Goal: Transaction & Acquisition: Purchase product/service

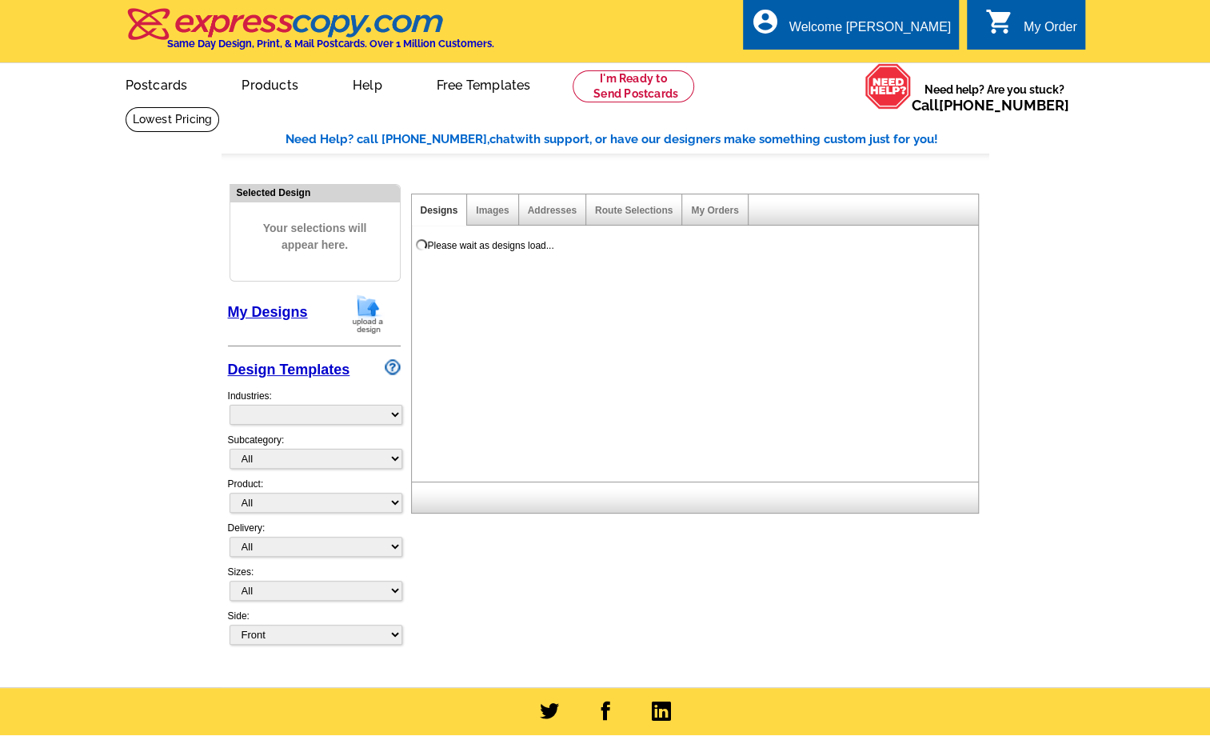
select select "785"
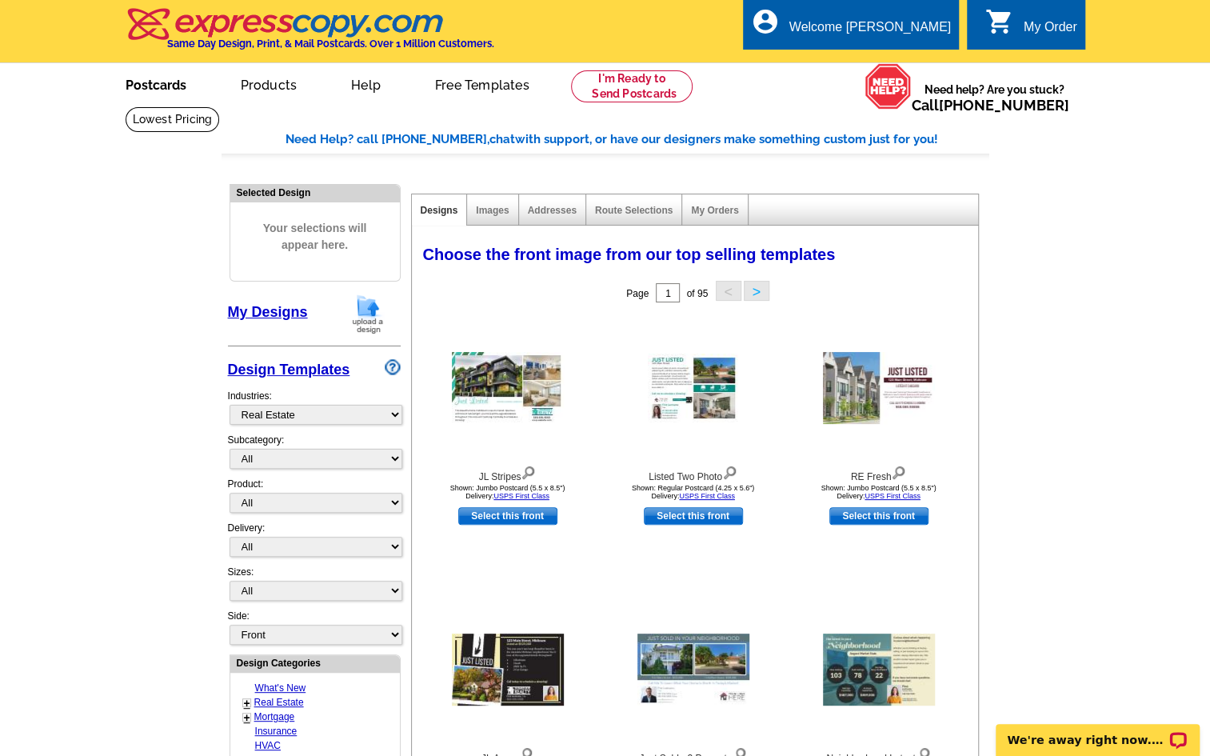
click at [161, 78] on link "Postcards" at bounding box center [156, 84] width 112 height 38
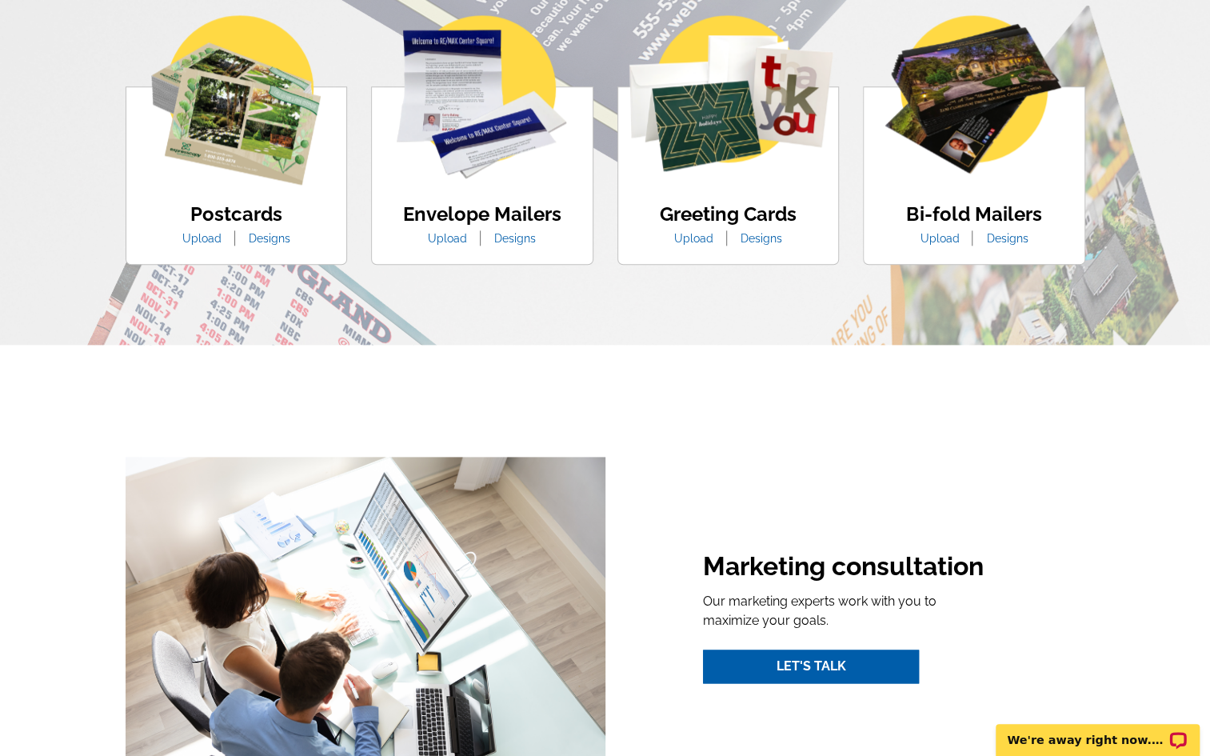
scroll to position [1041, 0]
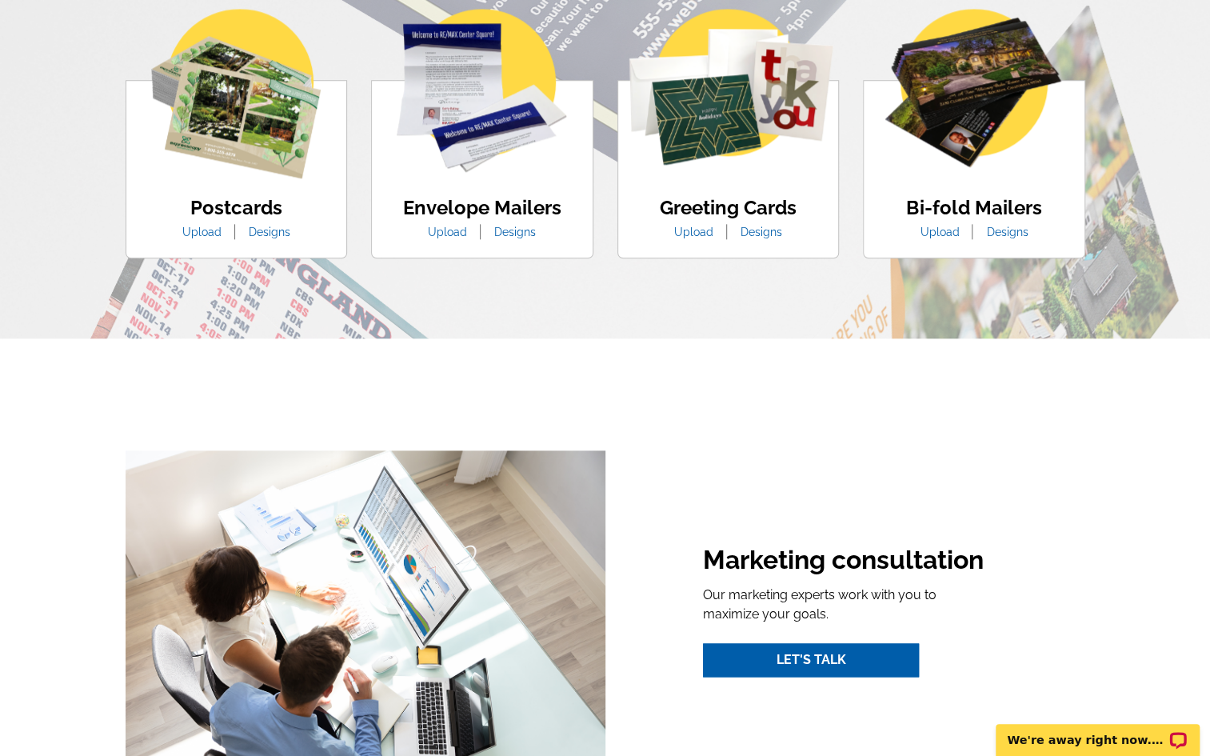
click at [257, 230] on link "Designs" at bounding box center [270, 232] width 66 height 13
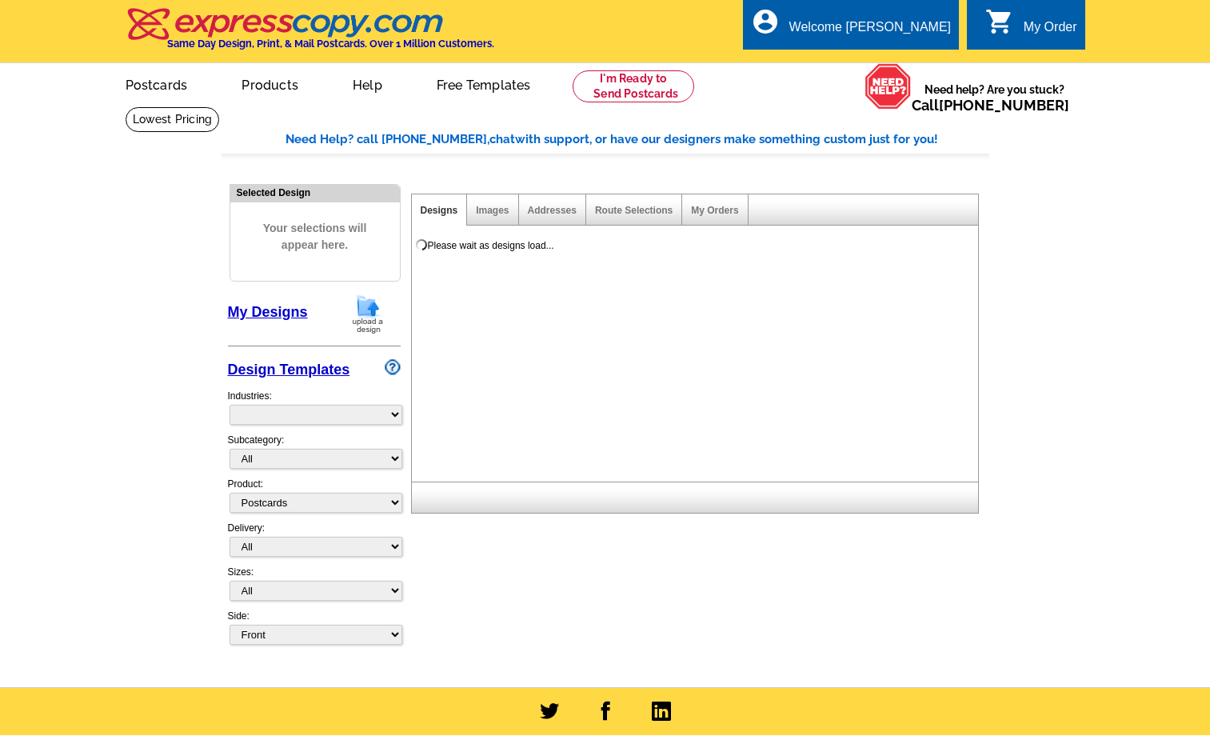
select select "1"
select select "971"
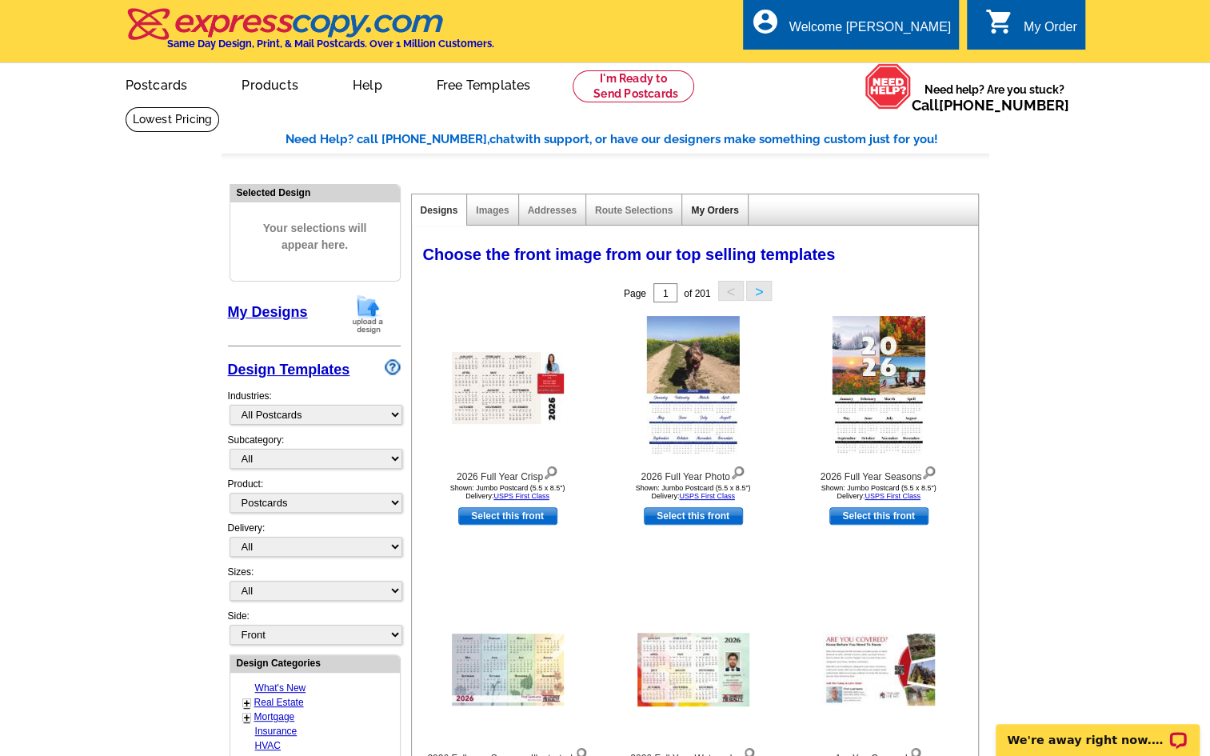
click at [716, 207] on link "My Orders" at bounding box center [714, 210] width 47 height 11
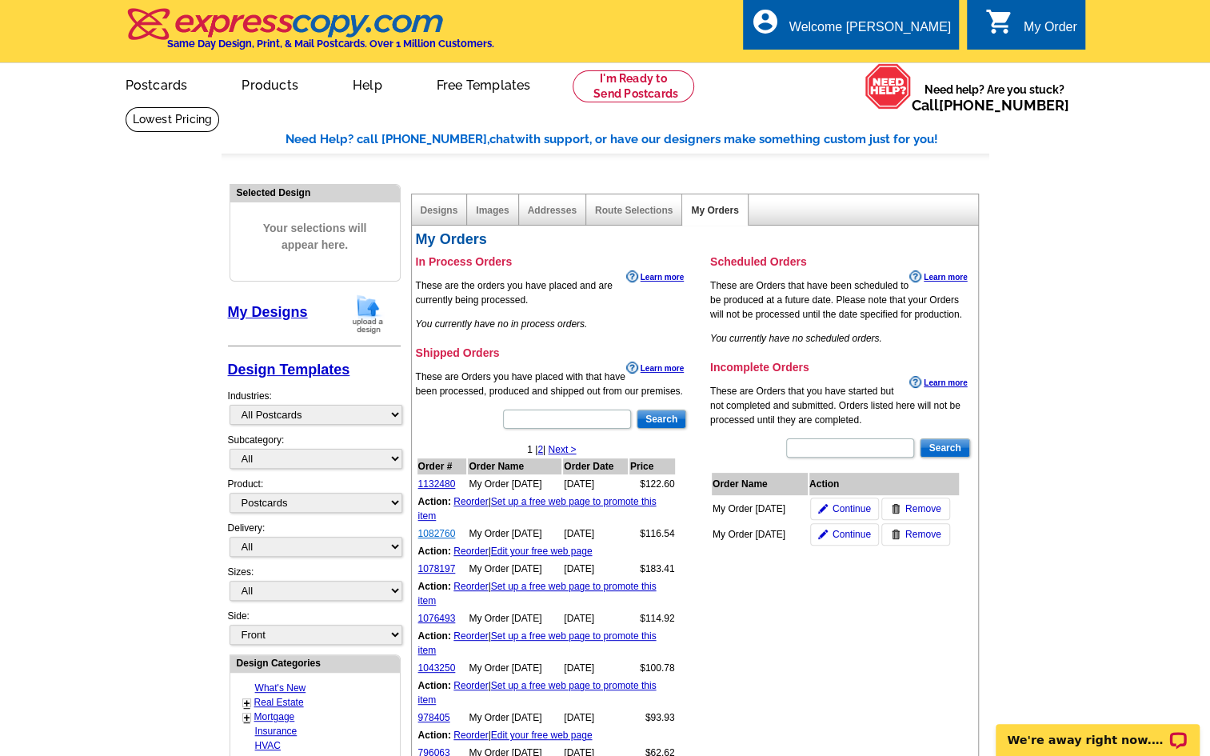
click at [441, 531] on link "1082760" at bounding box center [437, 533] width 38 height 11
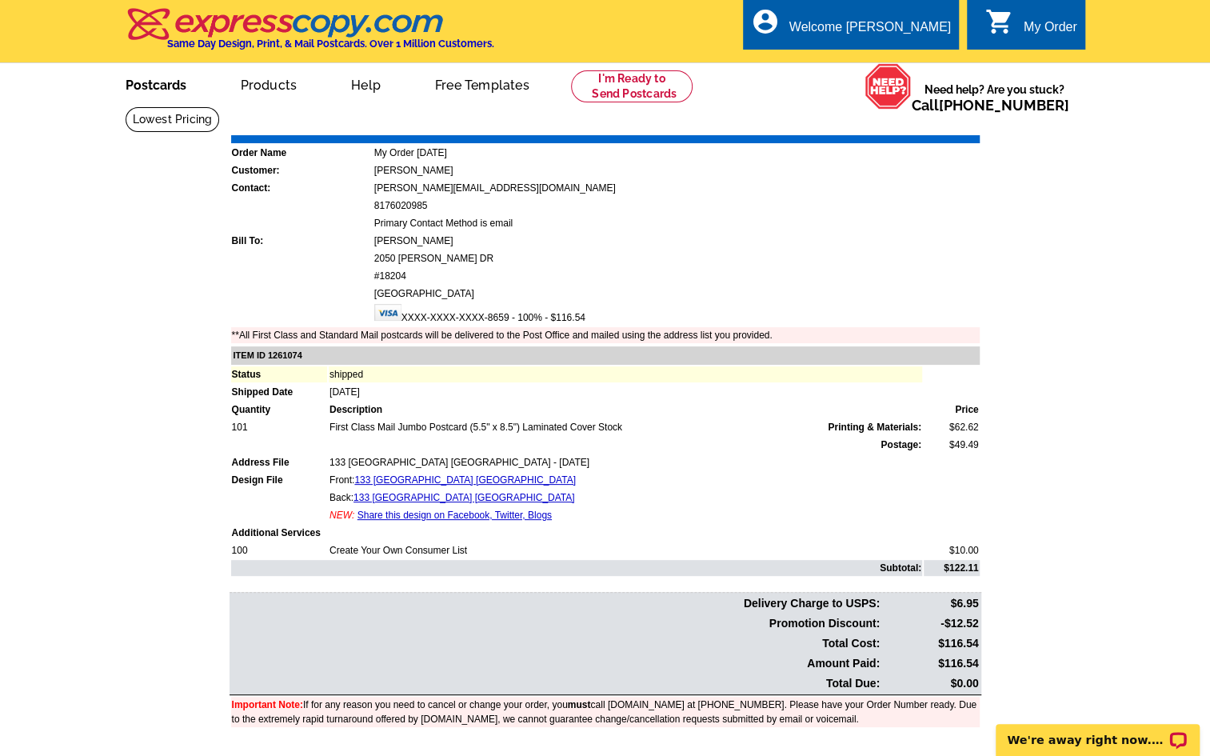
click at [138, 86] on link "Postcards" at bounding box center [156, 84] width 112 height 38
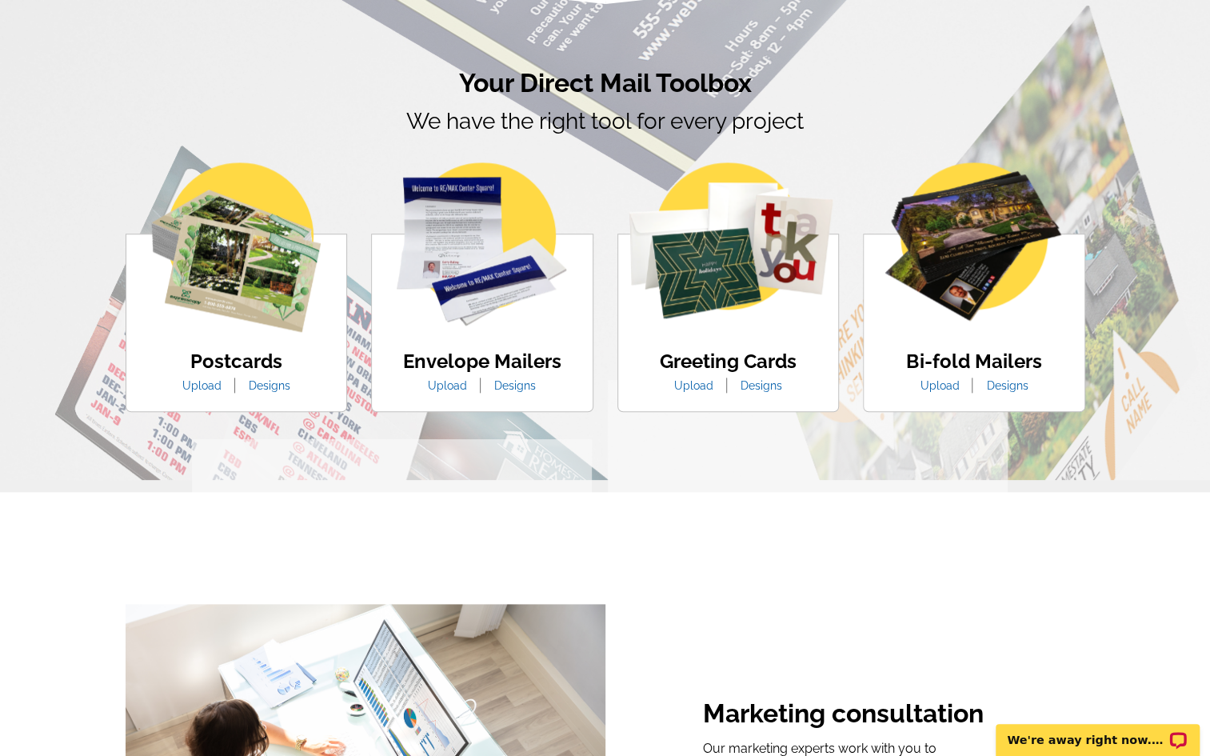
scroll to position [885, 0]
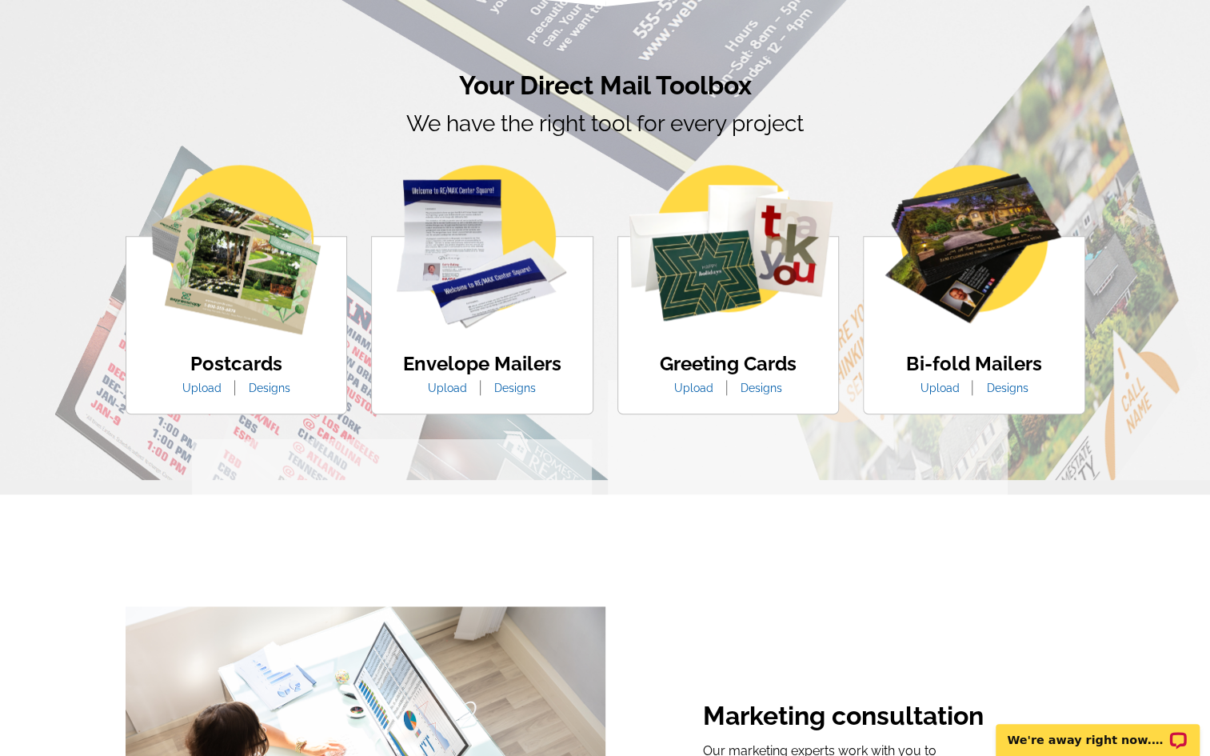
click at [201, 382] on li "Upload" at bounding box center [201, 388] width 63 height 17
click at [208, 390] on link "Upload" at bounding box center [201, 387] width 63 height 13
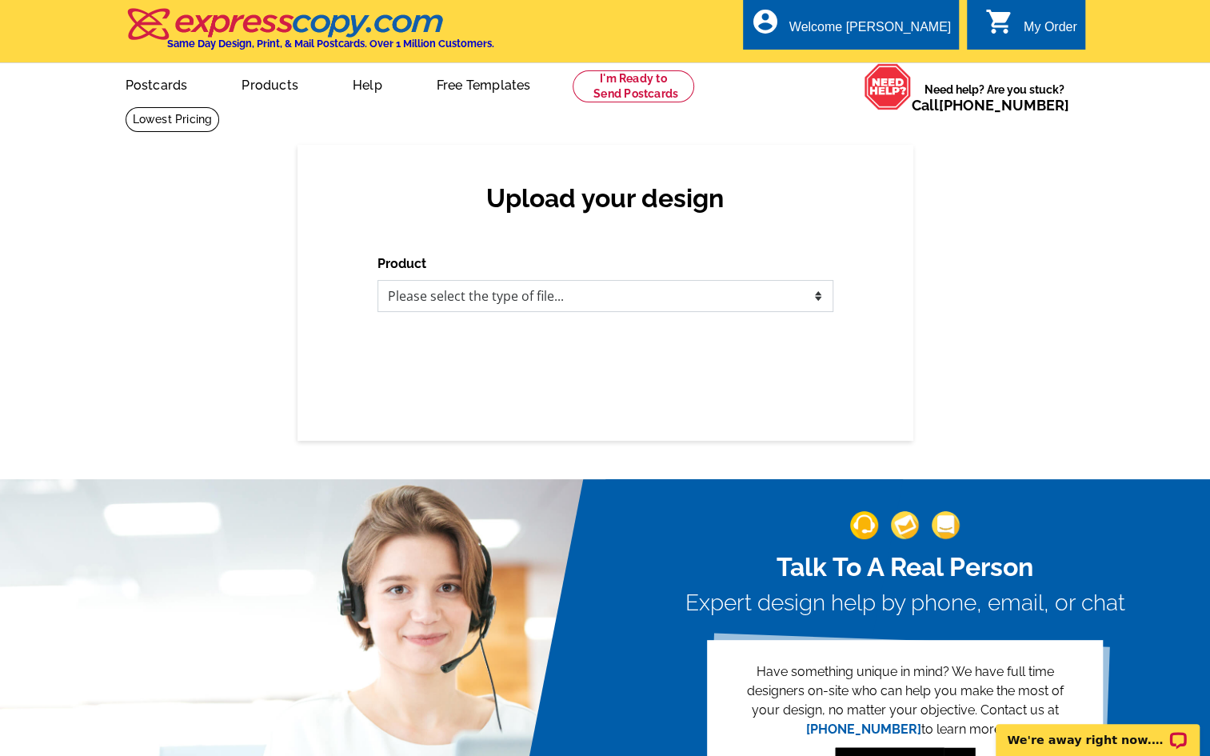
click at [473, 301] on select "Please select the type of file... Postcards Business Cards Letters and flyers G…" at bounding box center [605, 296] width 456 height 32
select select "1"
click at [377, 281] on select "Please select the type of file... Postcards Business Cards Letters and flyers G…" at bounding box center [605, 296] width 456 height 32
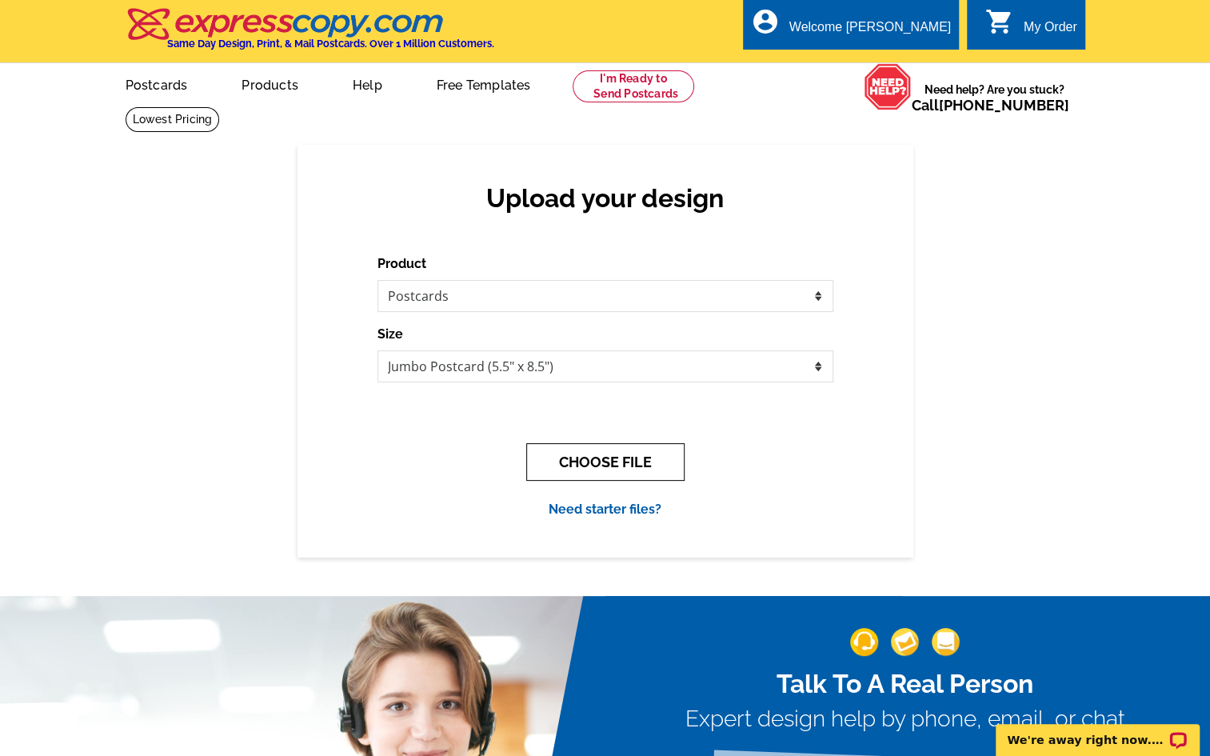
click at [595, 464] on button "CHOOSE FILE" at bounding box center [605, 462] width 158 height 38
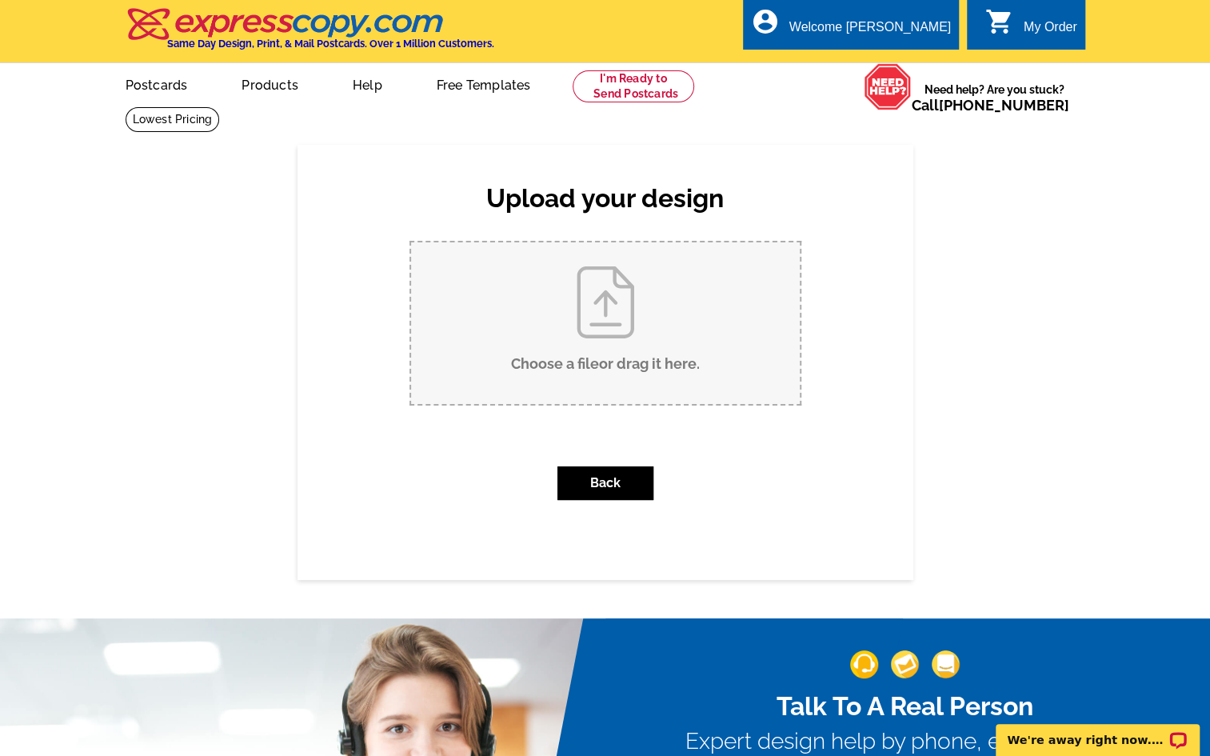
click at [586, 305] on input "Choose a file or drag it here ." at bounding box center [605, 323] width 389 height 162
type input "C:\fakepath\GWG SEPTEMBER 2024 MOMENTUM POSTCARDS Relocating 2.pdf"
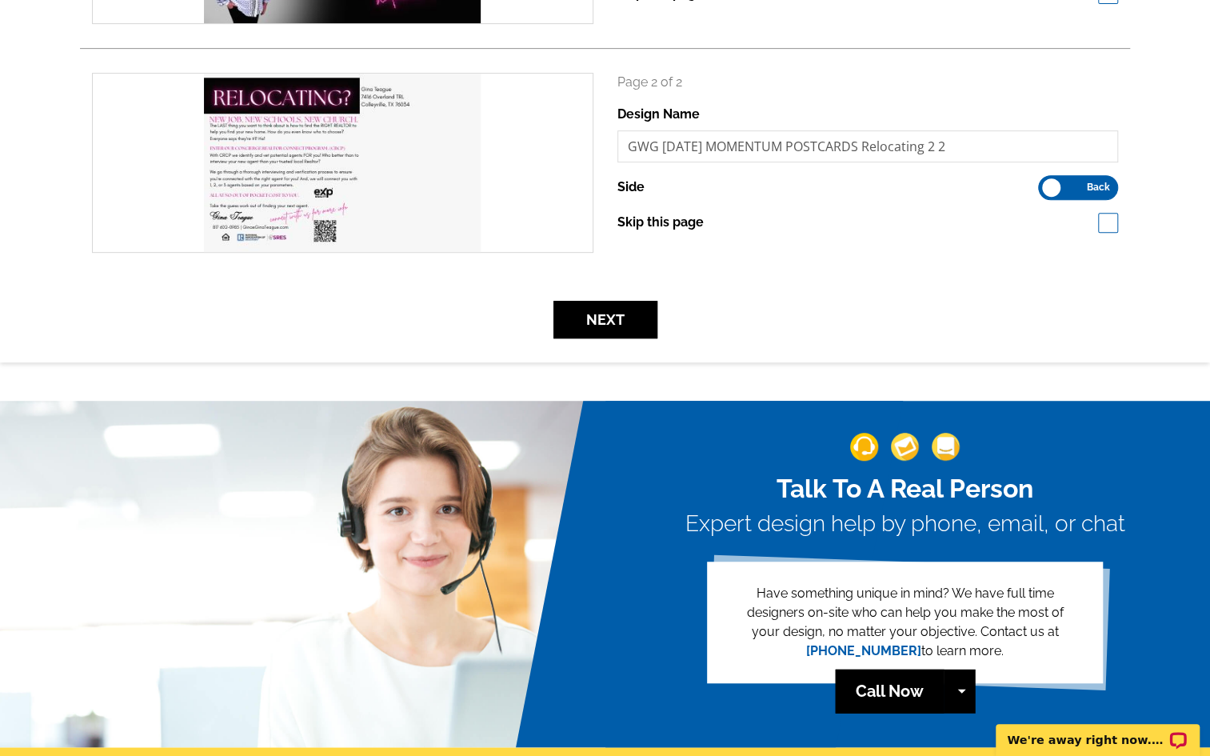
scroll to position [424, 0]
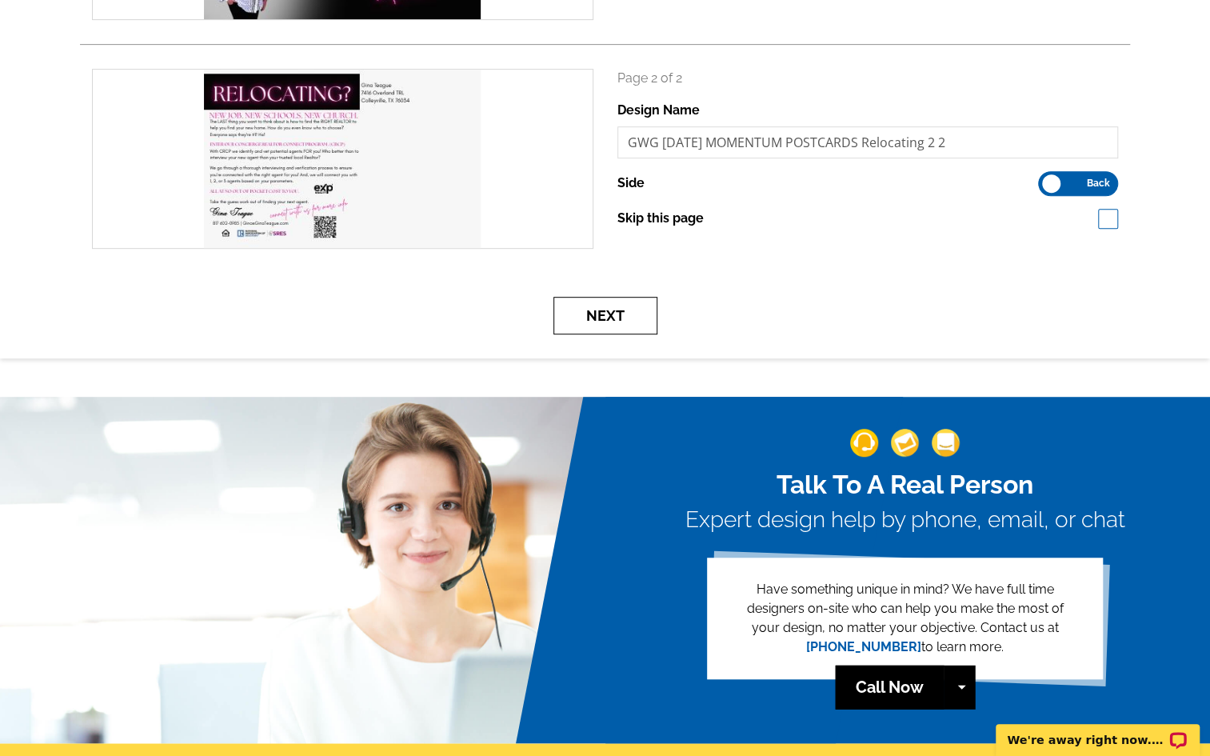
click at [605, 307] on button "Next" at bounding box center [605, 316] width 104 height 38
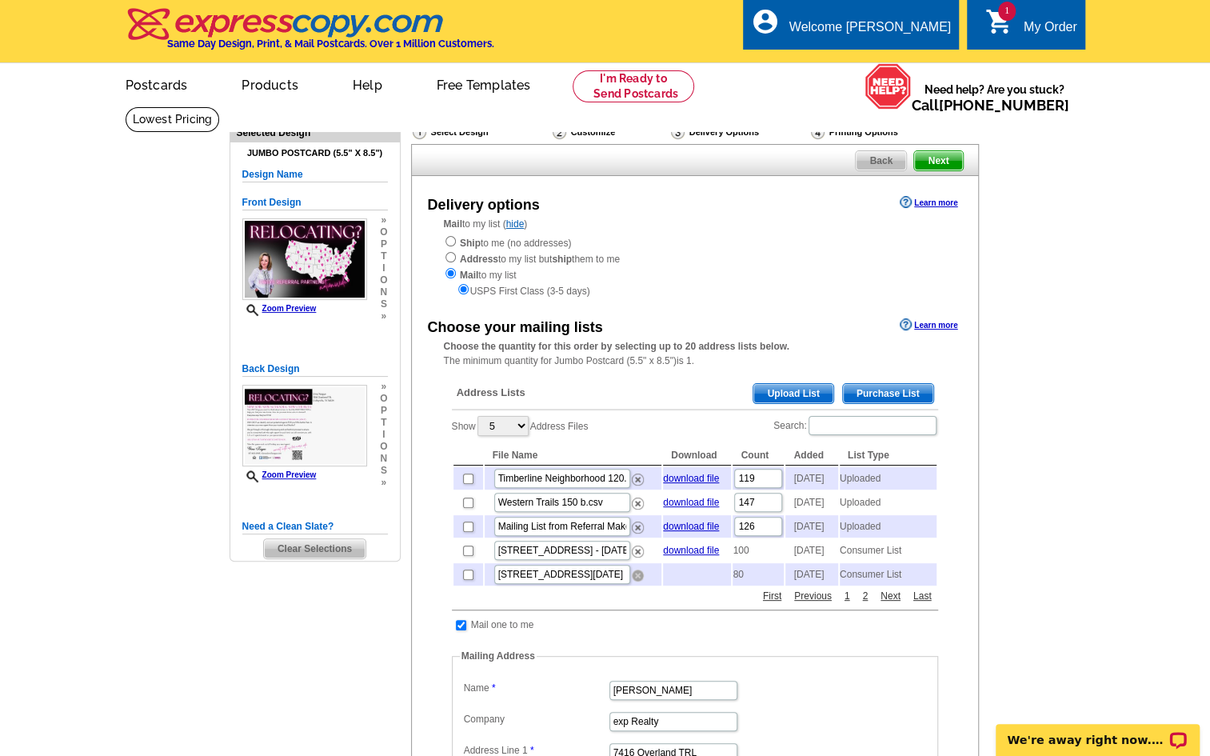
click at [636, 581] on img at bounding box center [638, 575] width 12 height 12
click at [704, 532] on link "download file" at bounding box center [691, 526] width 56 height 11
click at [634, 581] on img at bounding box center [638, 575] width 12 height 12
click at [636, 581] on img at bounding box center [638, 575] width 12 height 12
click at [634, 557] on img at bounding box center [638, 551] width 12 height 12
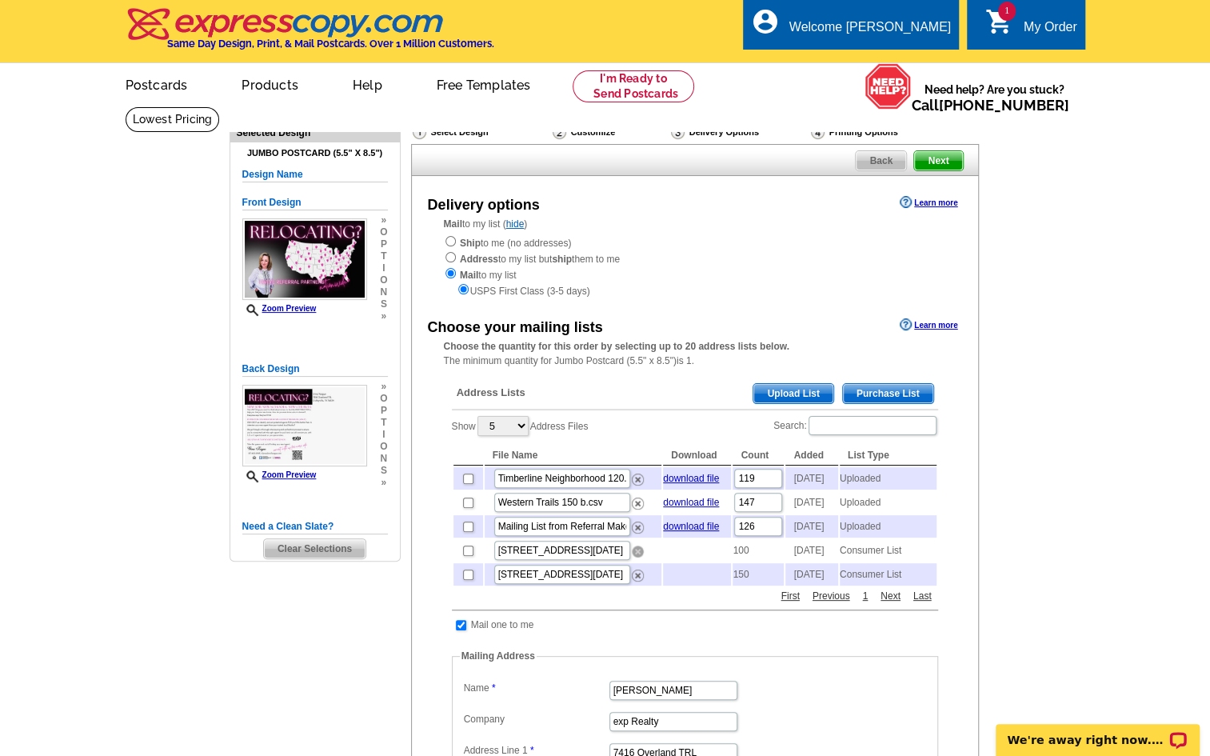
click at [635, 557] on img at bounding box center [638, 551] width 12 height 12
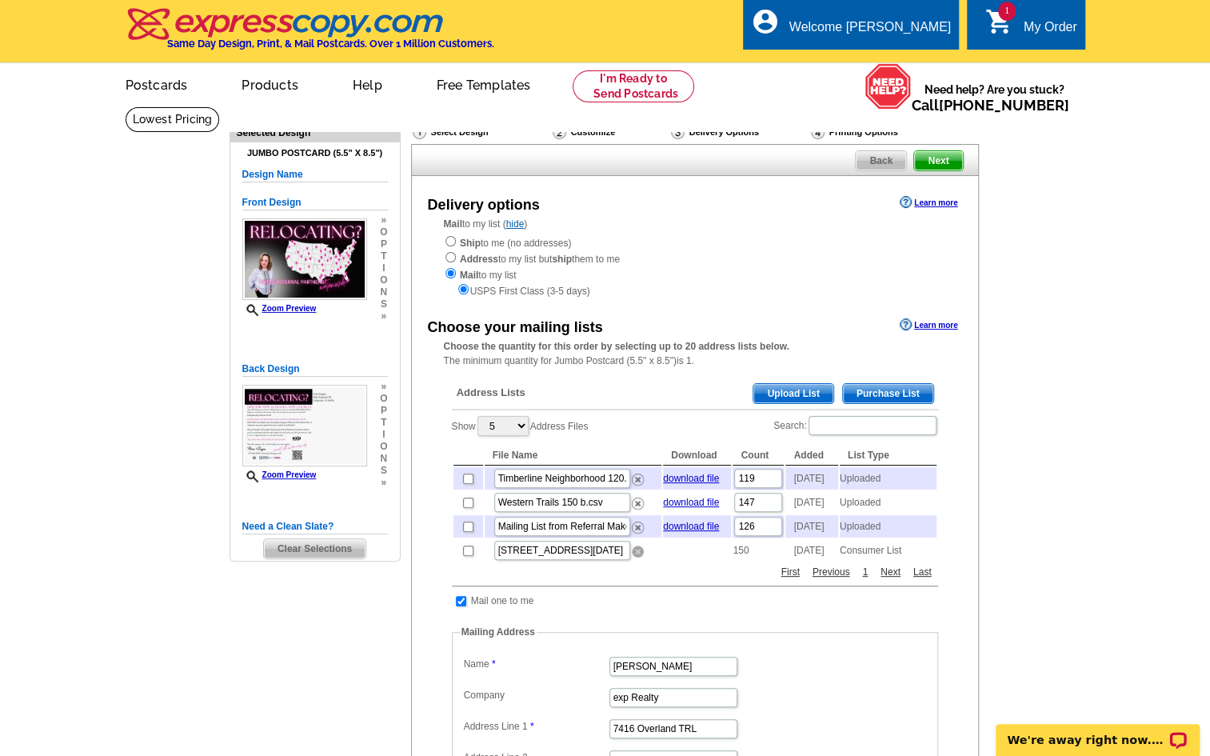
click at [635, 557] on img at bounding box center [638, 551] width 12 height 12
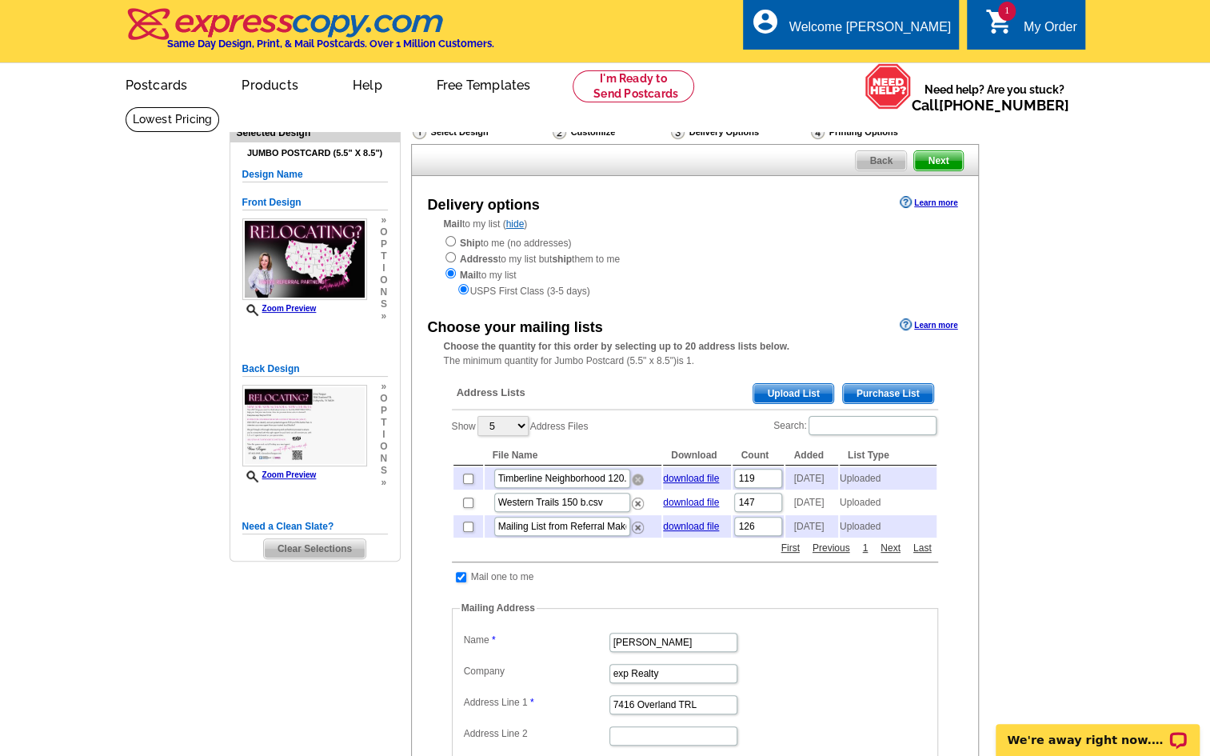
click at [633, 479] on img at bounding box center [638, 479] width 12 height 12
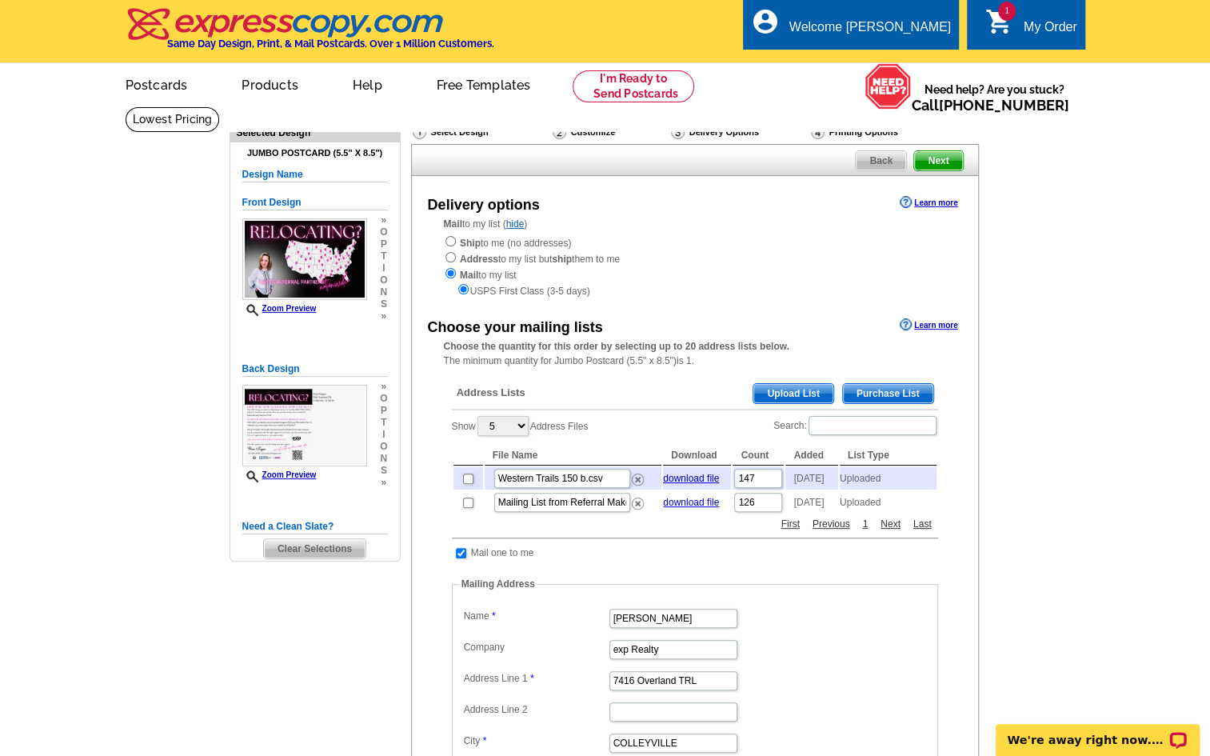
click at [795, 390] on span "Upload List" at bounding box center [792, 393] width 79 height 19
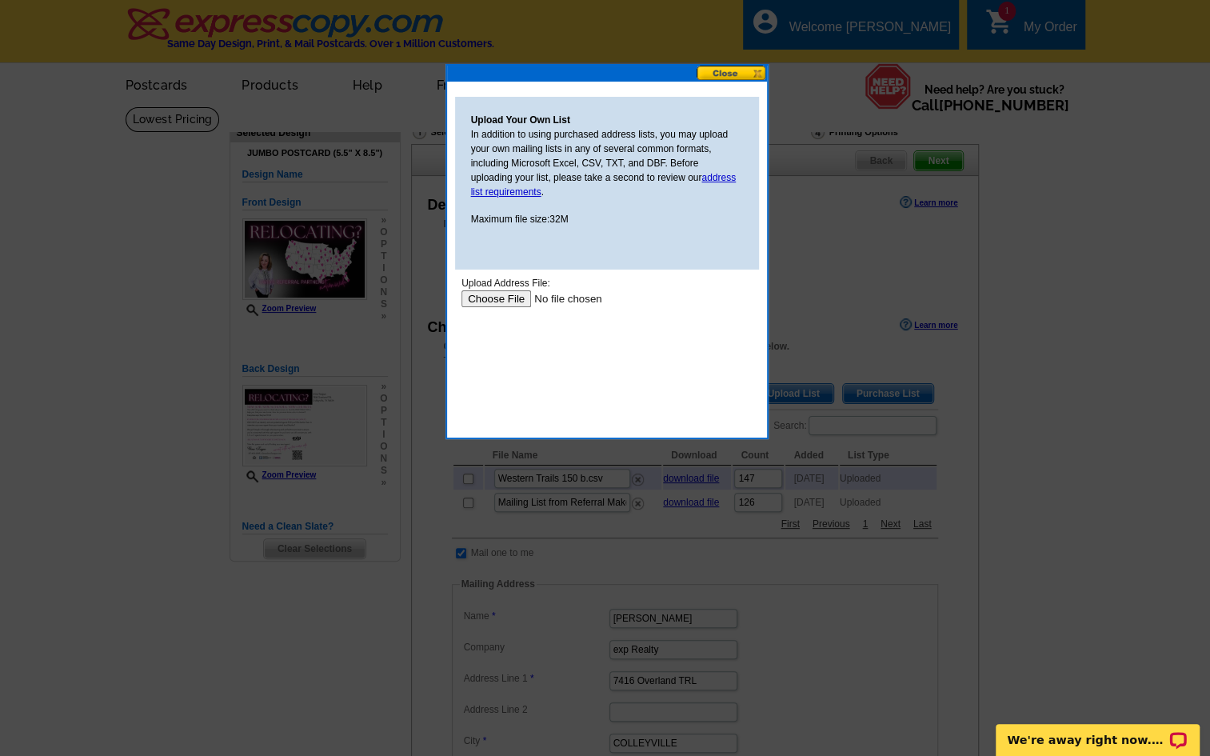
click at [500, 297] on input "file" at bounding box center [562, 298] width 202 height 17
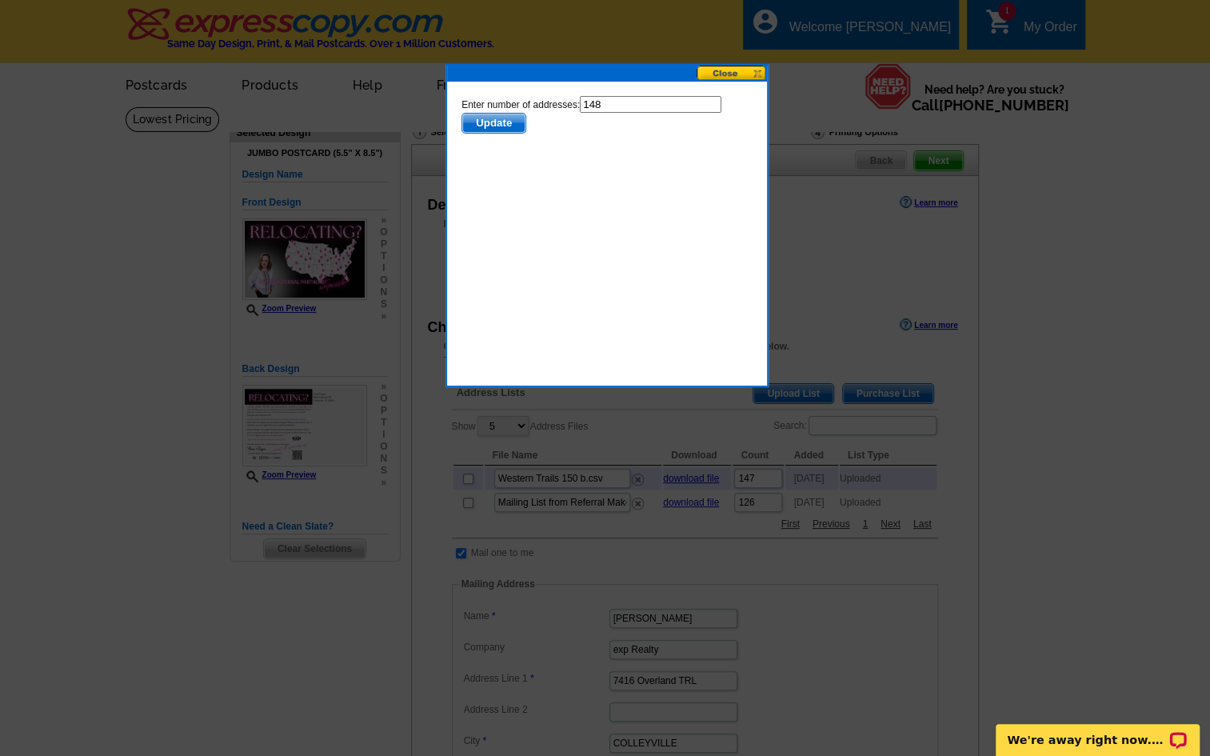
click at [485, 122] on span "Update" at bounding box center [492, 123] width 63 height 19
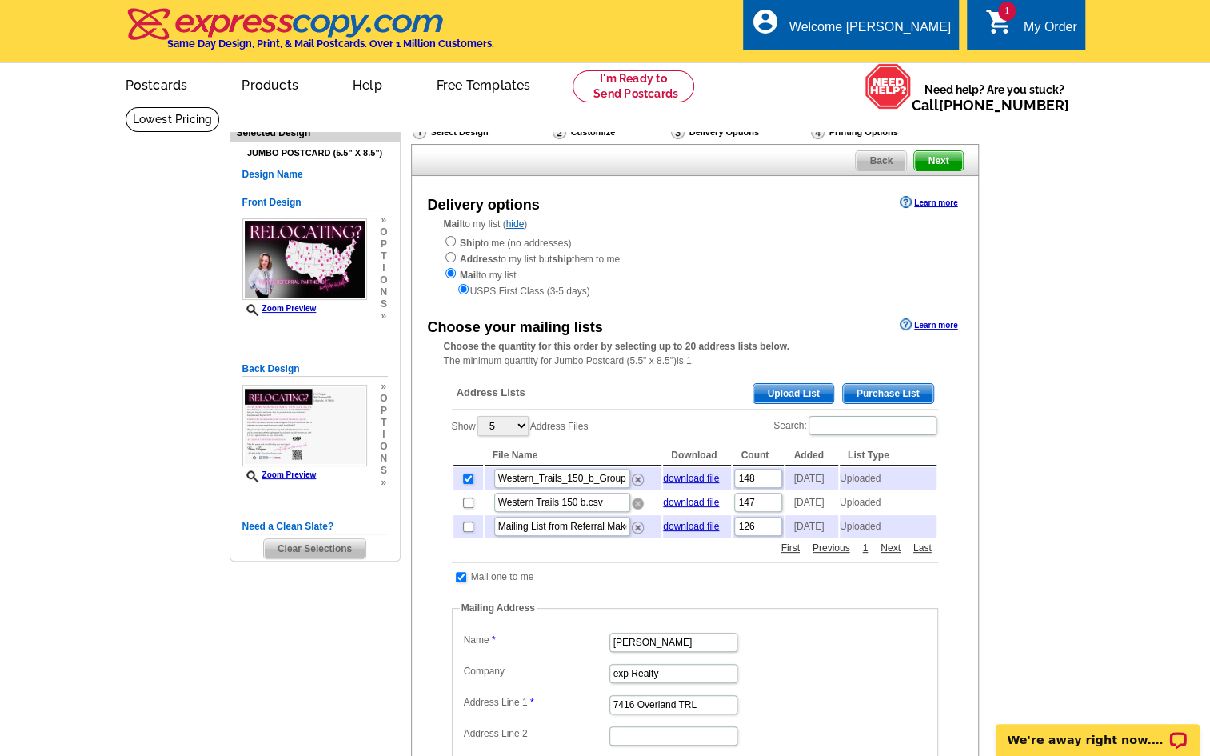
click at [635, 509] on img at bounding box center [638, 503] width 12 height 12
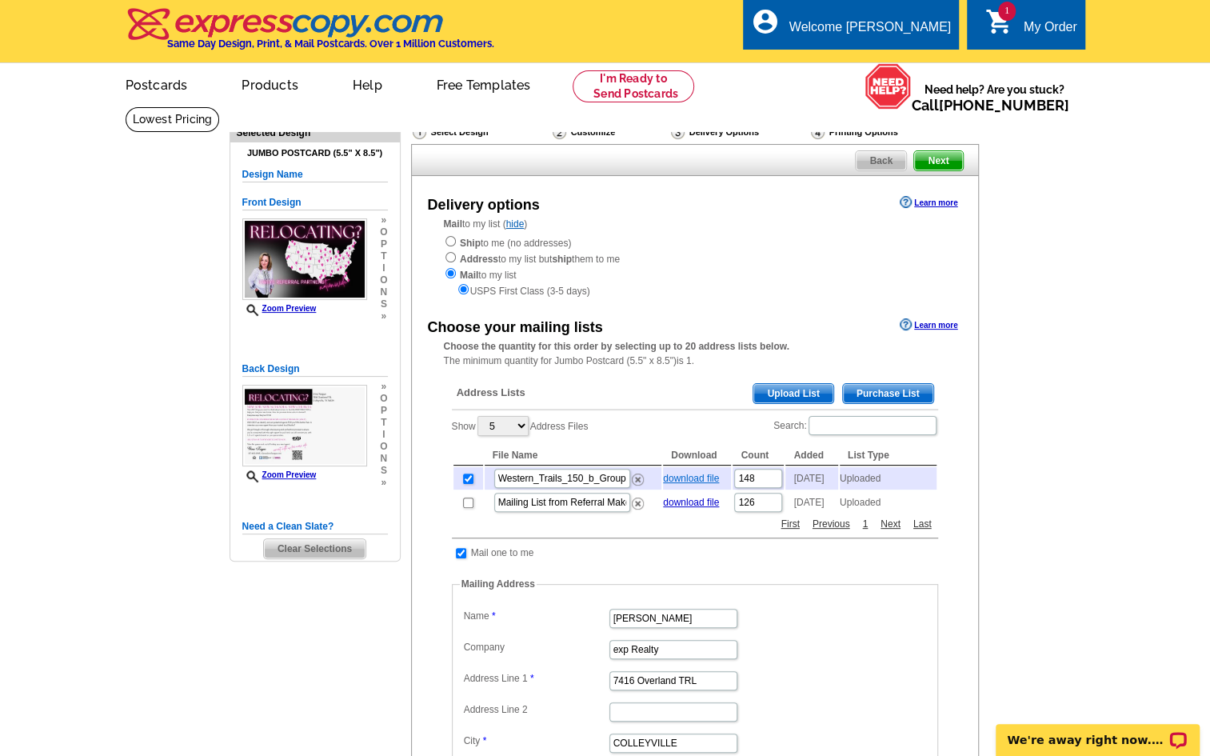
click at [683, 480] on link "download file" at bounding box center [691, 478] width 56 height 11
click at [753, 236] on div "Ship to me (no addresses) Address to my list but ship them to me Mail to my lis…" at bounding box center [695, 266] width 502 height 64
click at [682, 508] on link "download file" at bounding box center [691, 502] width 56 height 11
click at [1156, 165] on main "Need Help? call 800-260-5887, chat with support, or have our designers make som…" at bounding box center [605, 643] width 1210 height 1074
click at [637, 509] on img at bounding box center [638, 503] width 12 height 12
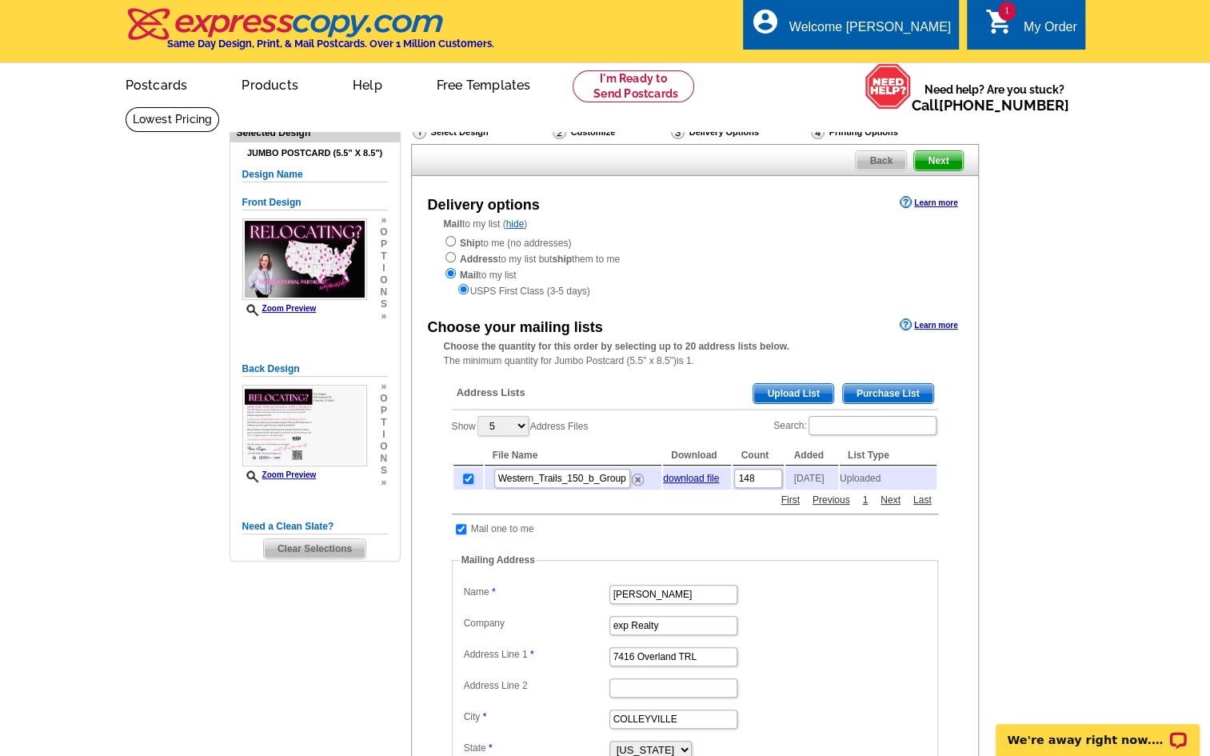
click at [795, 393] on span "Upload List" at bounding box center [792, 393] width 79 height 19
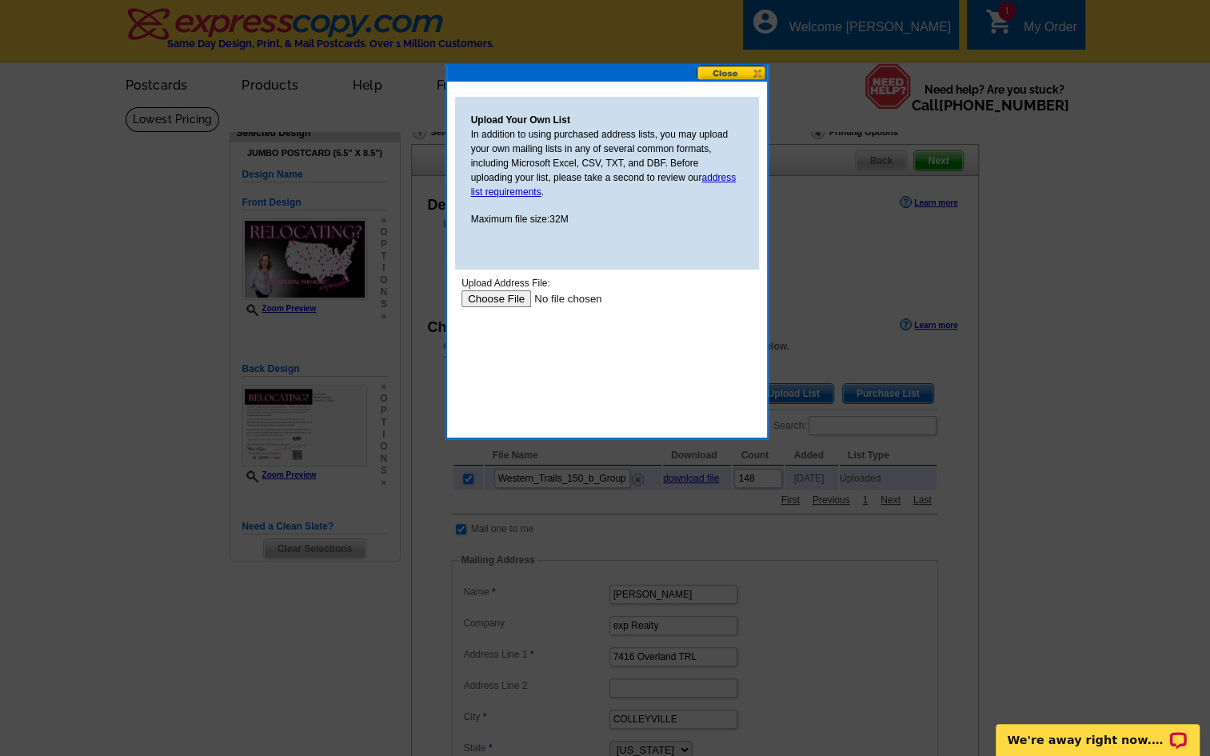
click at [501, 295] on input "file" at bounding box center [562, 298] width 202 height 17
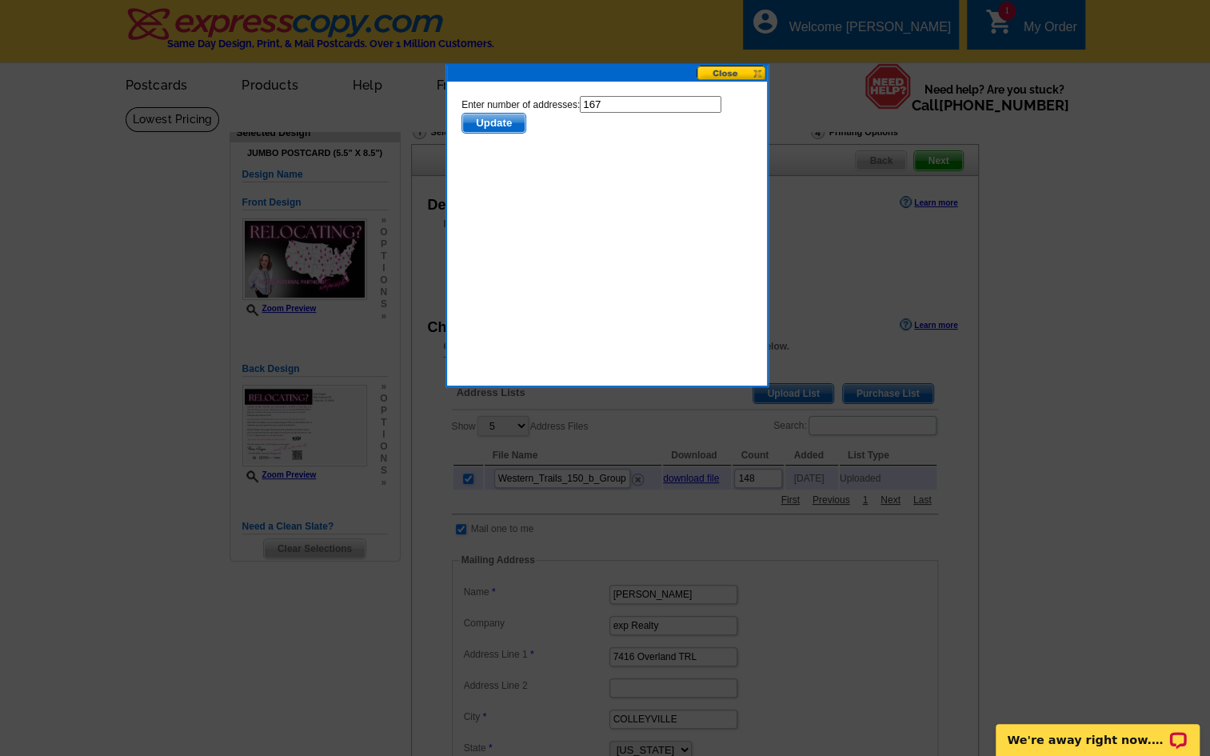
click at [505, 124] on span "Update" at bounding box center [492, 123] width 63 height 19
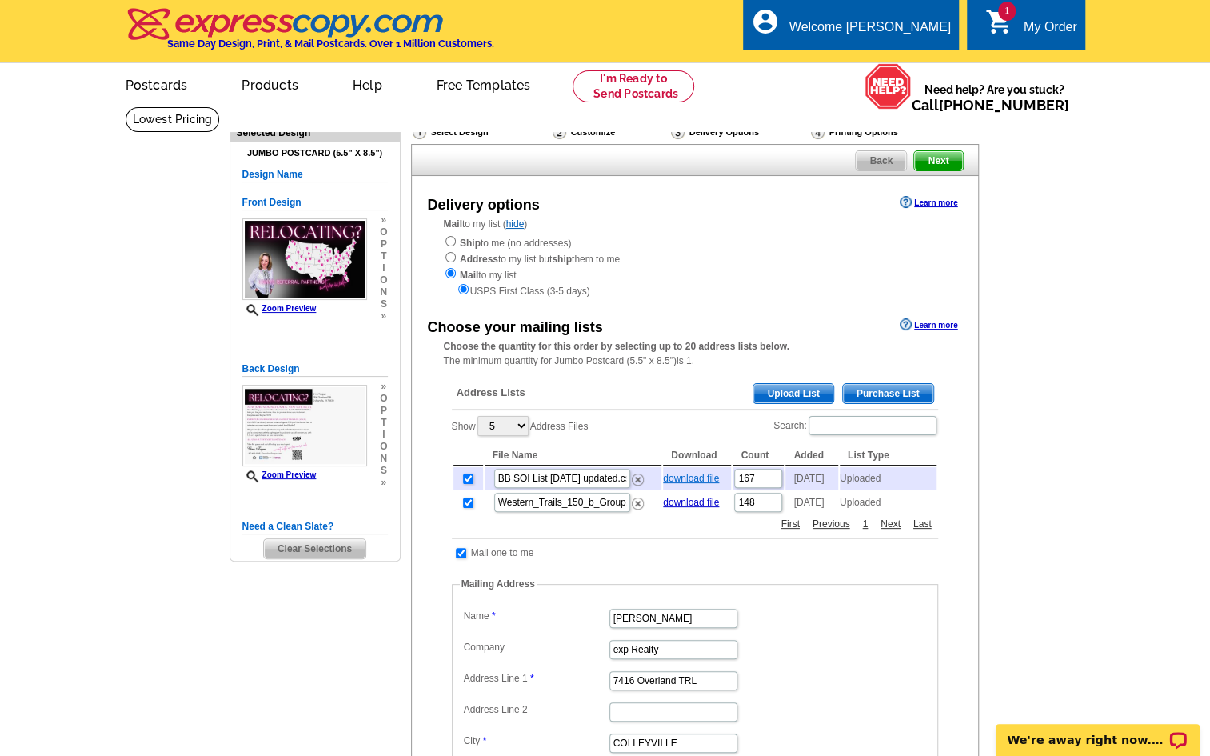
click at [689, 483] on link "download file" at bounding box center [691, 478] width 56 height 11
click at [637, 481] on img at bounding box center [638, 479] width 12 height 12
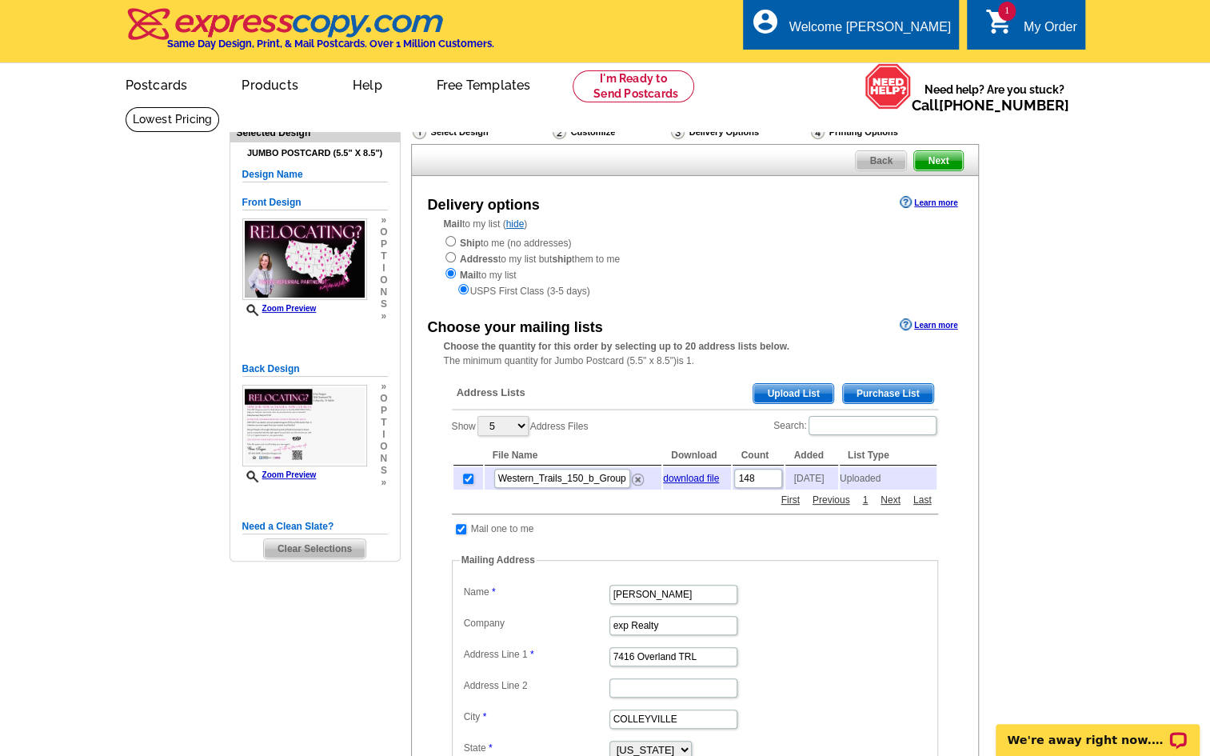
click at [793, 393] on span "Upload List" at bounding box center [792, 393] width 79 height 19
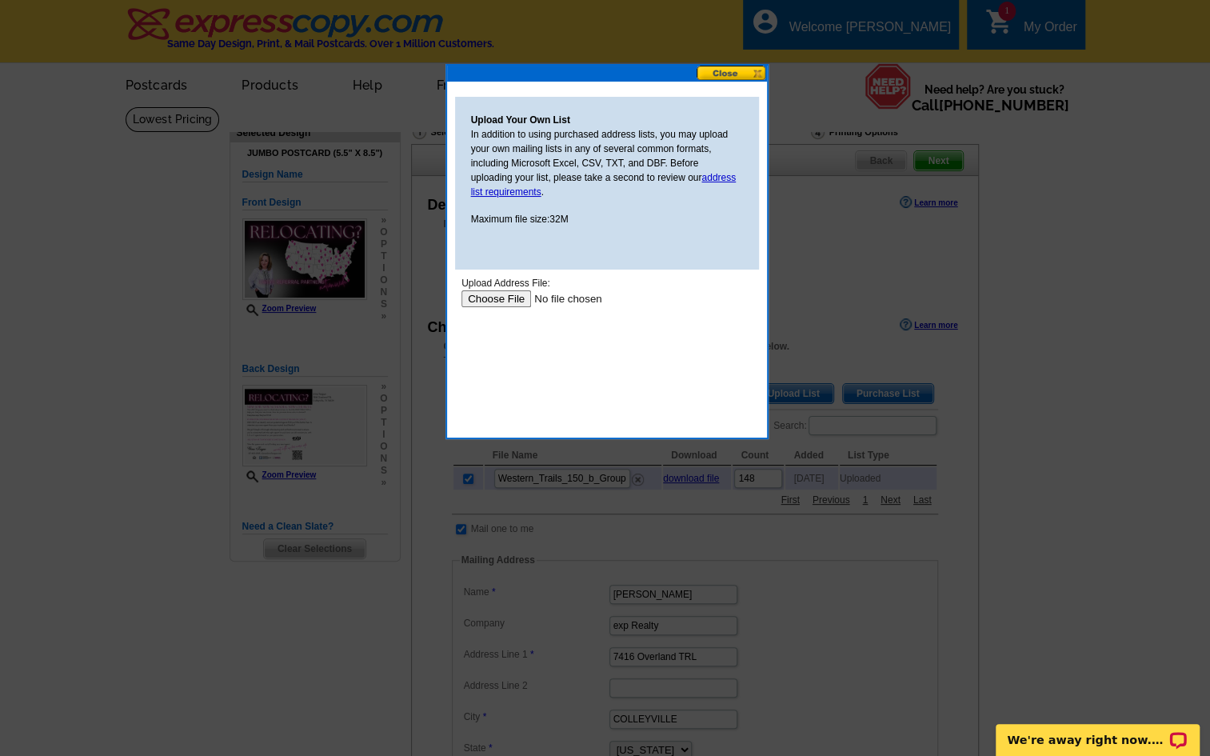
click at [499, 299] on input "file" at bounding box center [562, 298] width 202 height 17
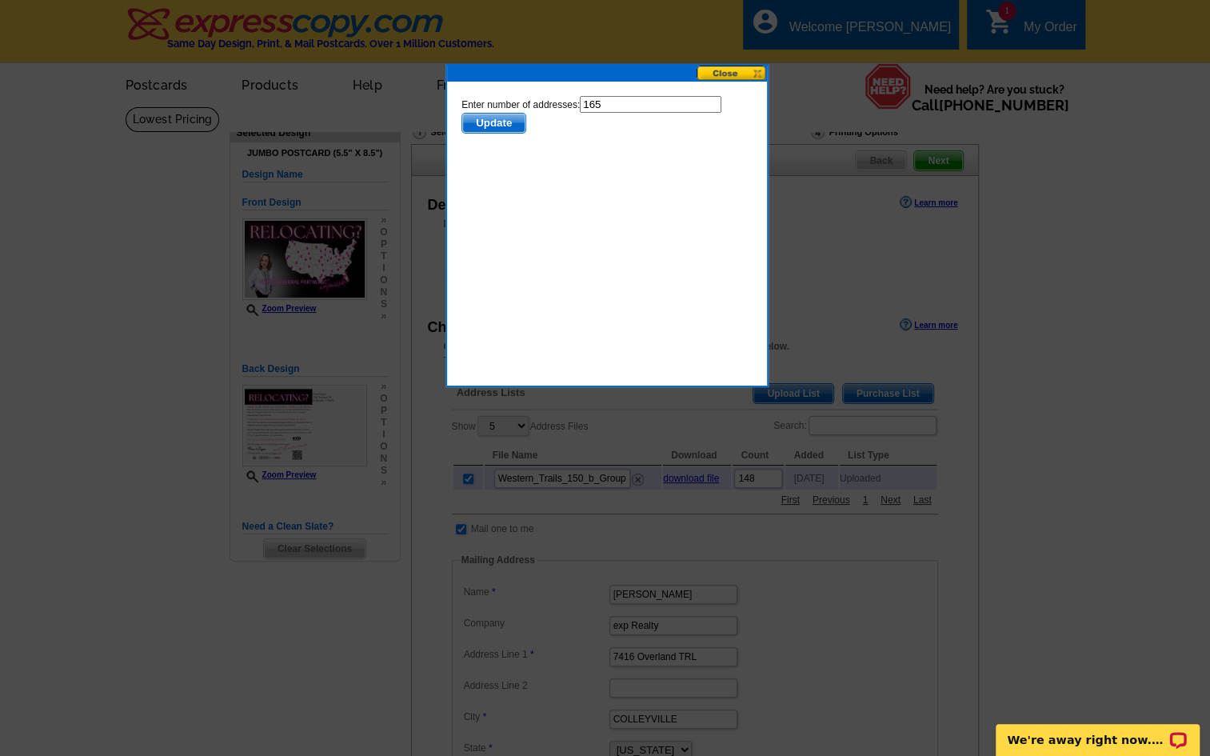
click at [494, 122] on span "Update" at bounding box center [492, 123] width 63 height 19
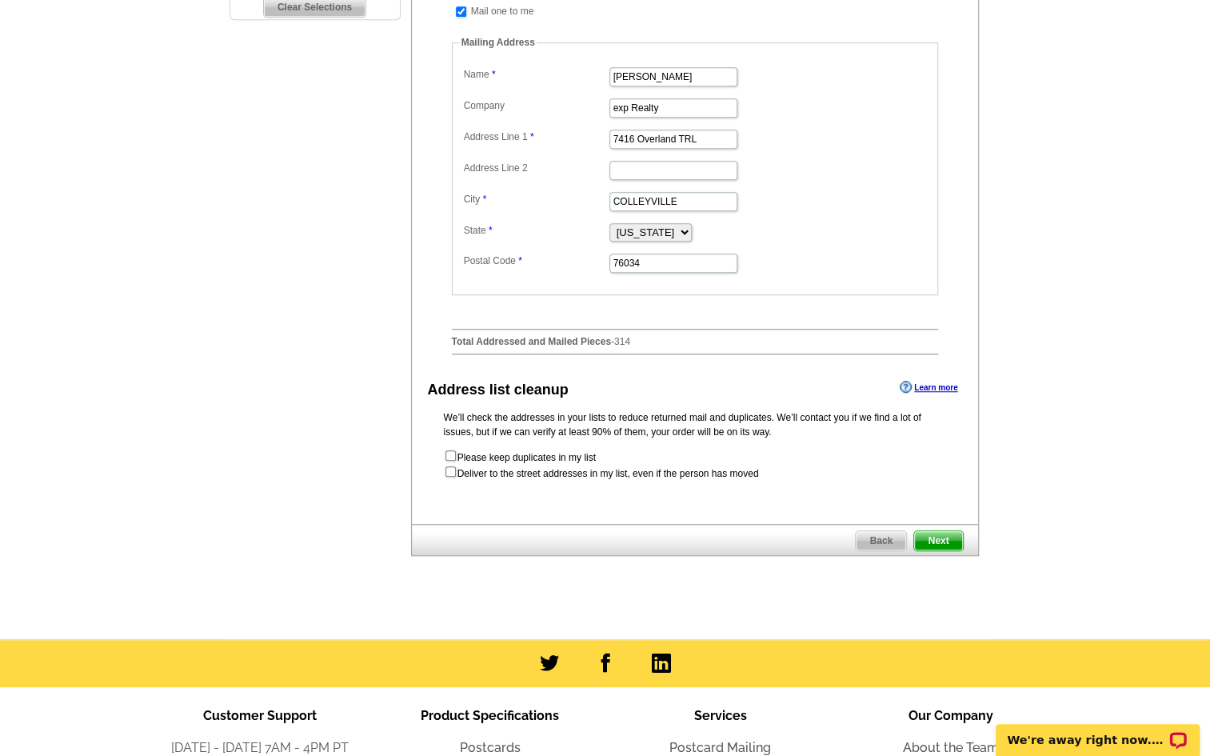
scroll to position [539, 0]
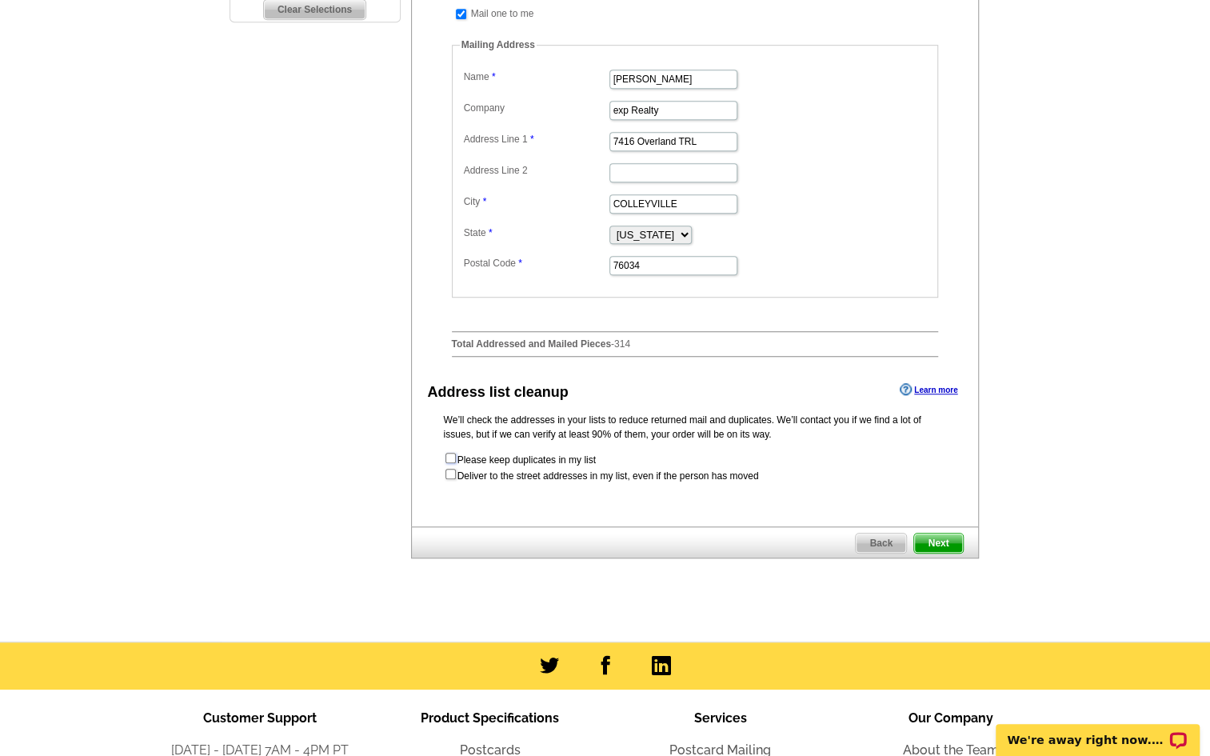
click at [449, 461] on input "checkbox" at bounding box center [450, 458] width 10 height 10
checkbox input "true"
click at [448, 478] on input "checkbox" at bounding box center [450, 474] width 10 height 10
checkbox input "true"
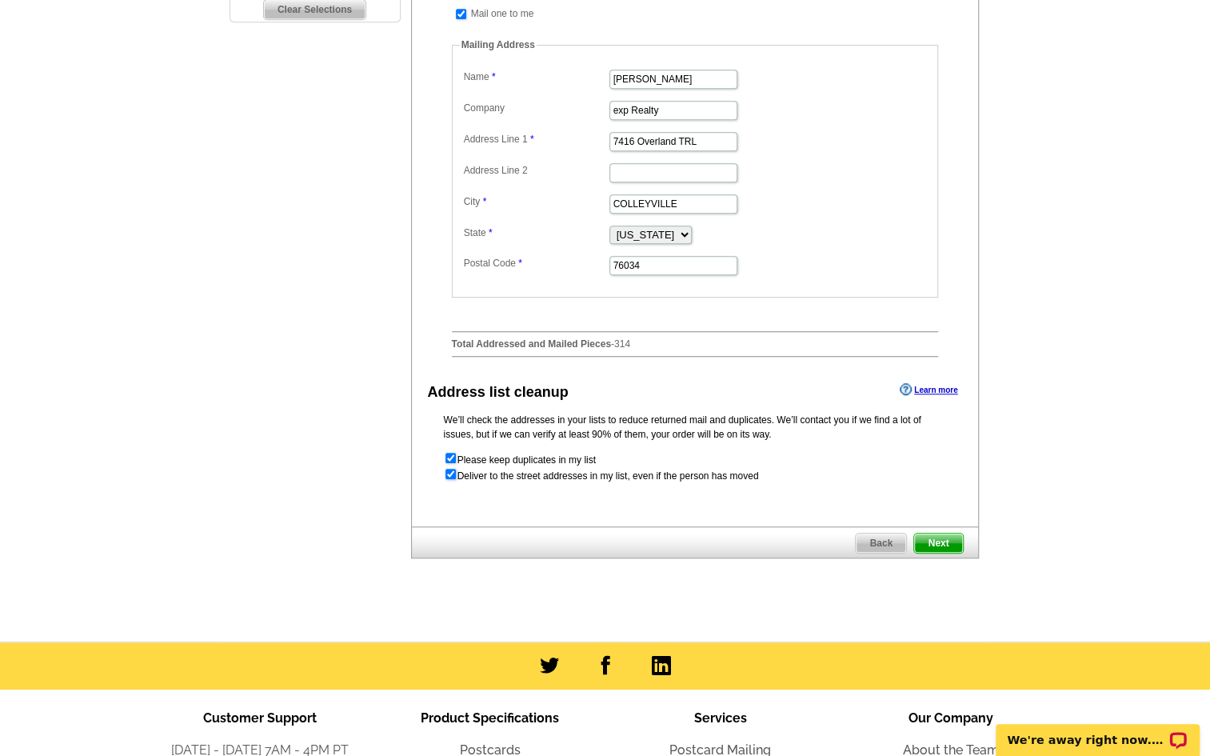
radio input "true"
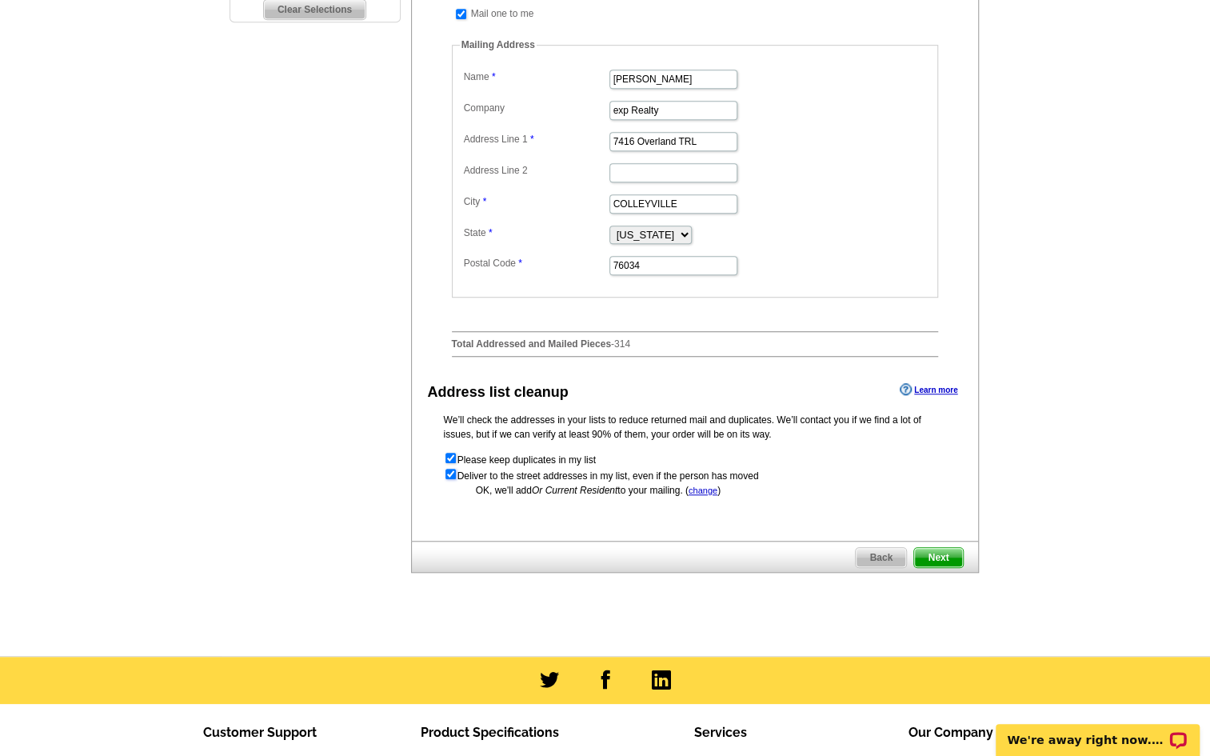
click at [446, 479] on input "checkbox" at bounding box center [450, 474] width 10 height 10
checkbox input "false"
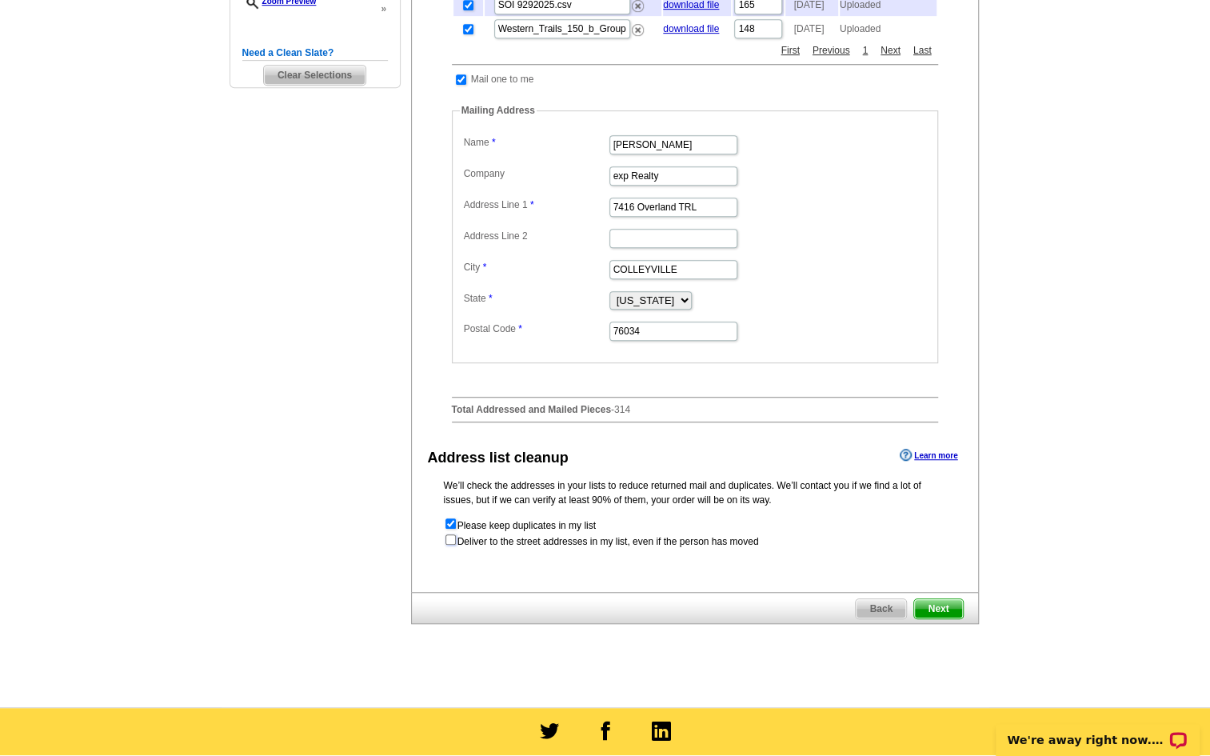
scroll to position [485, 0]
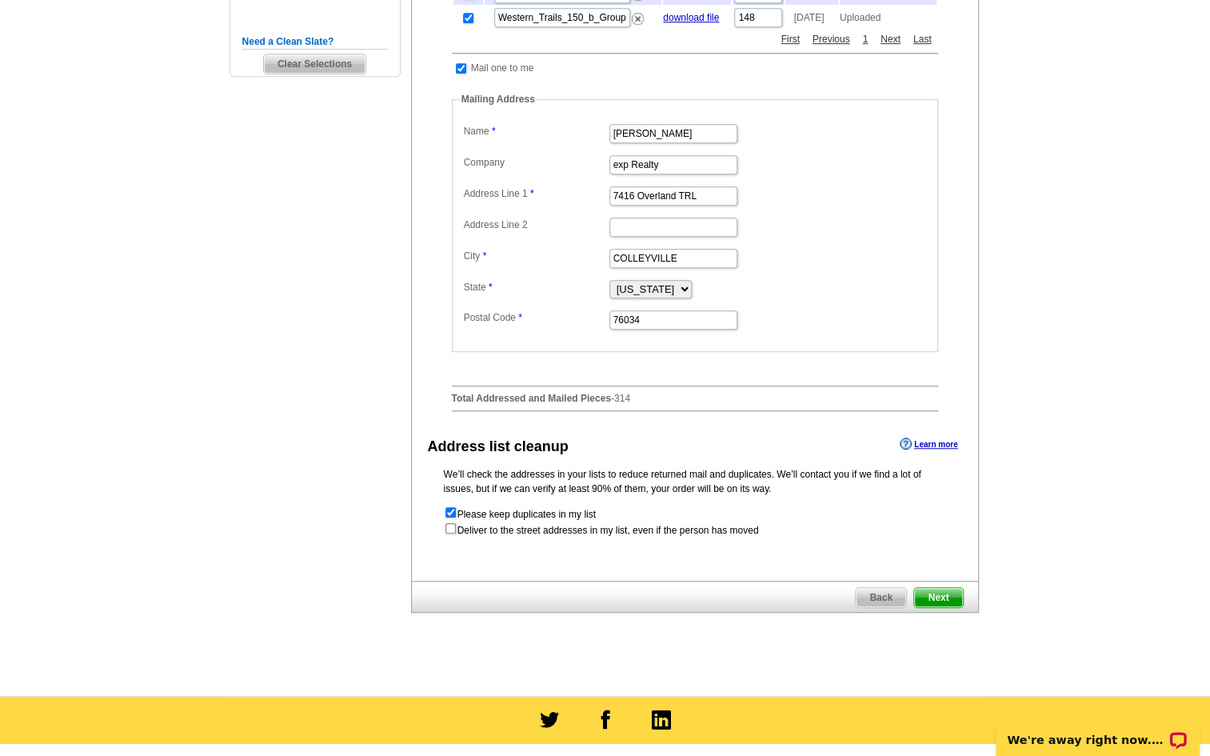
click at [935, 601] on span "Next" at bounding box center [938, 597] width 48 height 19
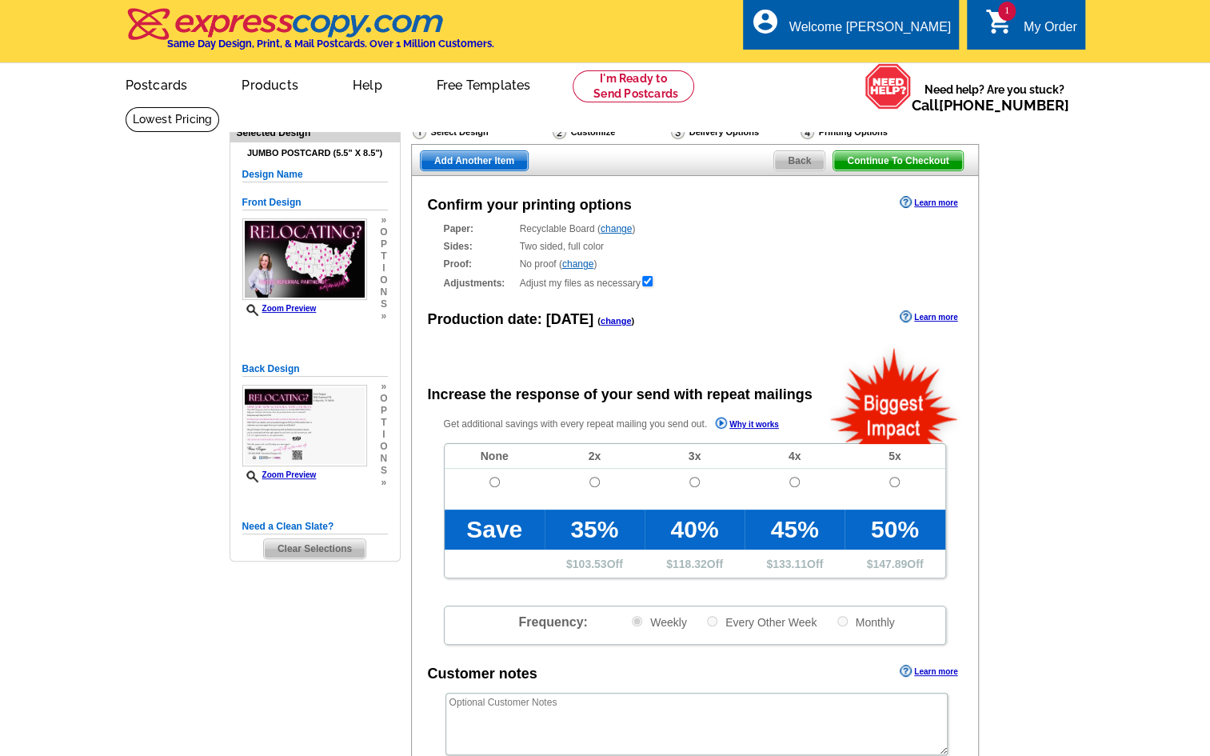
radio input "false"
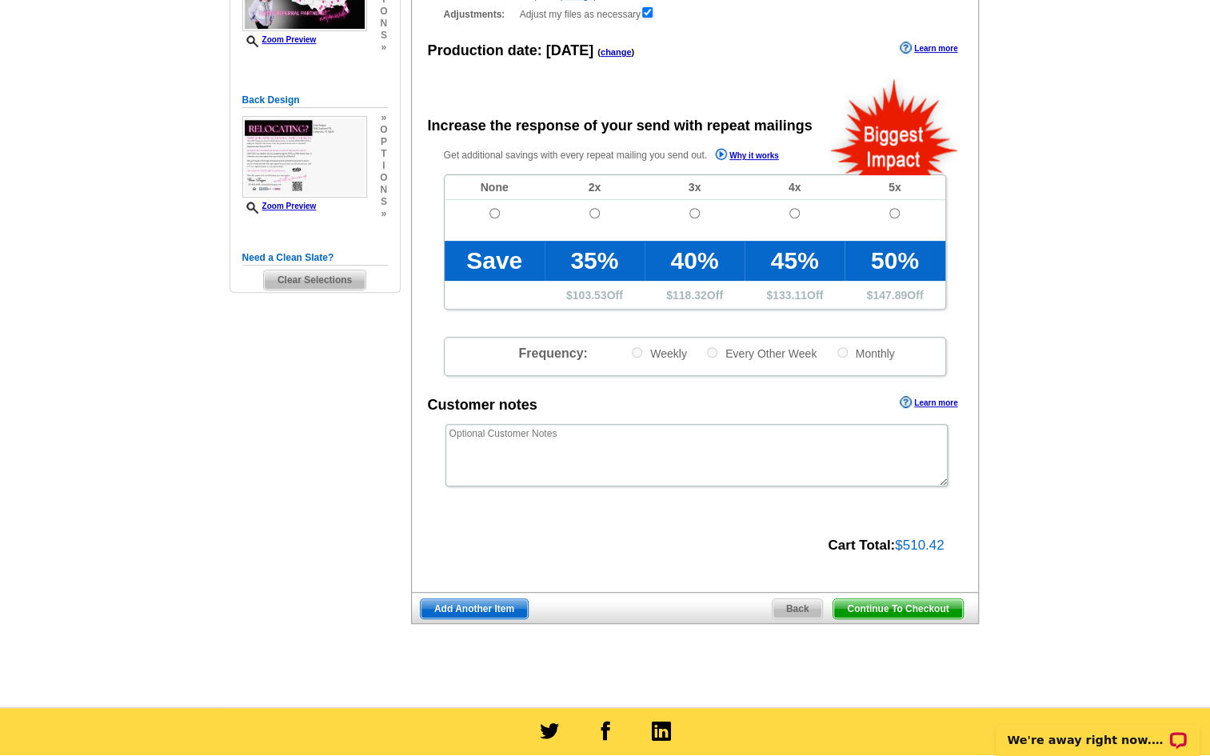
scroll to position [278, 0]
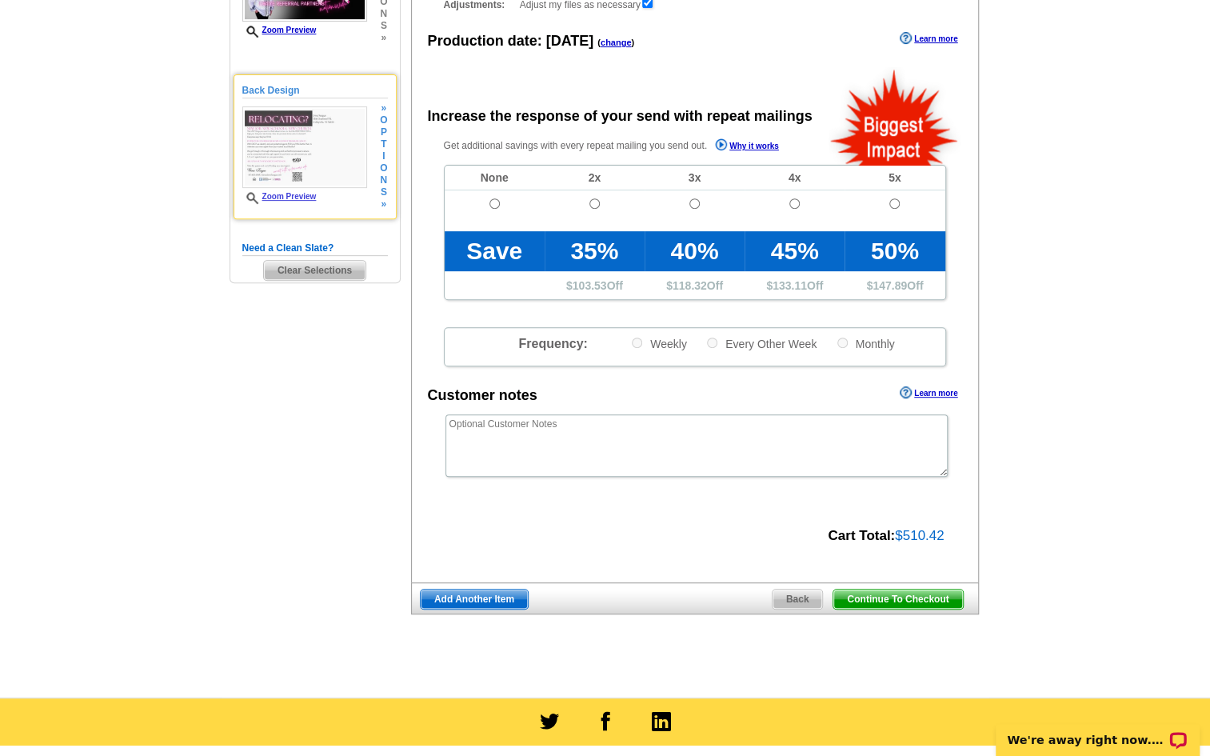
click at [299, 195] on link "Zoom Preview" at bounding box center [279, 196] width 74 height 9
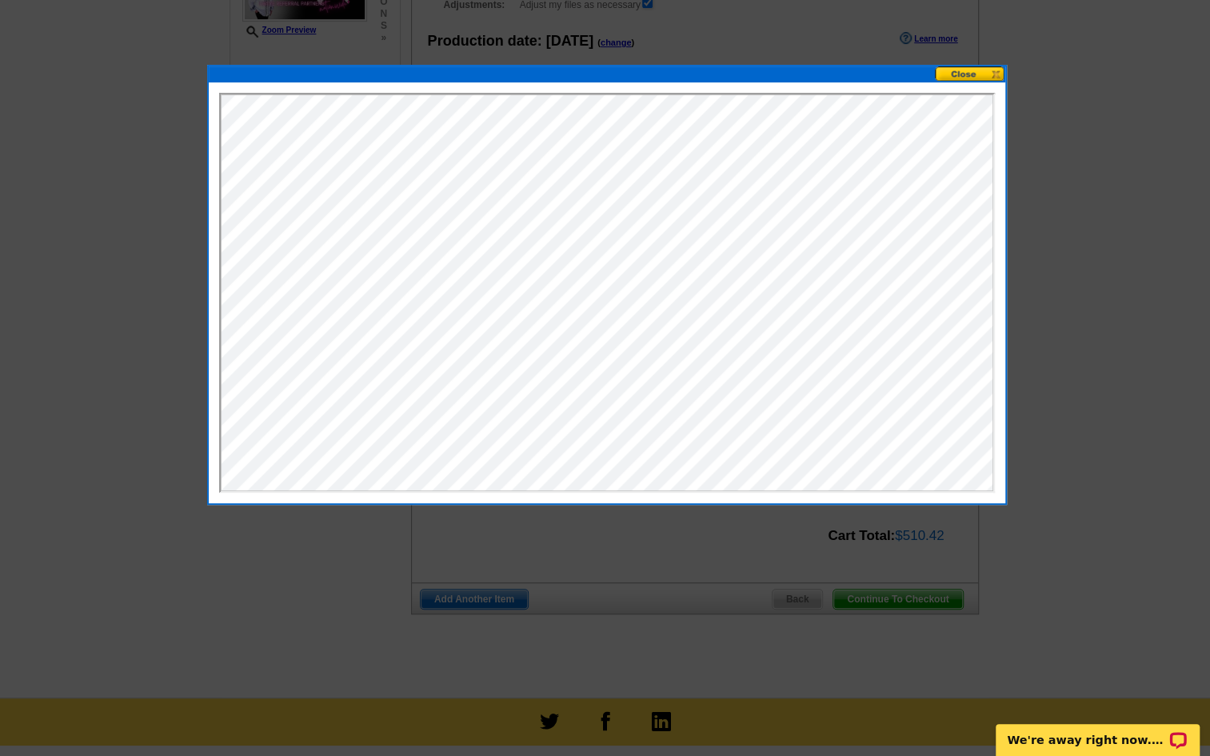
scroll to position [0, 0]
click at [965, 70] on button at bounding box center [970, 73] width 70 height 15
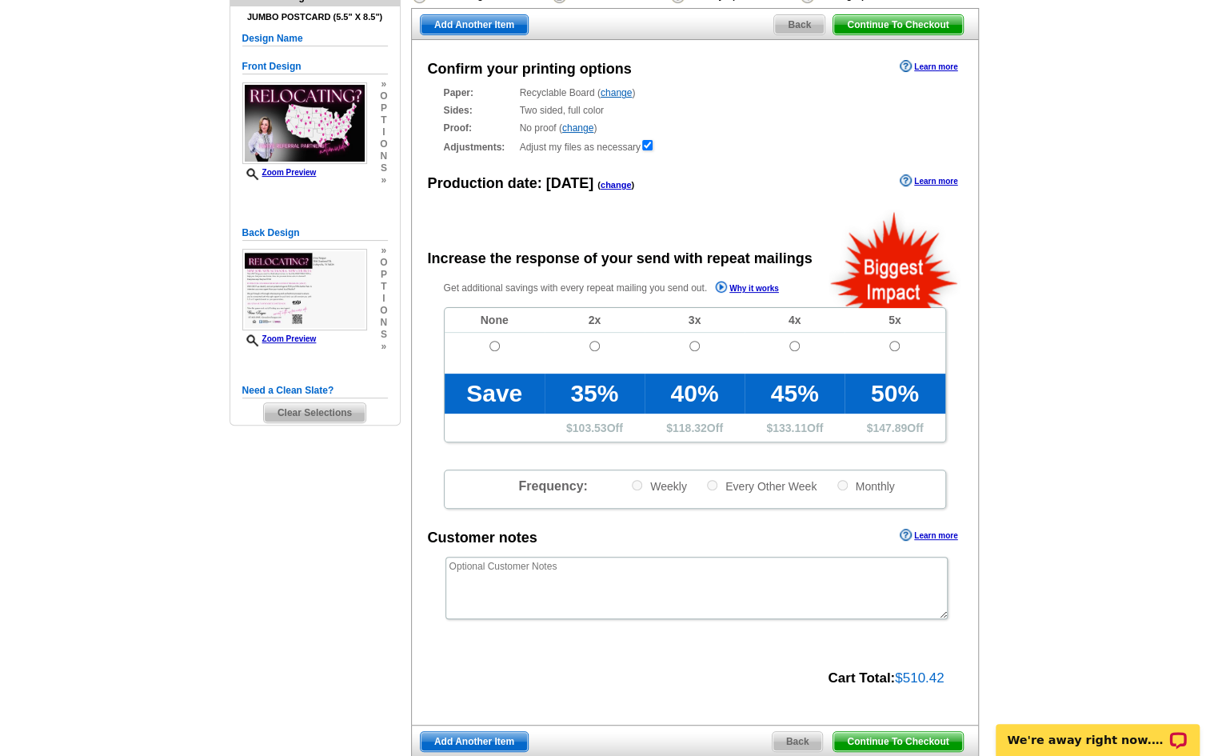
scroll to position [91, 0]
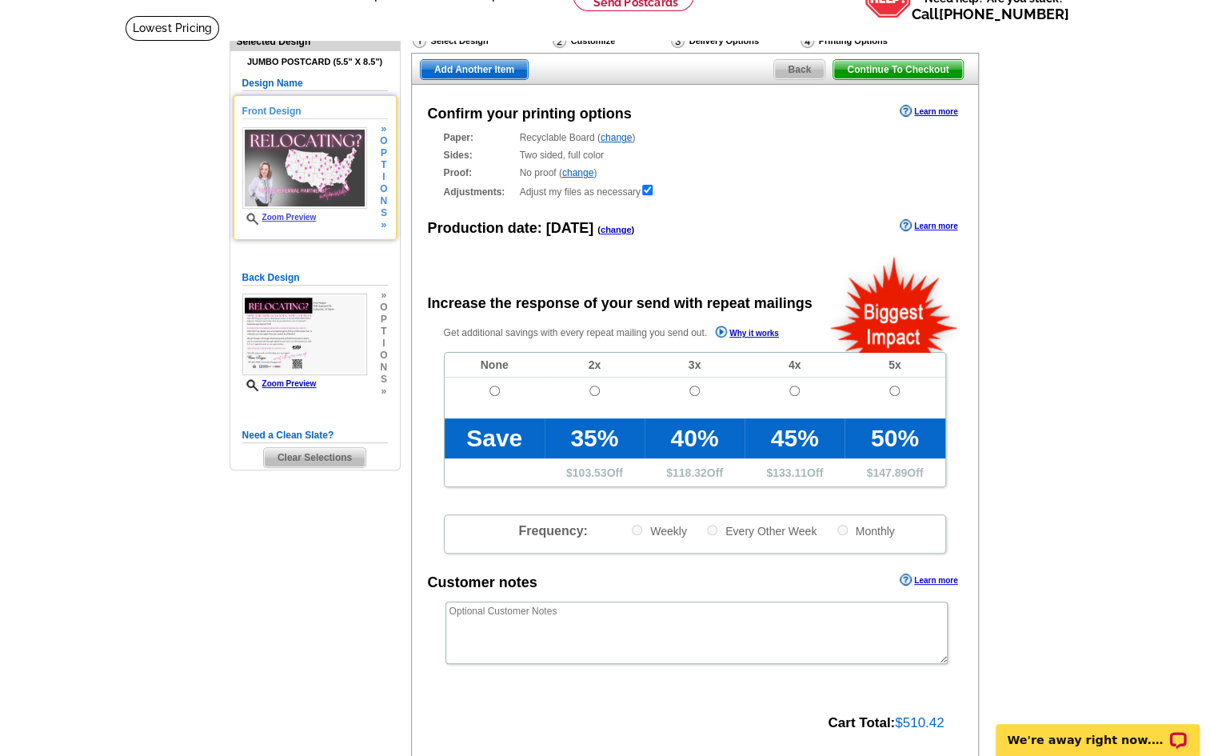
click at [273, 211] on div "Zoom Preview" at bounding box center [304, 176] width 125 height 98
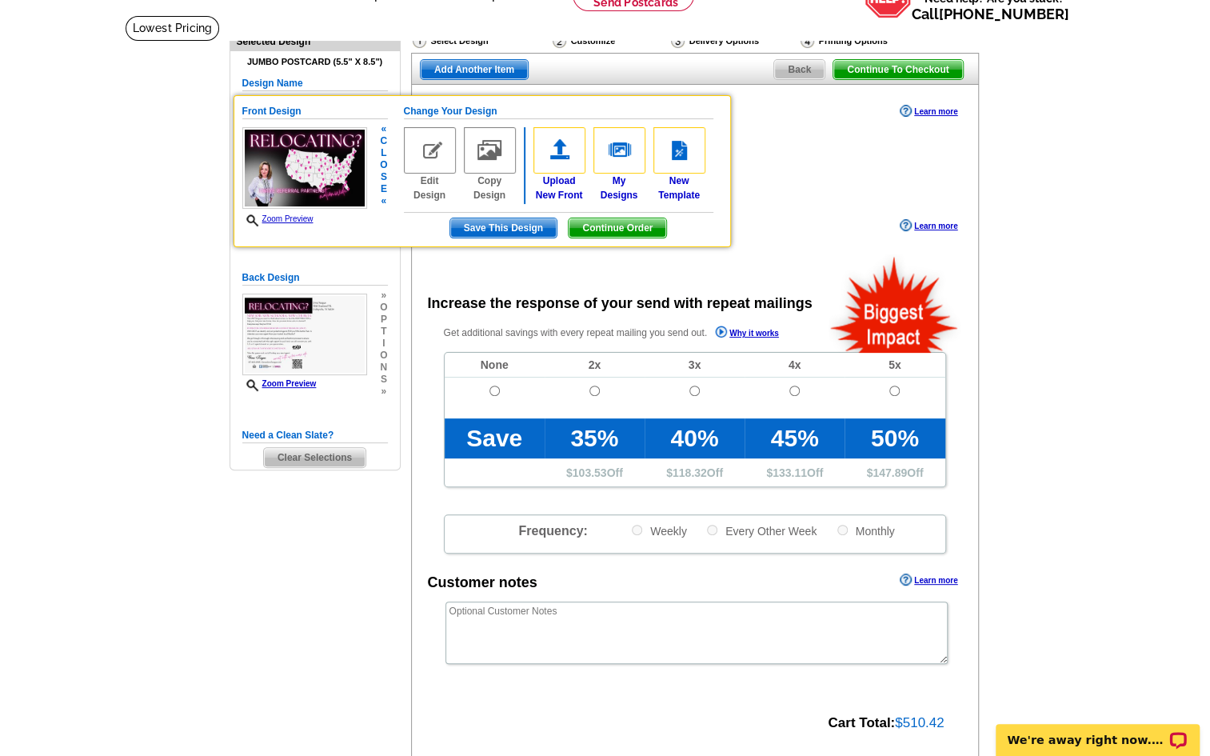
click at [286, 216] on link "Zoom Preview" at bounding box center [277, 218] width 71 height 9
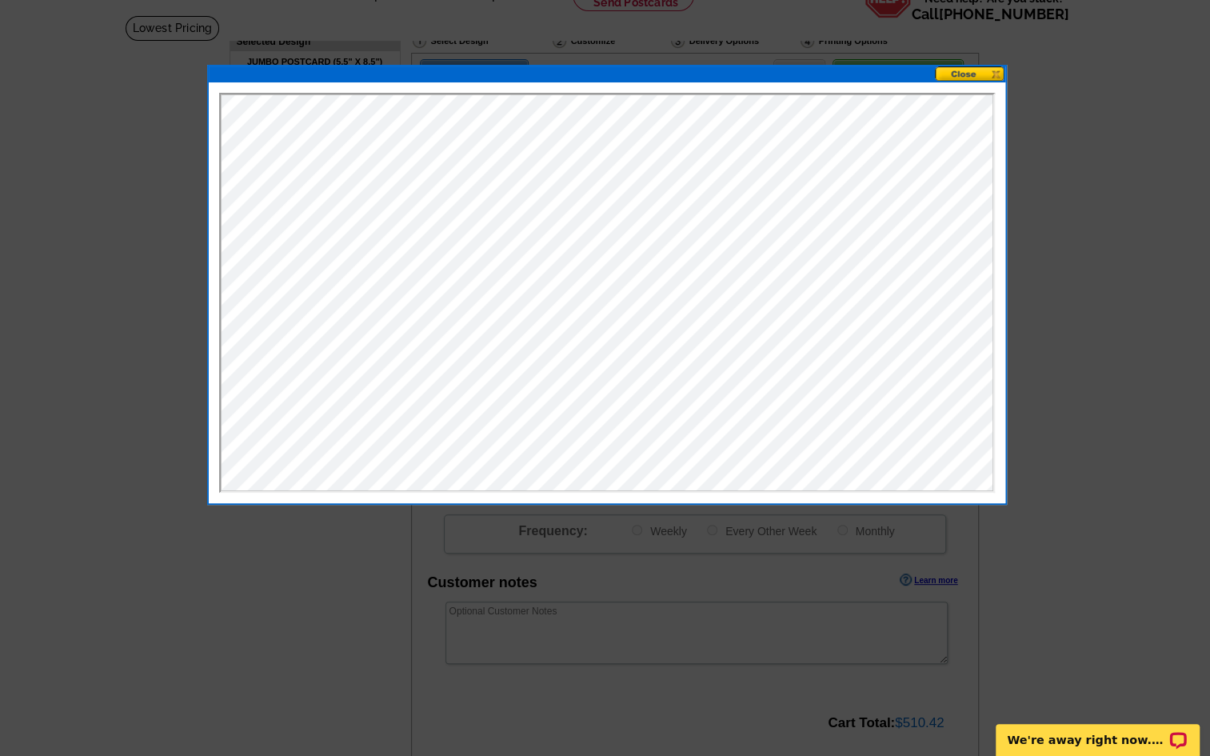
scroll to position [0, 0]
click at [956, 77] on button at bounding box center [970, 73] width 70 height 15
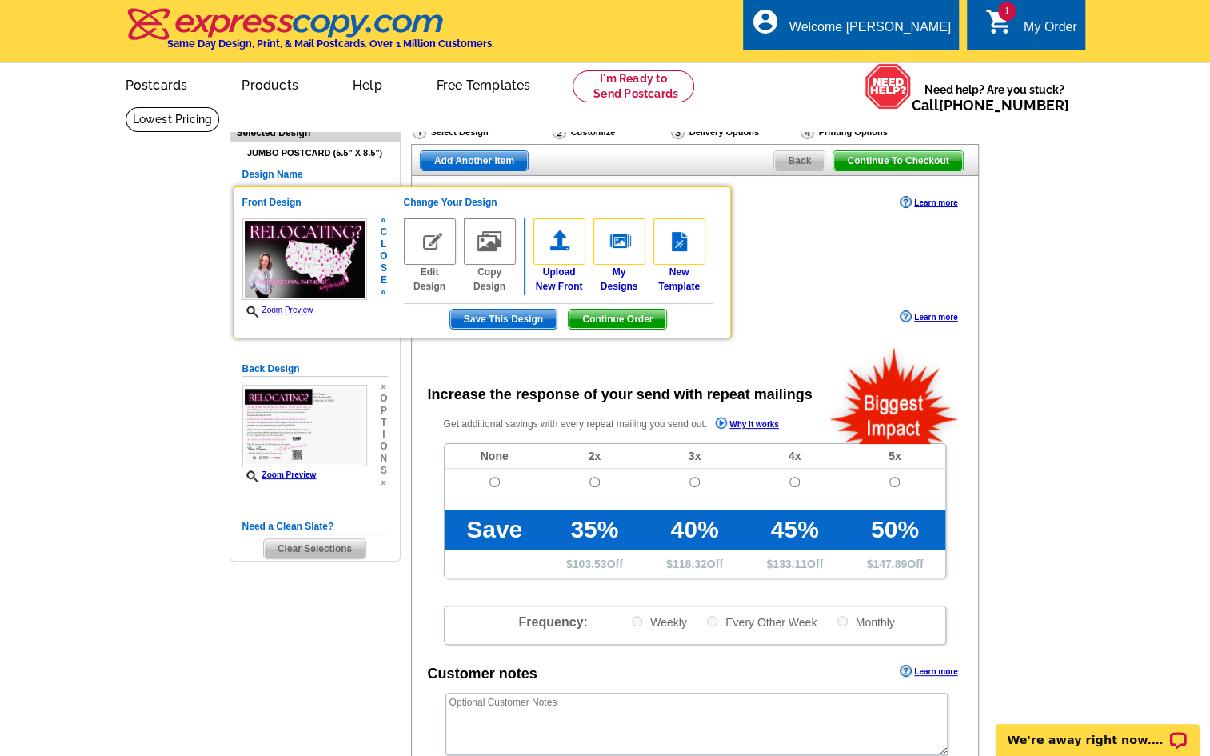
click at [605, 321] on span "Continue Order" at bounding box center [618, 318] width 98 height 19
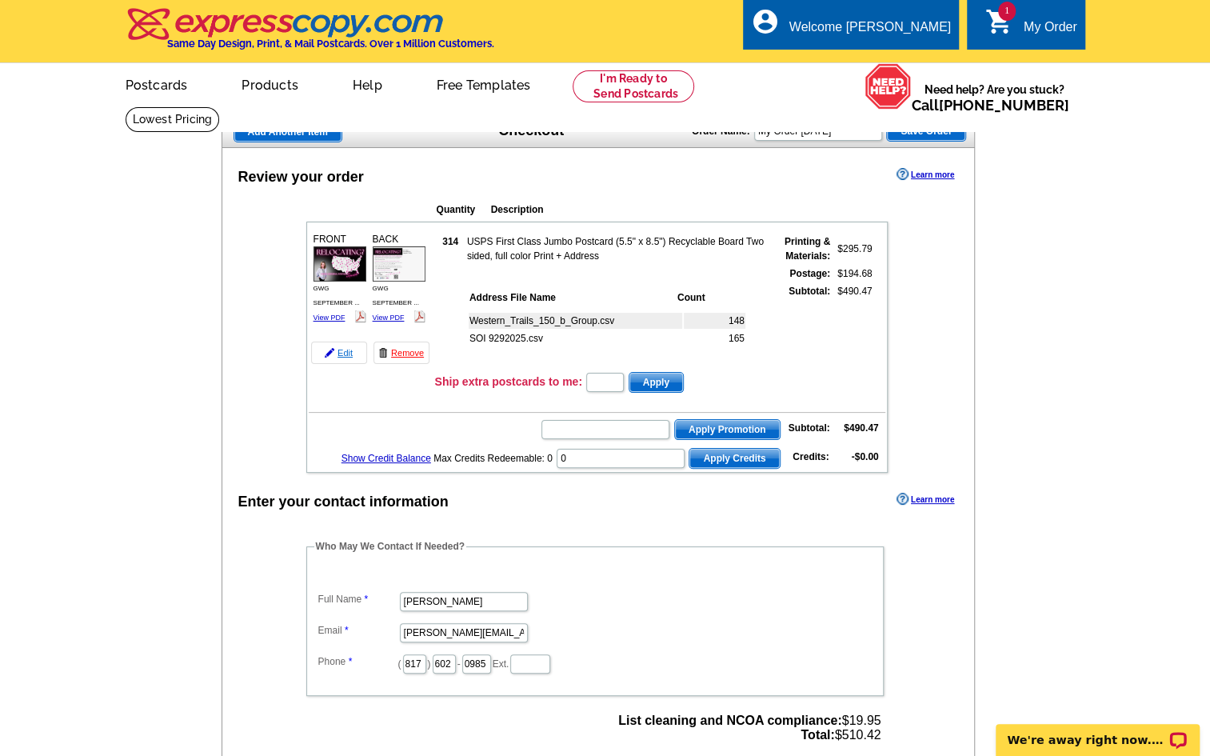
click at [342, 351] on link "Edit" at bounding box center [339, 352] width 56 height 22
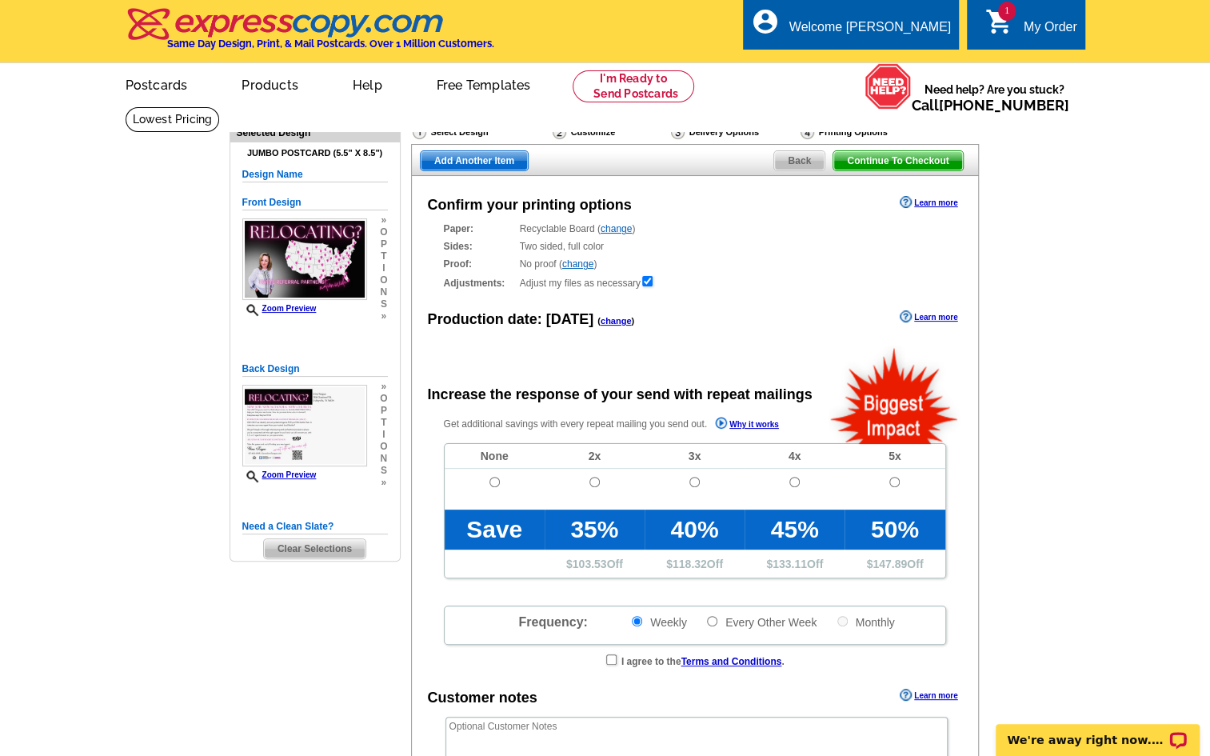
radio input "false"
click at [616, 226] on link "change" at bounding box center [616, 228] width 31 height 11
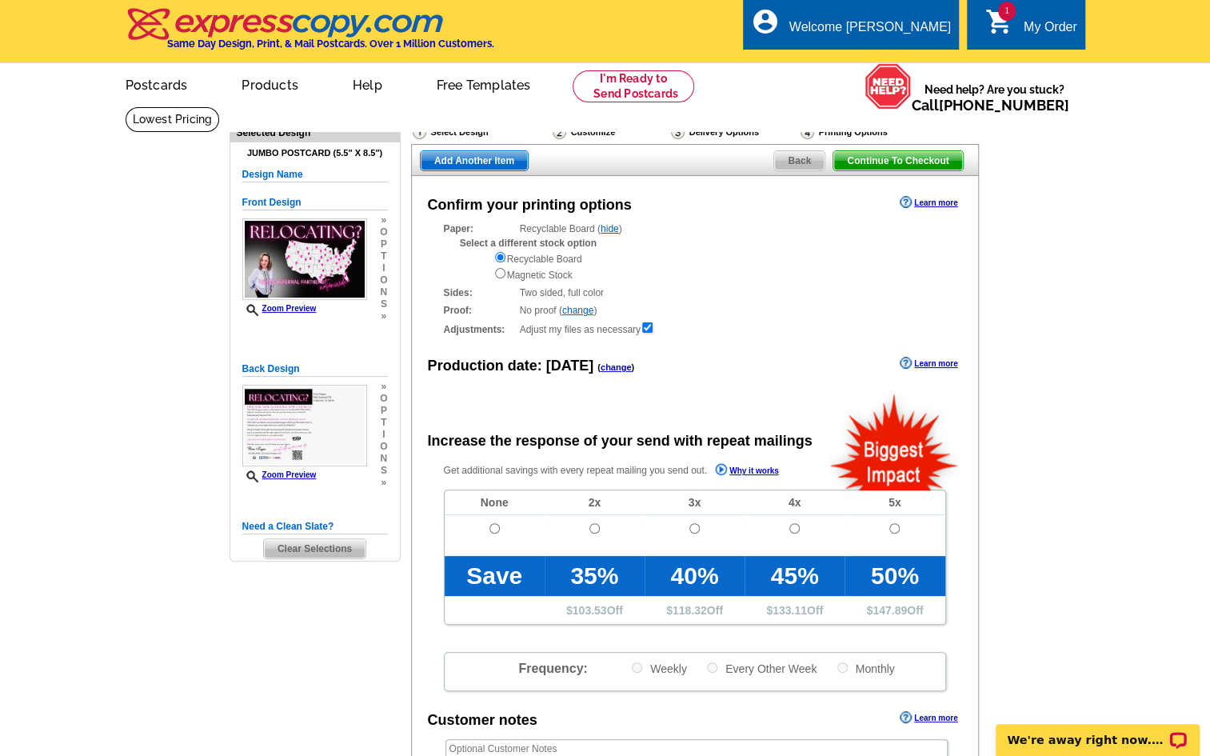
click at [601, 367] on link "change" at bounding box center [616, 367] width 31 height 10
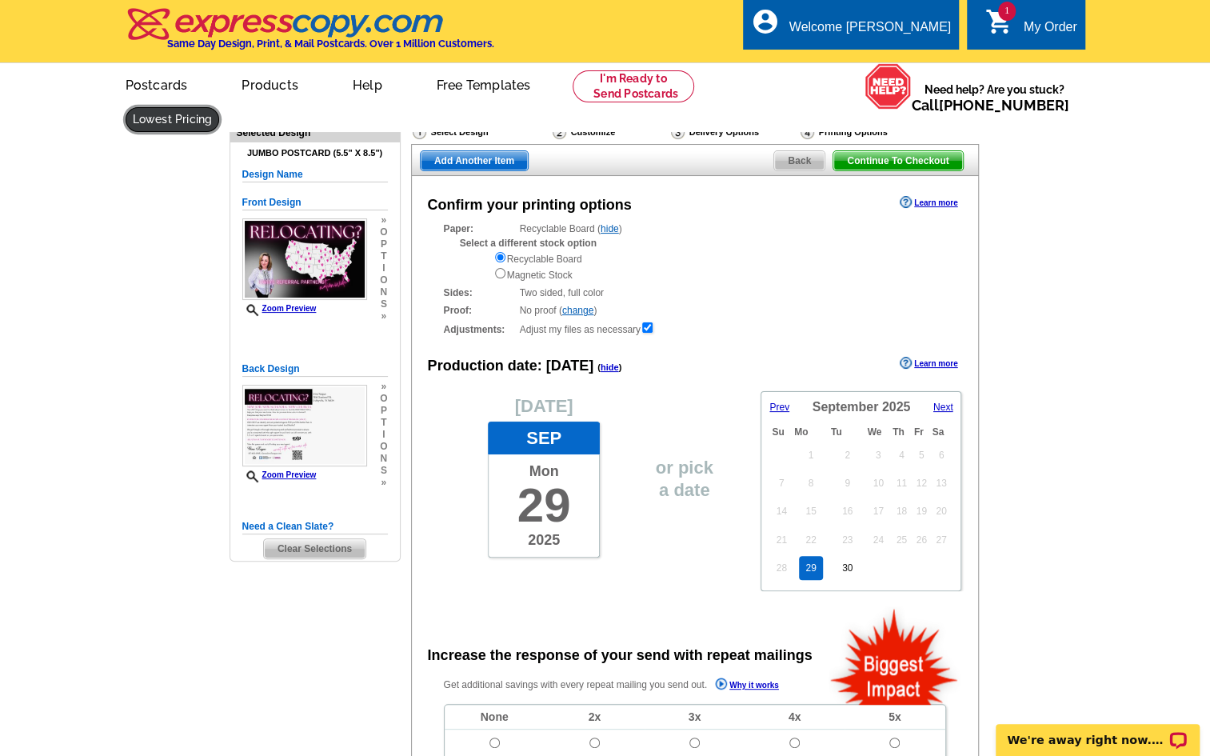
click at [220, 107] on link at bounding box center [173, 119] width 94 height 25
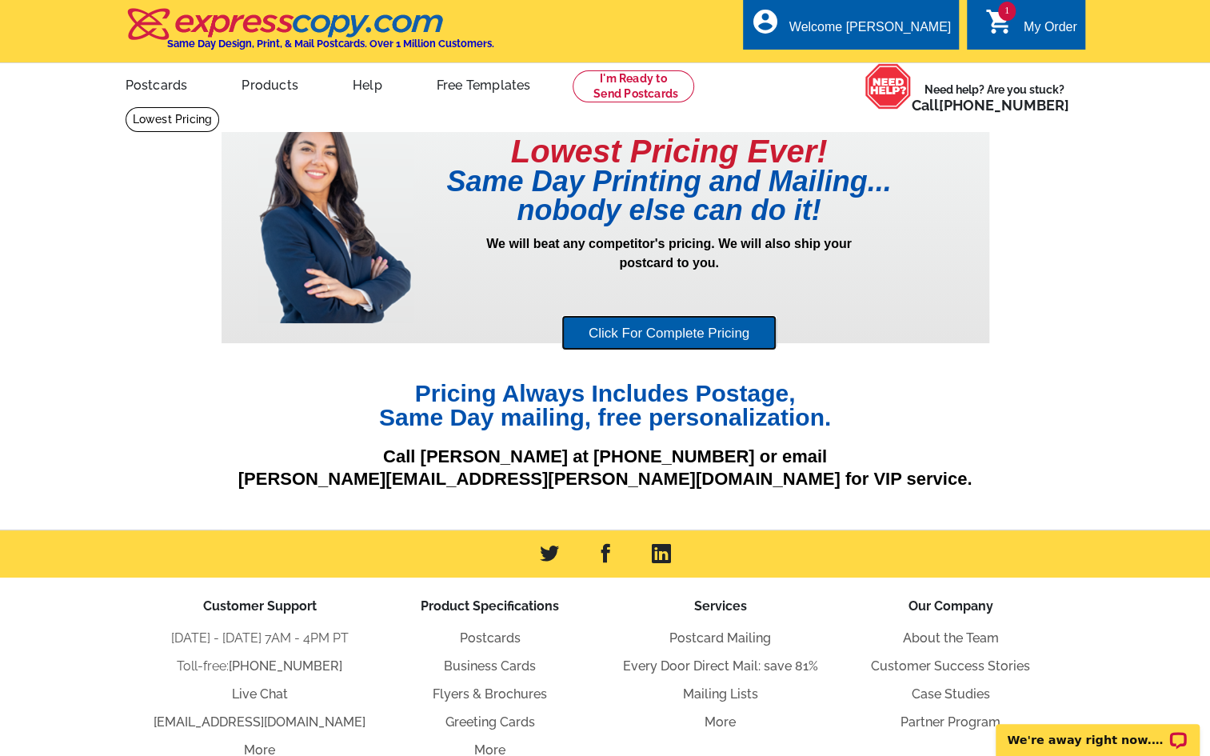
click at [658, 325] on link "Click For Complete Pricing" at bounding box center [668, 333] width 215 height 36
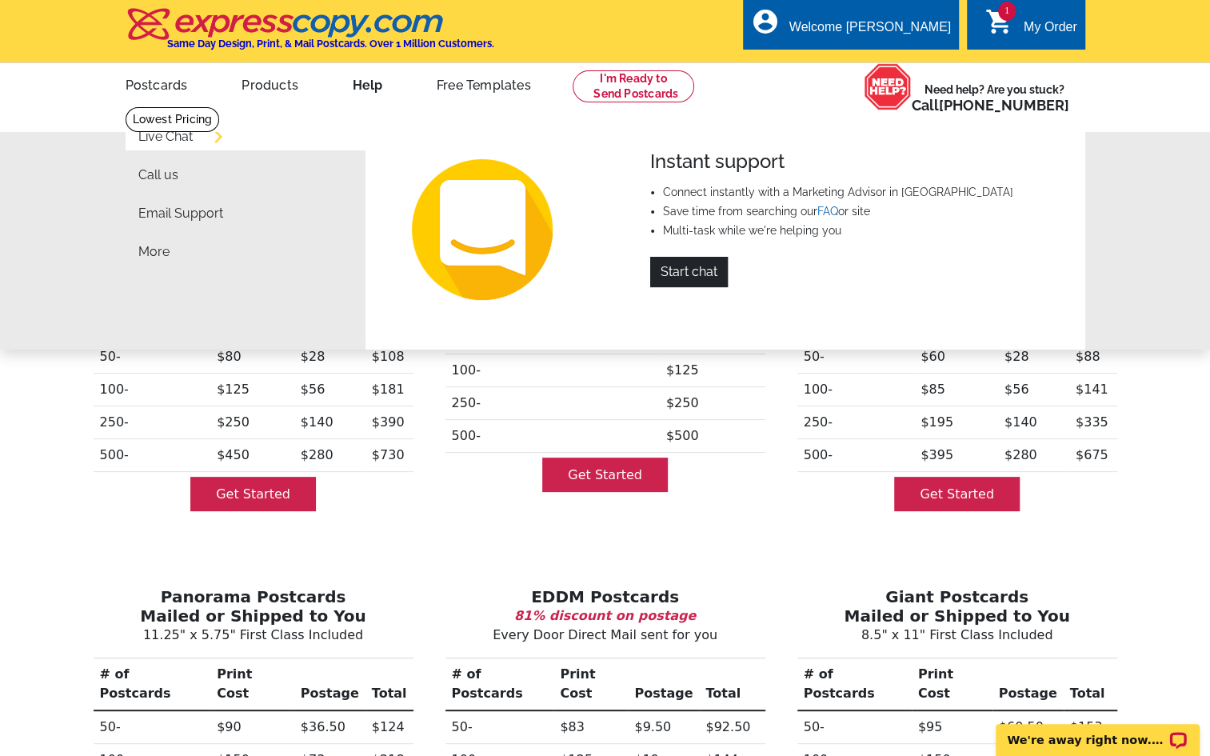
click at [364, 82] on link "Help" at bounding box center [367, 84] width 81 height 38
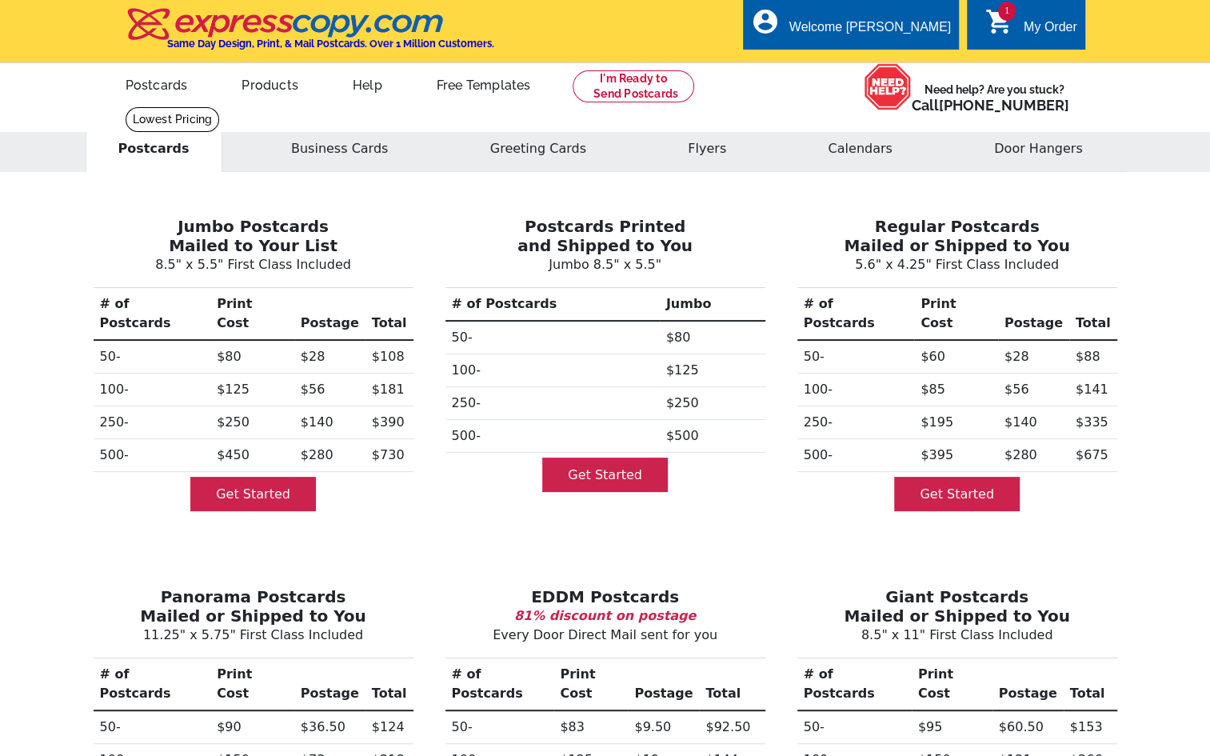
click at [1144, 256] on div "Postcards Business Cards Greeting Cards Flyers Calendars Door Hangers Jumbo Pos…" at bounding box center [605, 706] width 1210 height 1201
click at [147, 80] on link "Postcards" at bounding box center [156, 84] width 112 height 38
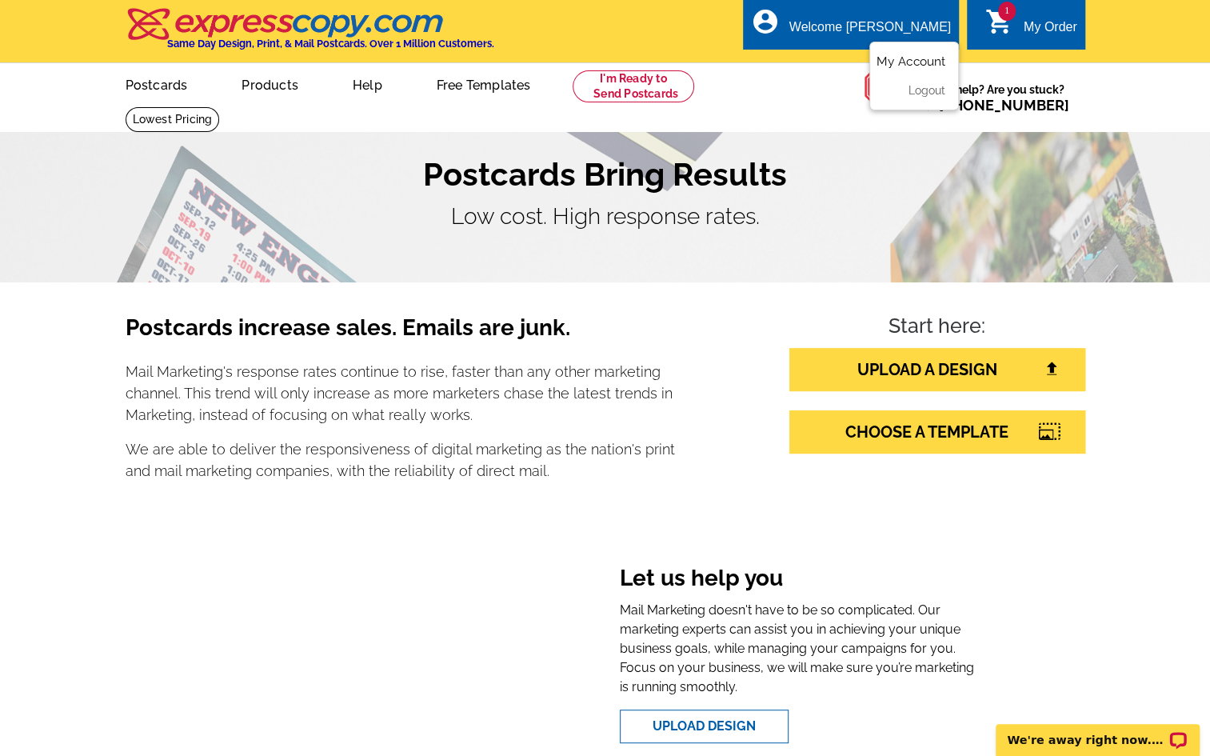
click at [925, 58] on link "My Account" at bounding box center [910, 61] width 69 height 14
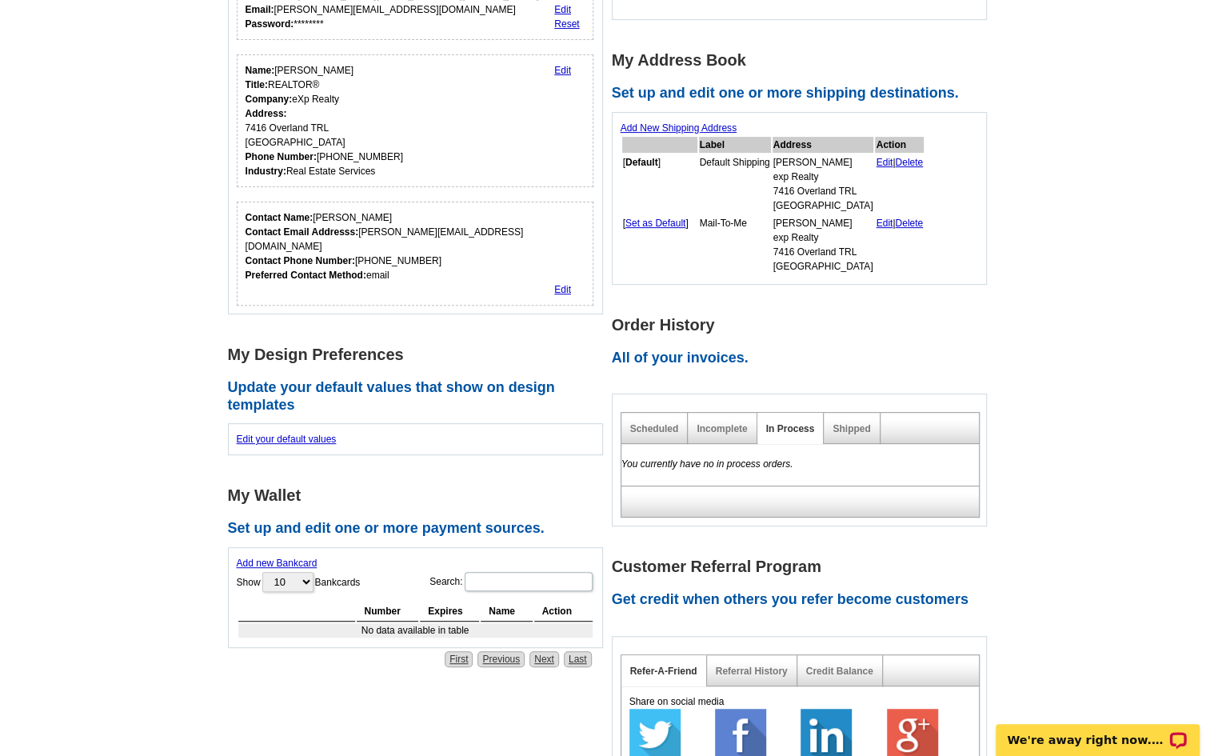
scroll to position [222, 0]
click at [840, 666] on link "Credit Balance" at bounding box center [839, 670] width 67 height 11
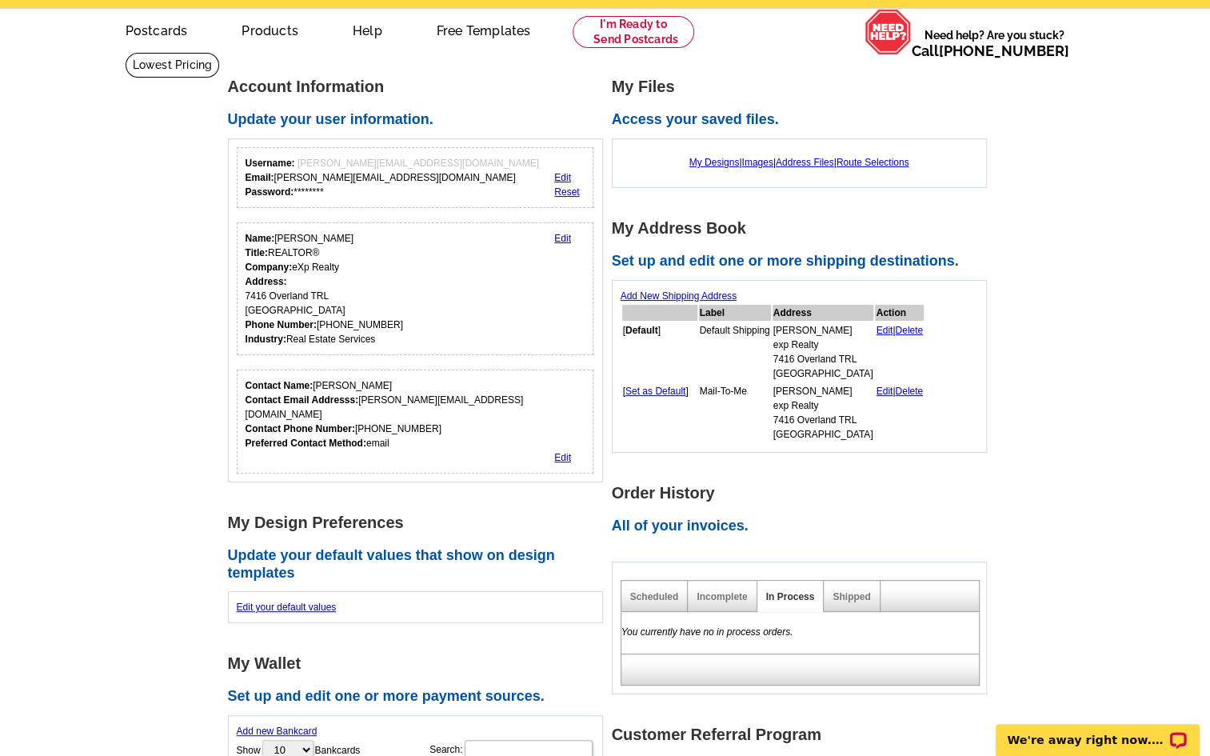
scroll to position [0, 0]
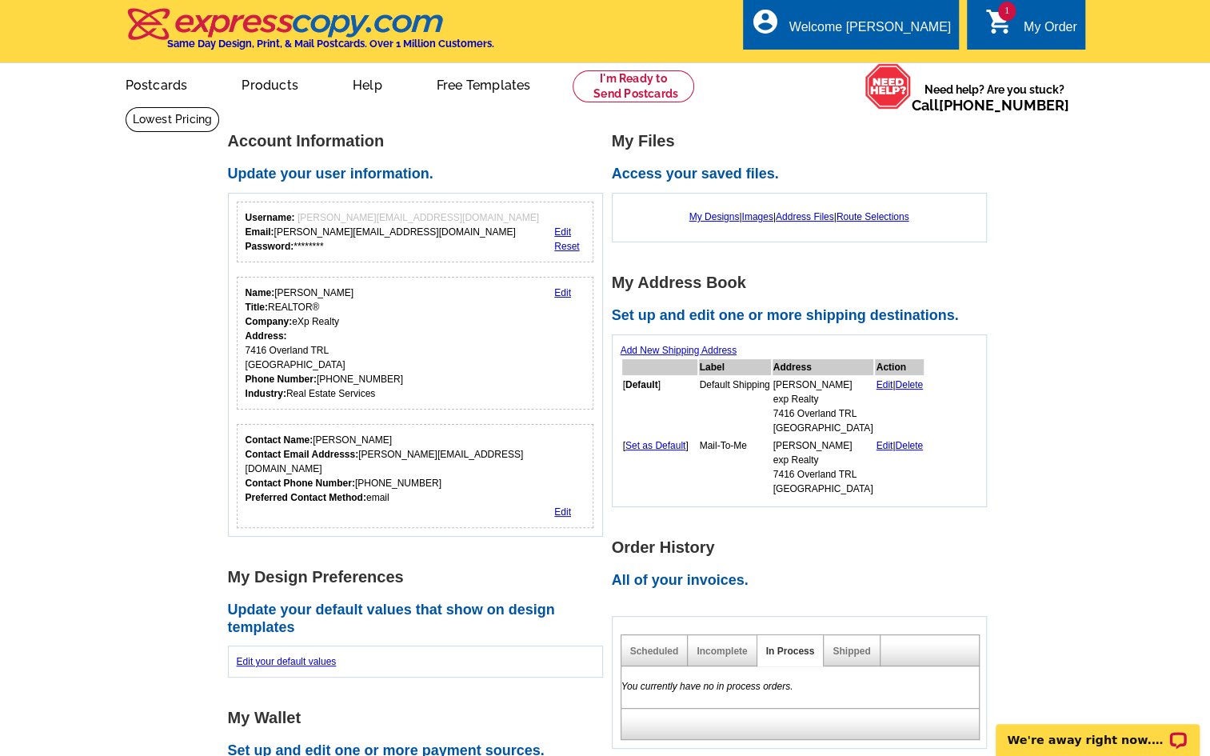
click at [1036, 27] on div "My Order" at bounding box center [1051, 31] width 54 height 22
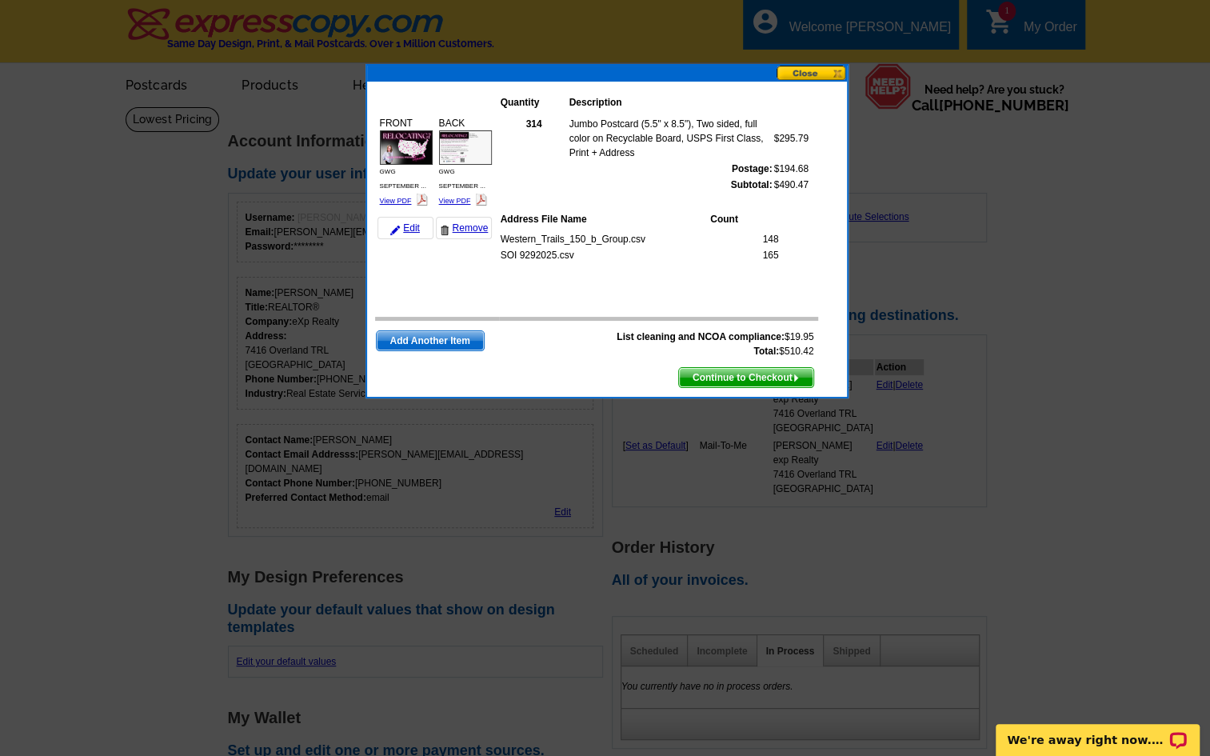
click at [726, 373] on span "Continue to Checkout" at bounding box center [746, 377] width 134 height 19
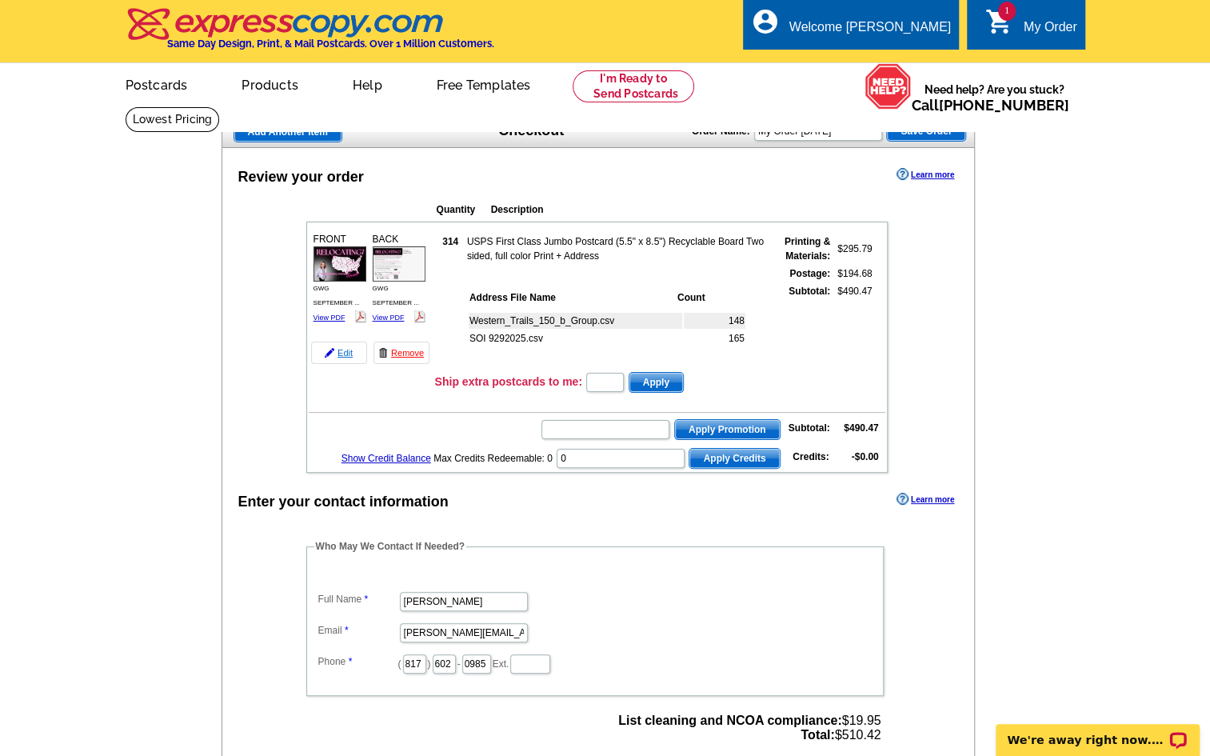
click at [342, 346] on link "Edit" at bounding box center [339, 352] width 56 height 22
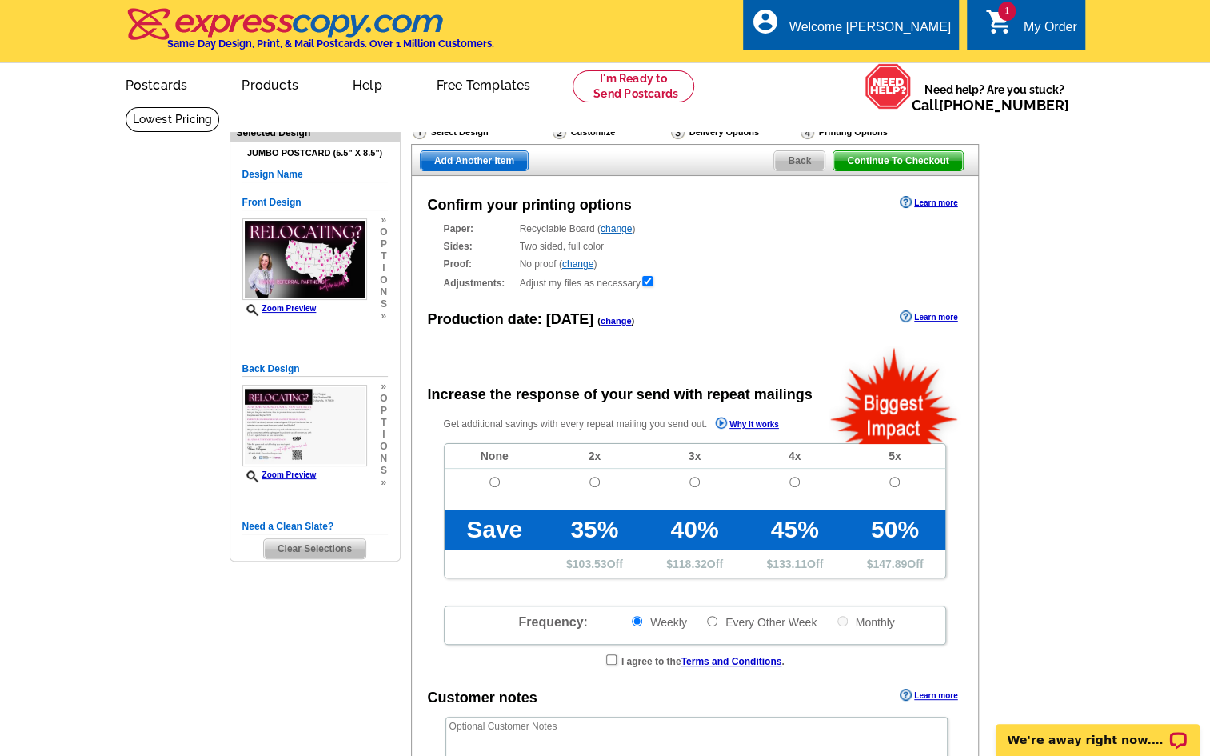
radio input "false"
click at [165, 82] on link "Postcards" at bounding box center [156, 84] width 112 height 38
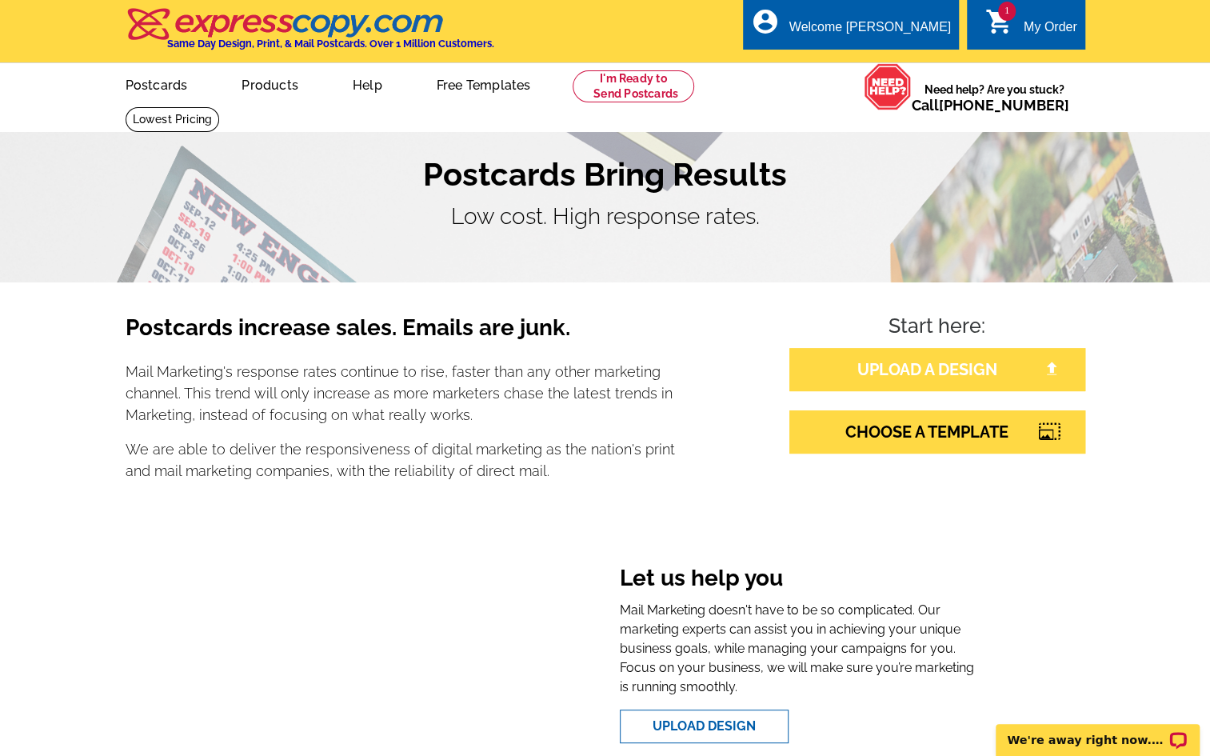
click at [938, 373] on link "UPLOAD A DESIGN" at bounding box center [937, 369] width 296 height 43
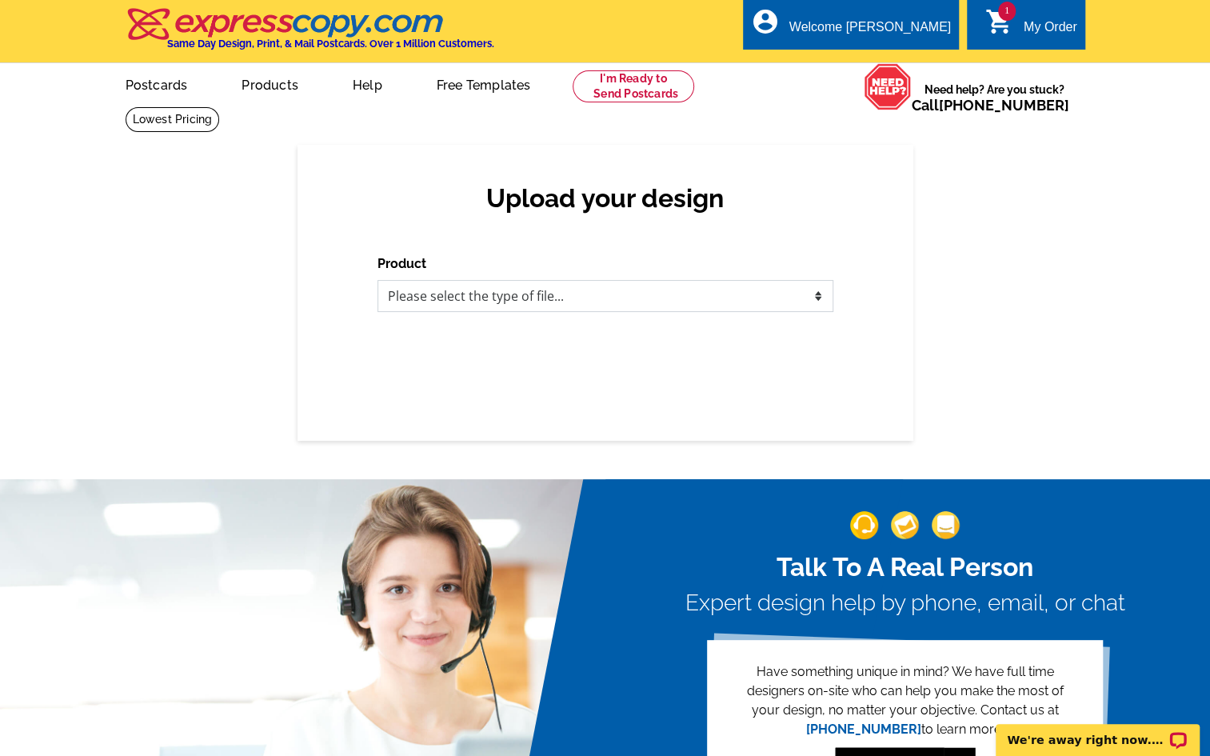
click at [724, 296] on select "Please select the type of file... Postcards Business Cards Letters and flyers G…" at bounding box center [605, 296] width 456 height 32
select select "1"
click at [377, 281] on select "Please select the type of file... Postcards Business Cards Letters and flyers G…" at bounding box center [605, 296] width 456 height 32
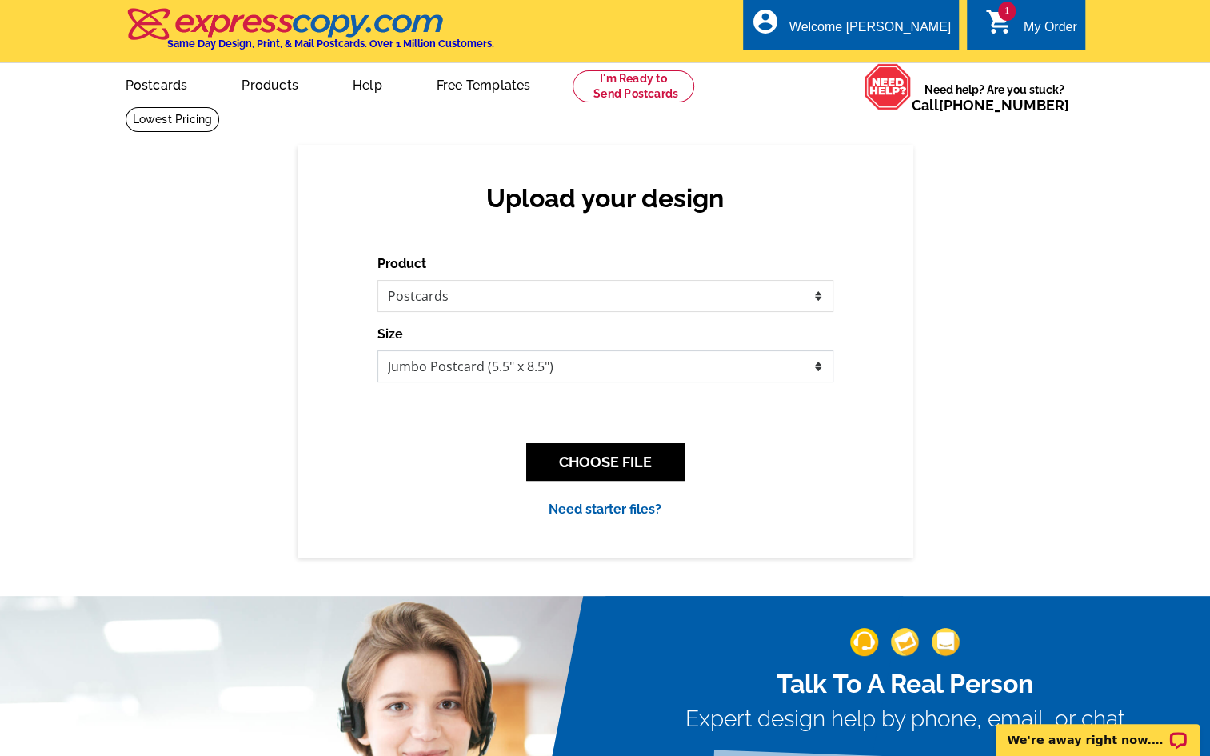
click at [814, 364] on select "Jumbo Postcard (5.5" x 8.5") Regular Postcard (4.25" x 5.6") Panoramic Postcard…" at bounding box center [605, 366] width 456 height 32
click at [377, 351] on select "Jumbo Postcard (5.5" x 8.5") Regular Postcard (4.25" x 5.6") Panoramic Postcard…" at bounding box center [605, 366] width 456 height 32
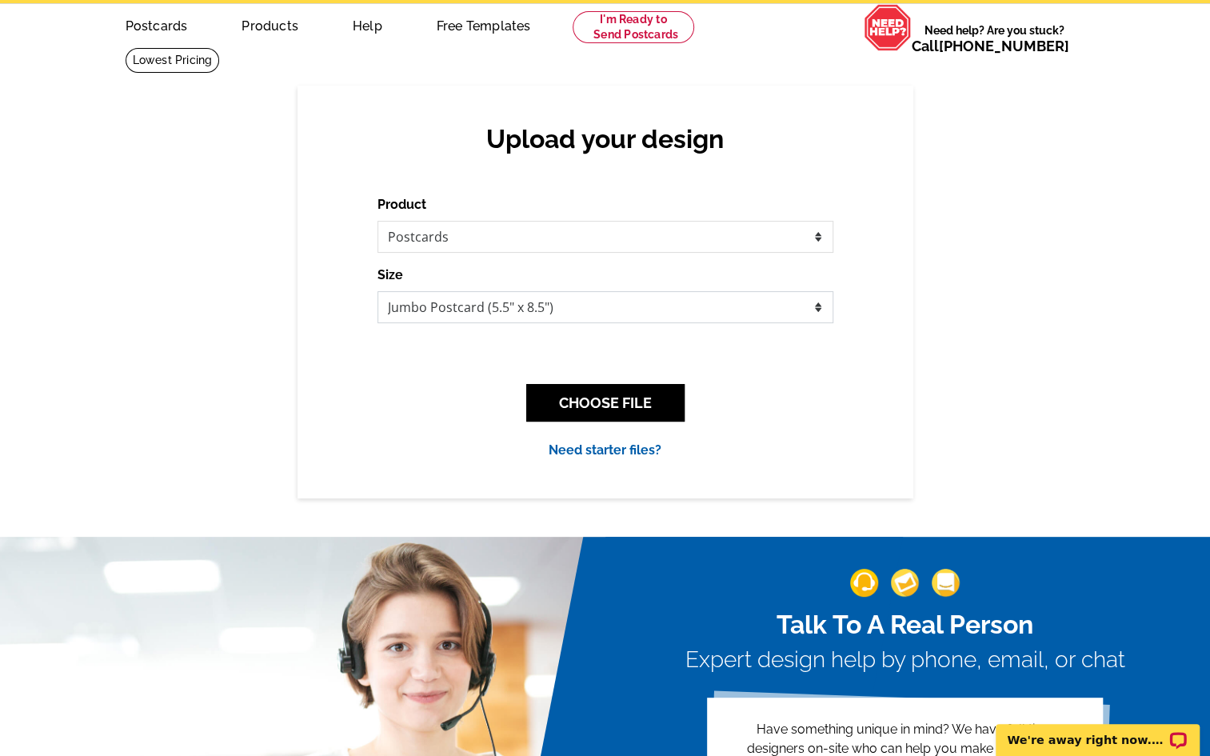
scroll to position [58, 0]
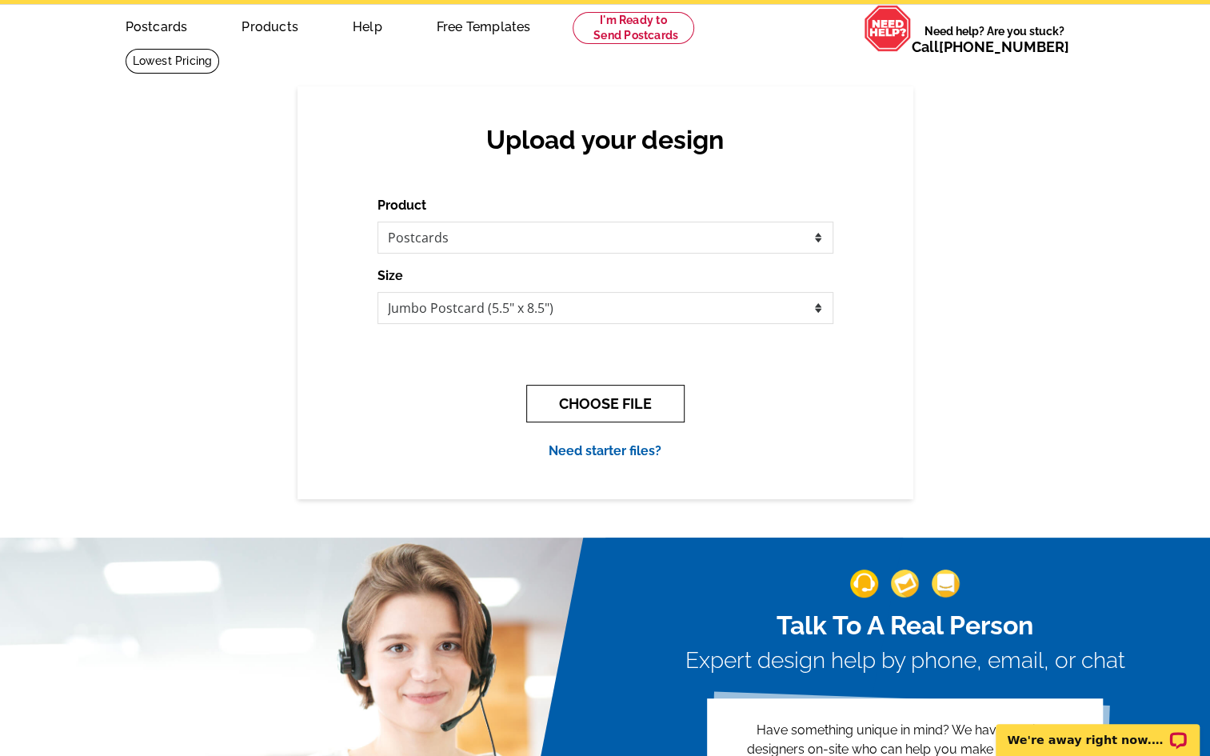
click at [598, 401] on button "CHOOSE FILE" at bounding box center [605, 404] width 158 height 38
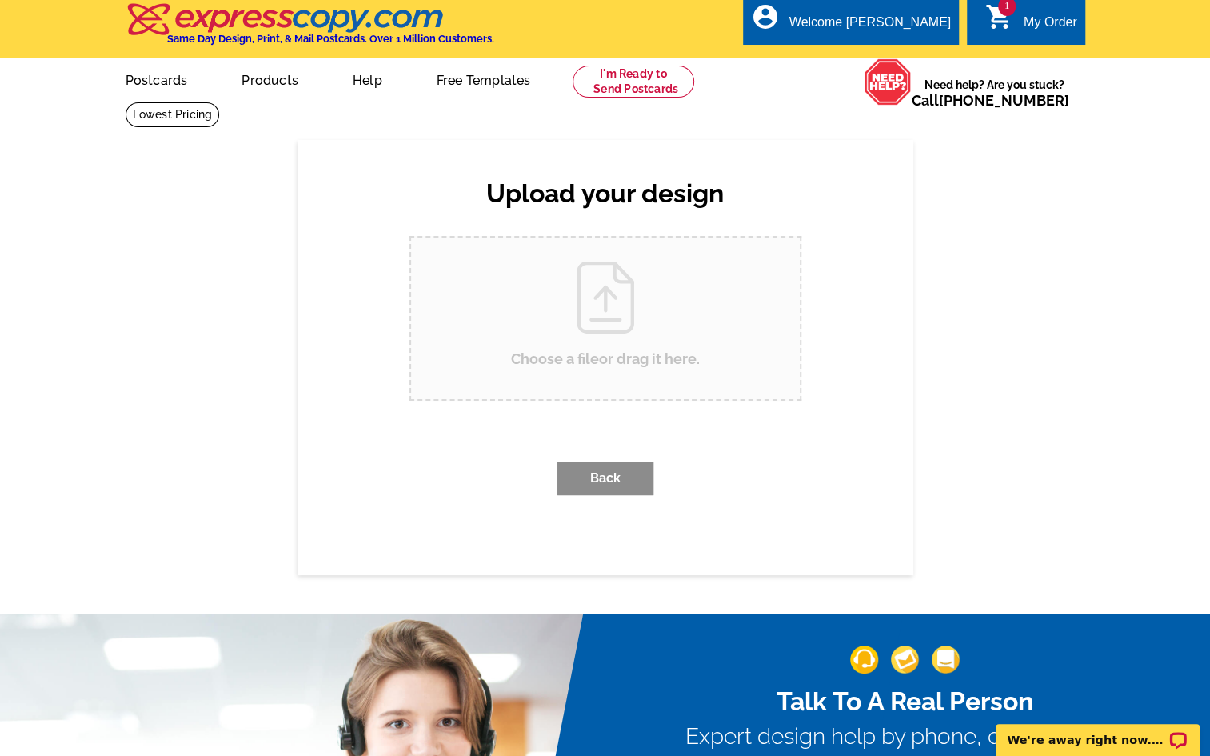
scroll to position [0, 0]
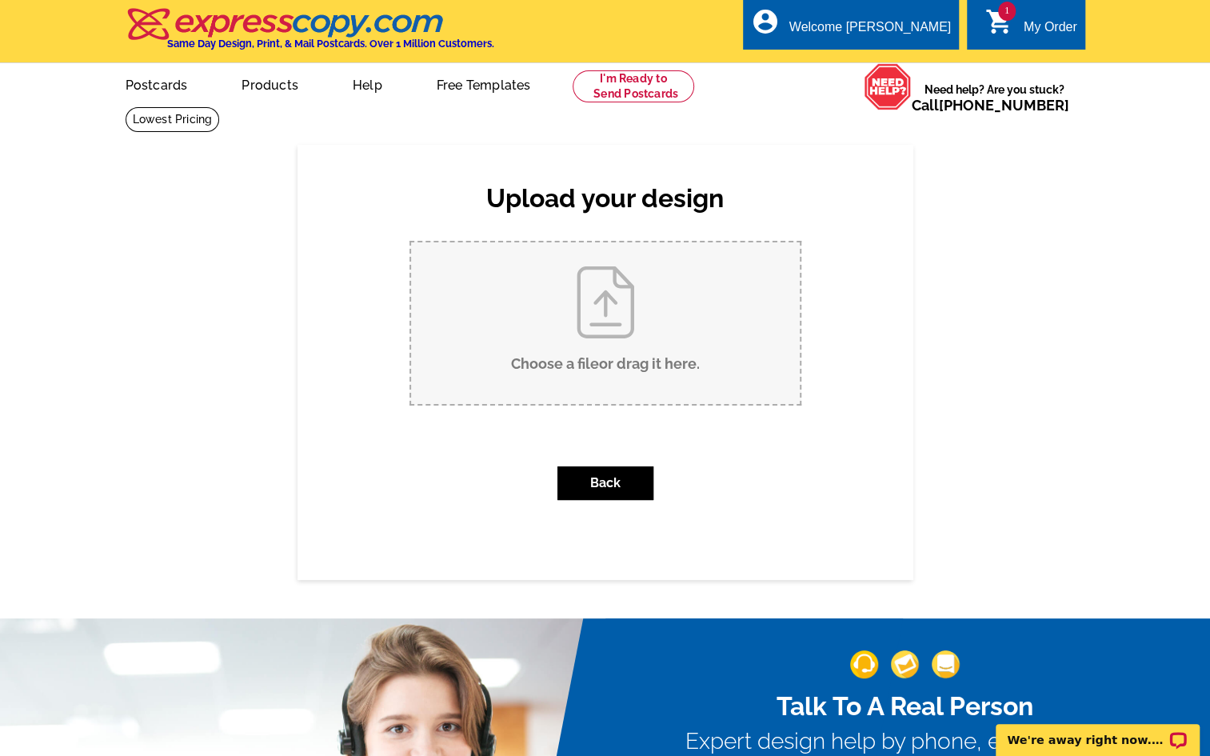
click at [569, 305] on input "Choose a file or drag it here ." at bounding box center [605, 323] width 389 height 162
type input "C:\fakepath\Ready to Print Postcard SEPT 2025 Momentum Lets Tackle Your Move.pdf"
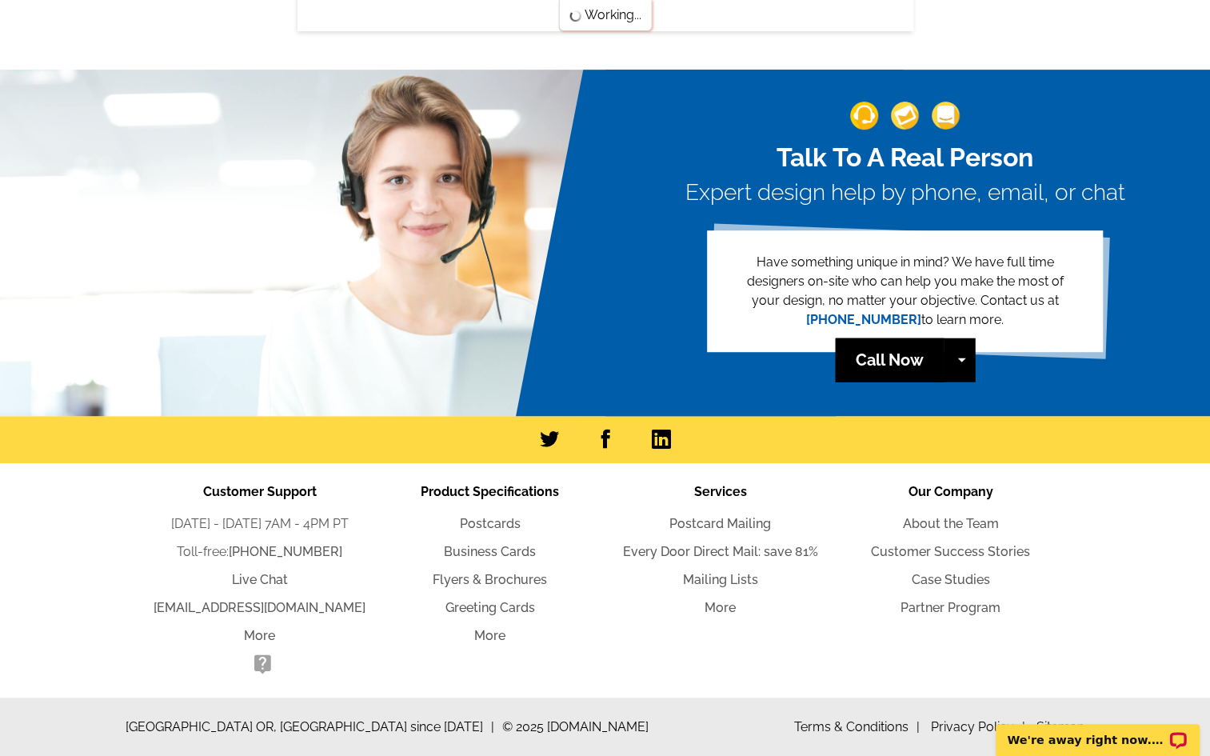
scroll to position [422, 0]
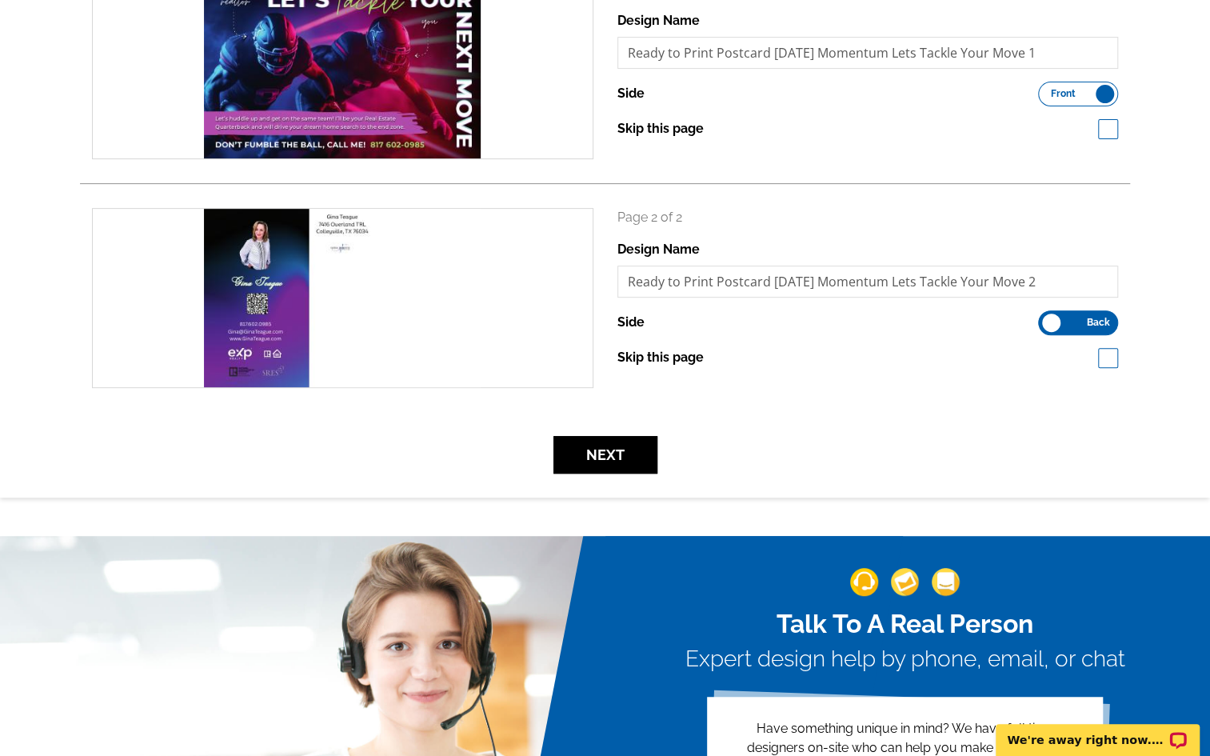
scroll to position [257, 0]
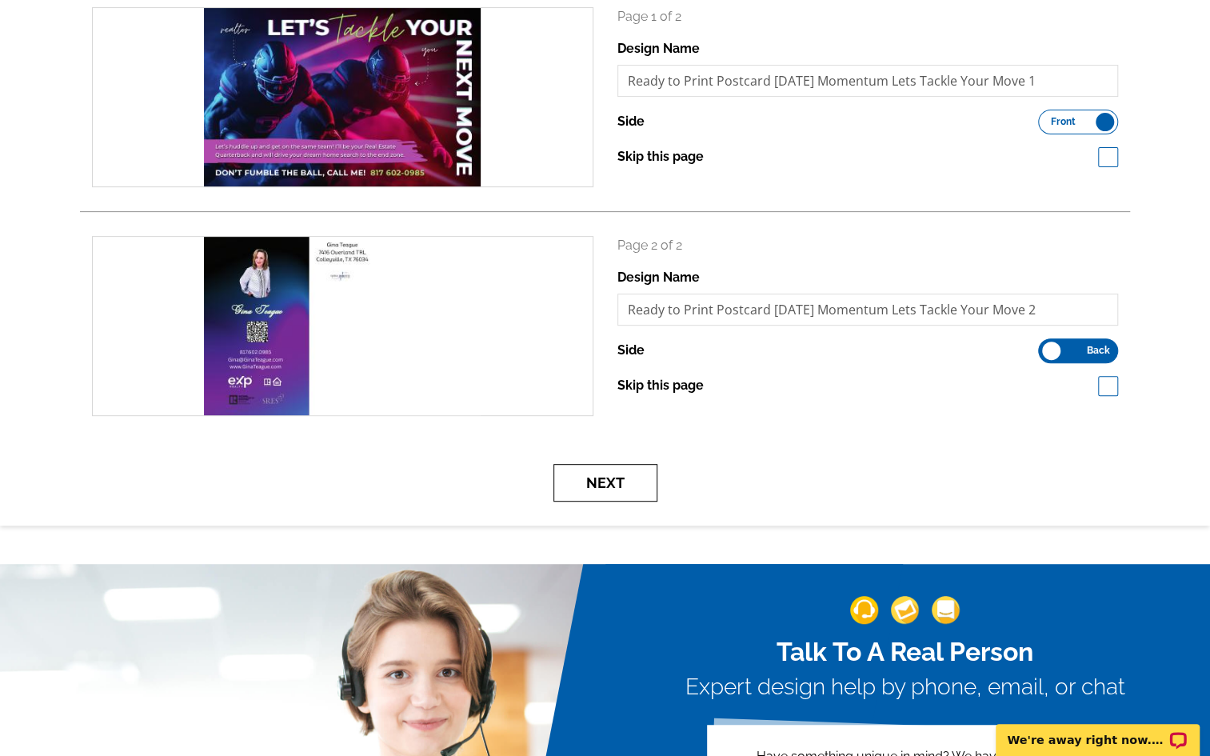
click at [595, 484] on button "Next" at bounding box center [605, 483] width 104 height 38
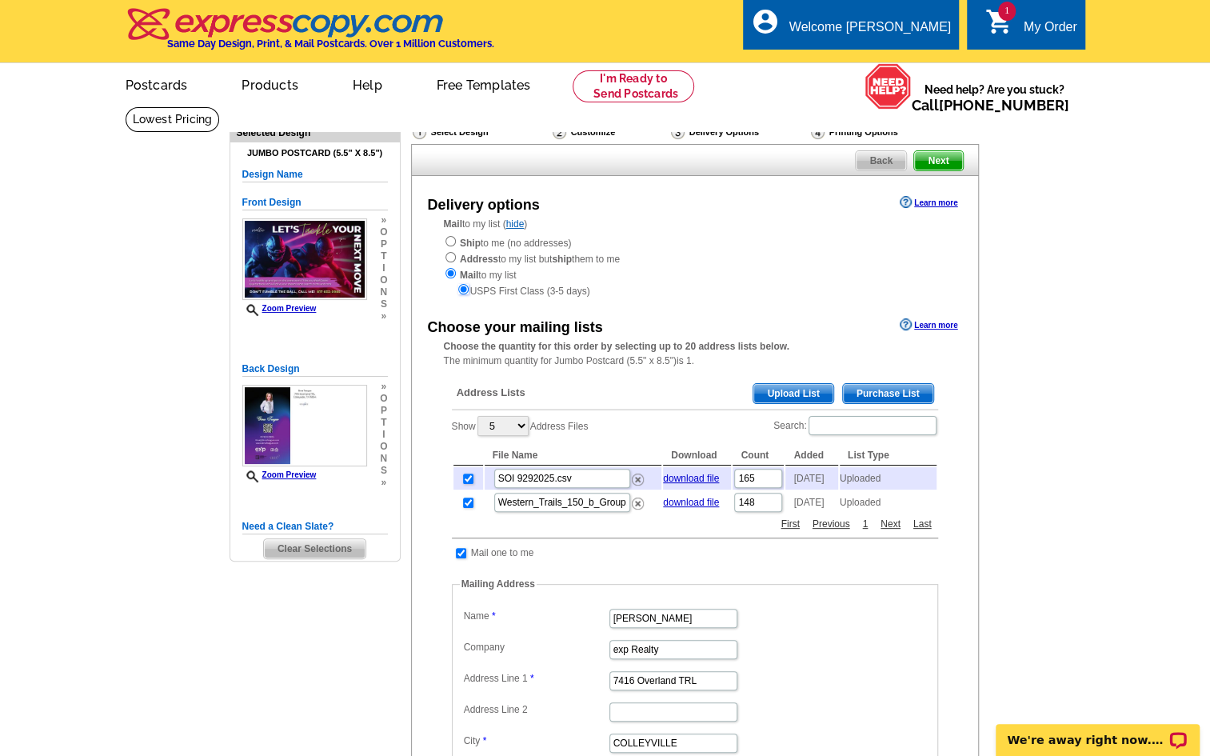
click at [459, 289] on input "radio" at bounding box center [463, 289] width 10 height 10
click at [464, 289] on input "radio" at bounding box center [463, 289] width 10 height 10
click at [462, 289] on input "radio" at bounding box center [463, 289] width 10 height 10
click at [1006, 10] on span "1" at bounding box center [1007, 11] width 18 height 19
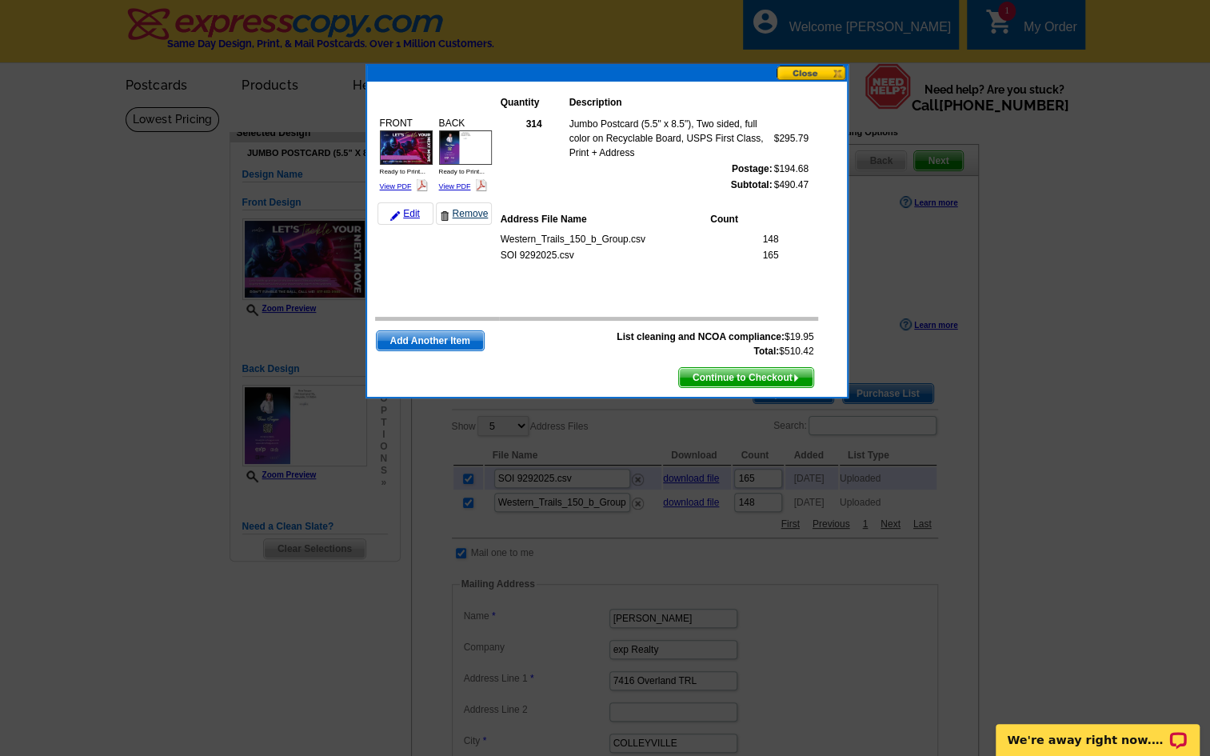
click at [458, 212] on link "Remove" at bounding box center [464, 213] width 56 height 22
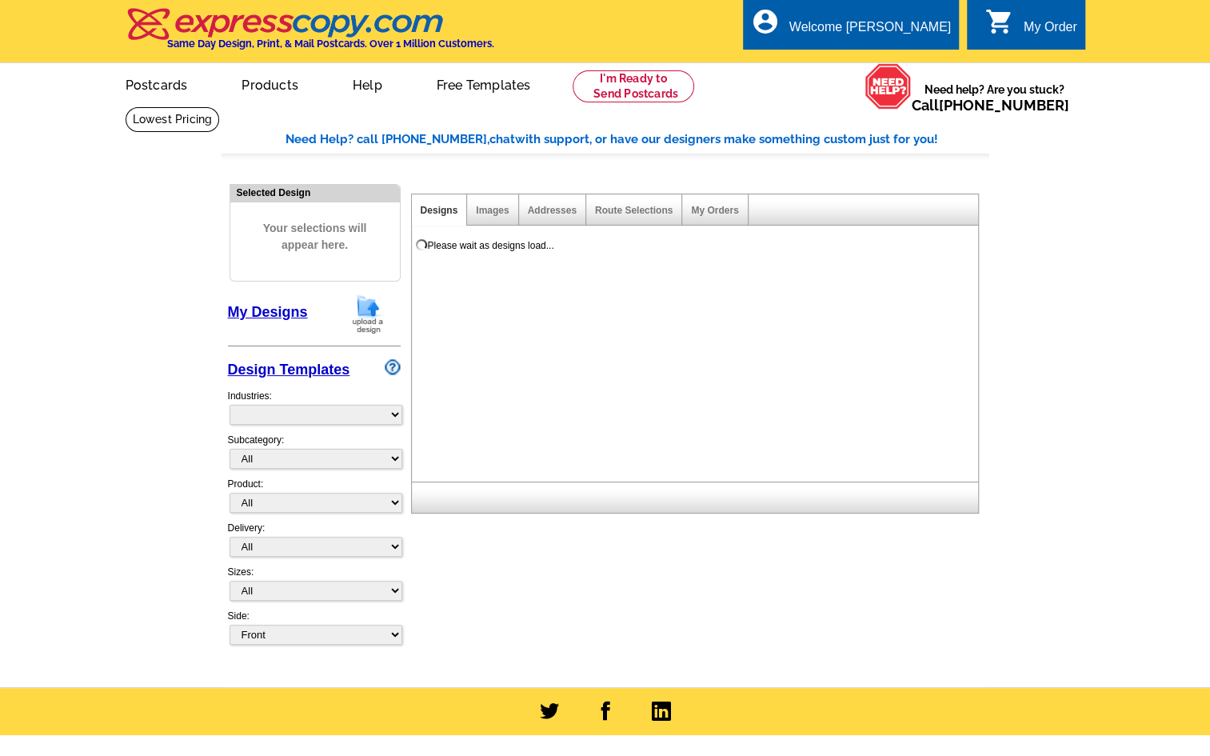
select select "785"
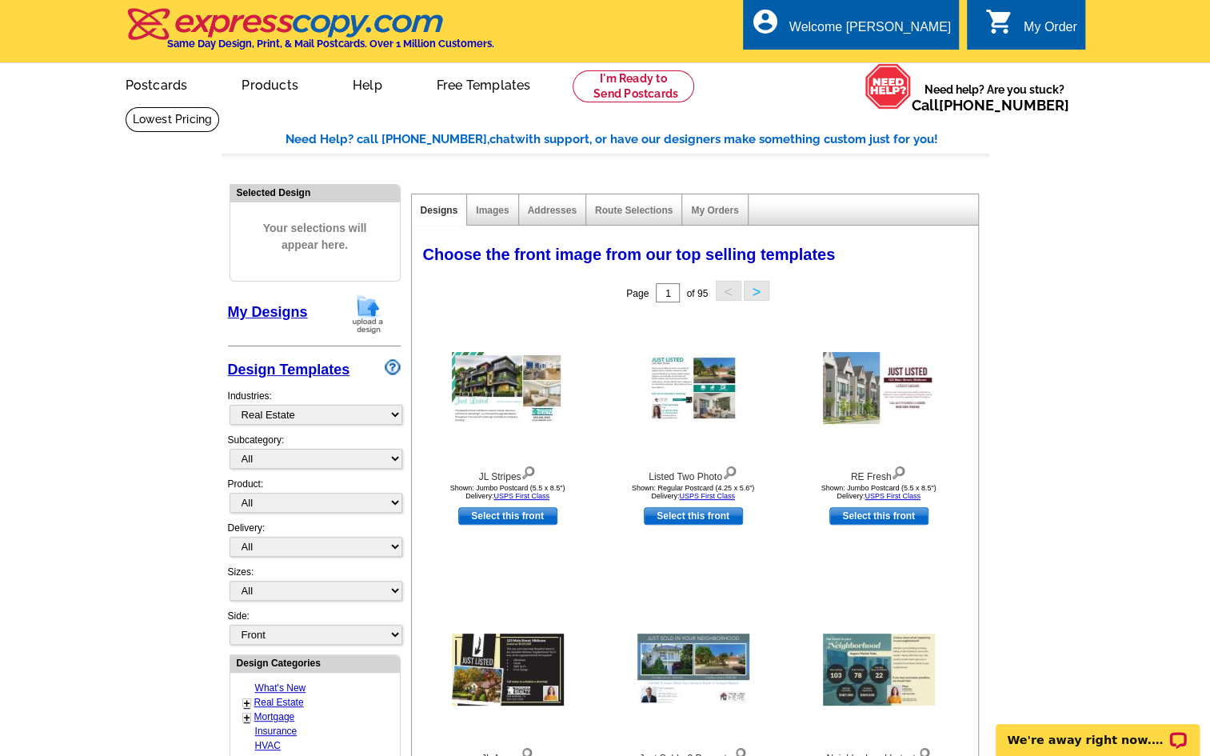
click at [1035, 20] on div "My Order" at bounding box center [1051, 31] width 54 height 22
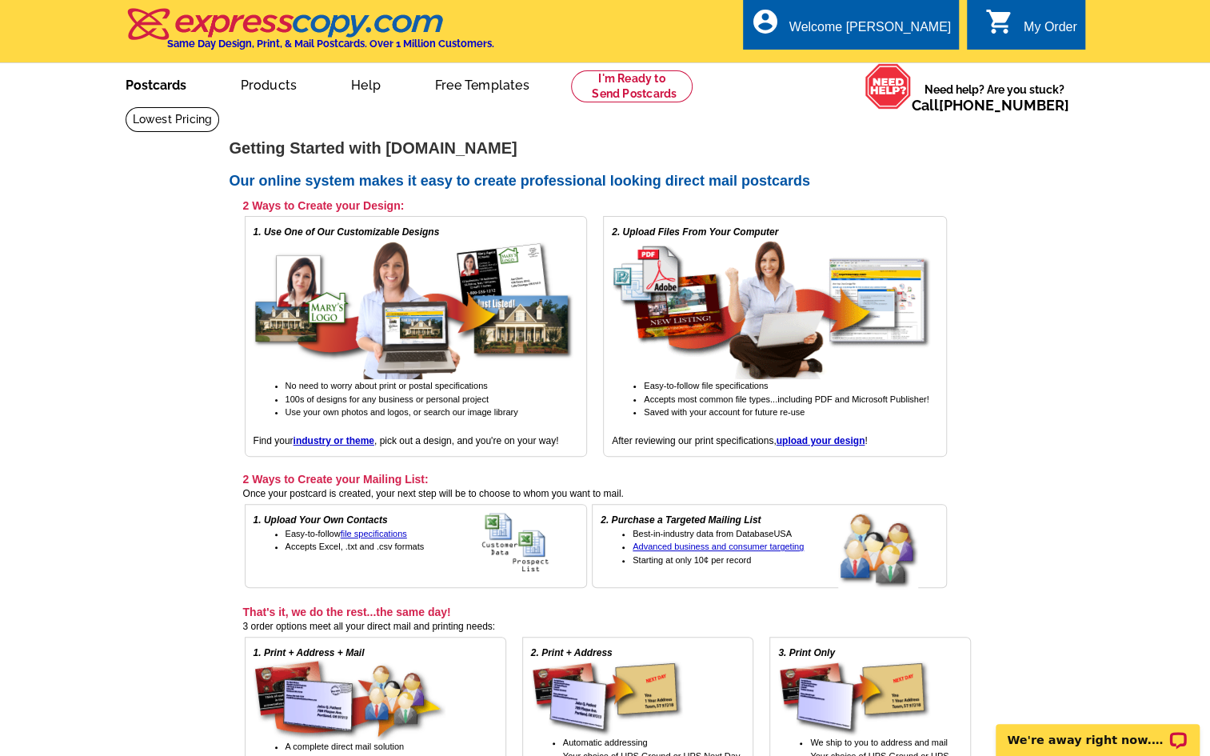
click at [142, 83] on link "Postcards" at bounding box center [156, 84] width 112 height 38
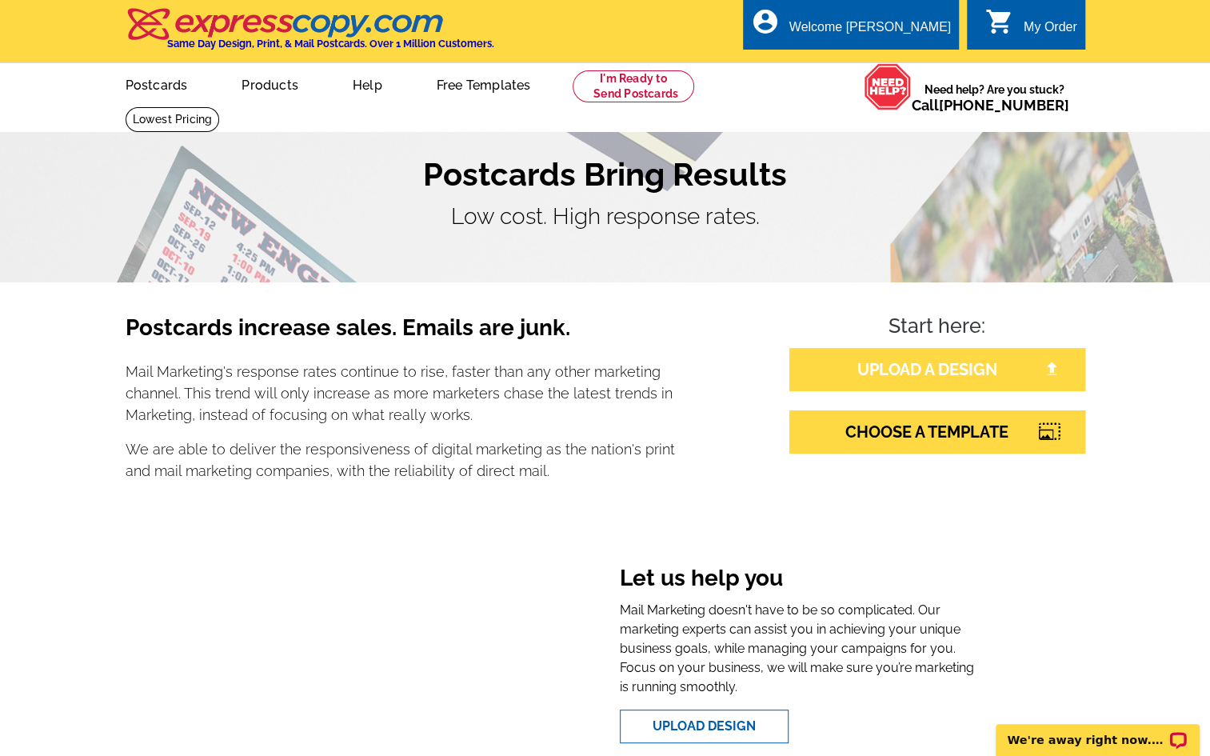
click at [928, 363] on link "UPLOAD A DESIGN" at bounding box center [937, 369] width 296 height 43
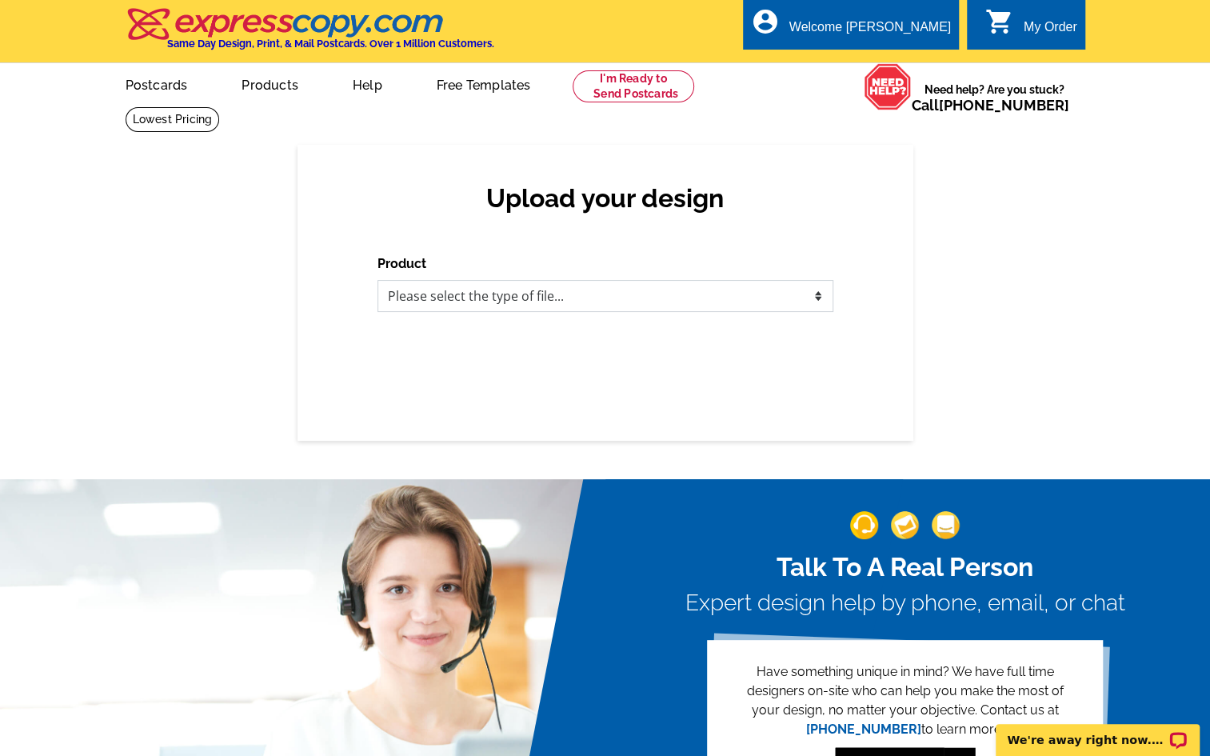
click at [541, 298] on select "Please select the type of file... Postcards Business Cards Letters and flyers G…" at bounding box center [605, 296] width 456 height 32
select select "1"
click at [377, 281] on select "Please select the type of file... Postcards Business Cards Letters and flyers G…" at bounding box center [605, 296] width 456 height 32
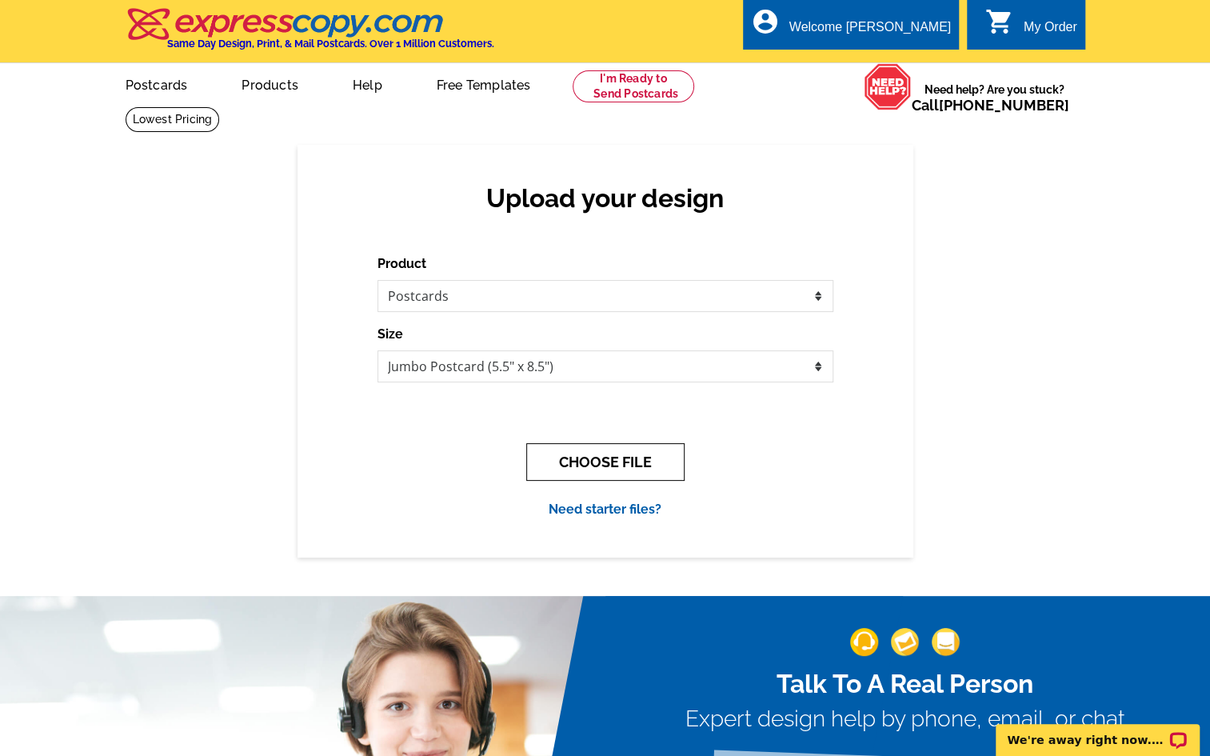
click at [609, 461] on button "CHOOSE FILE" at bounding box center [605, 462] width 158 height 38
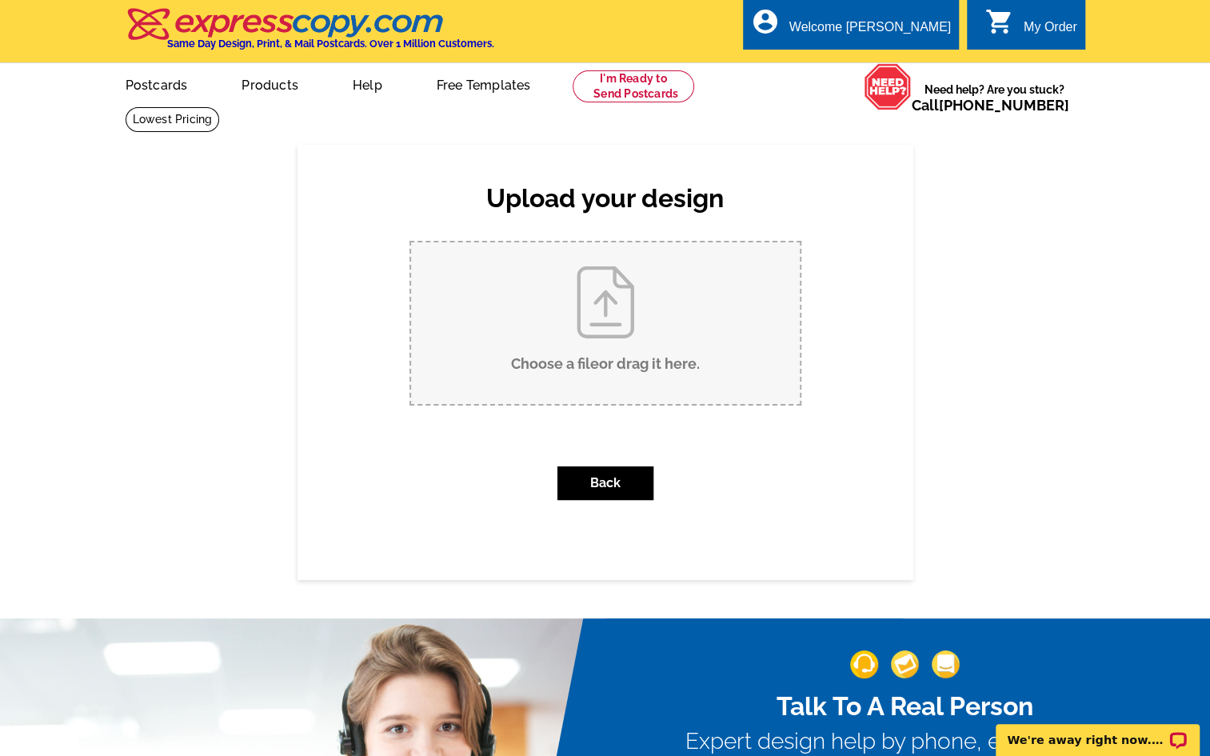
click at [605, 316] on input "Choose a file or drag it here ." at bounding box center [605, 323] width 389 height 162
type input "C:\fakepath\GWG SEPTEMBER 2024 MOMENTUM POSTCARDS Relocating 2.pdf"
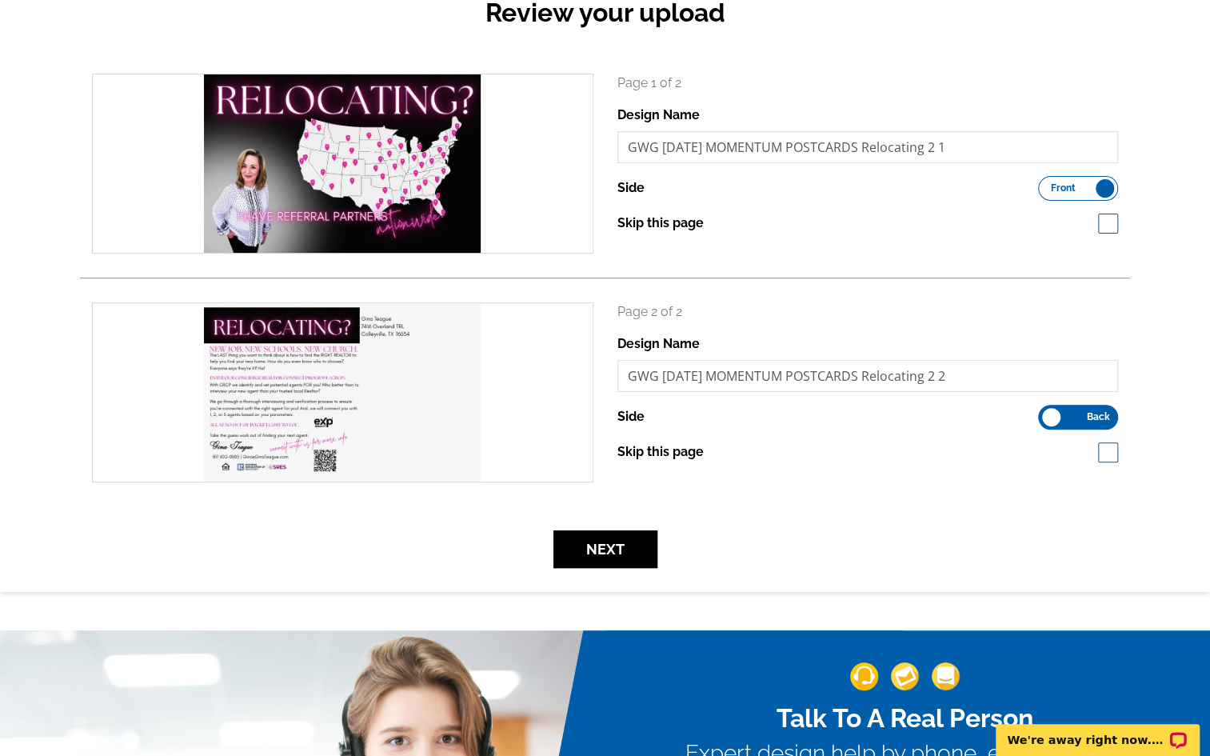
scroll to position [194, 0]
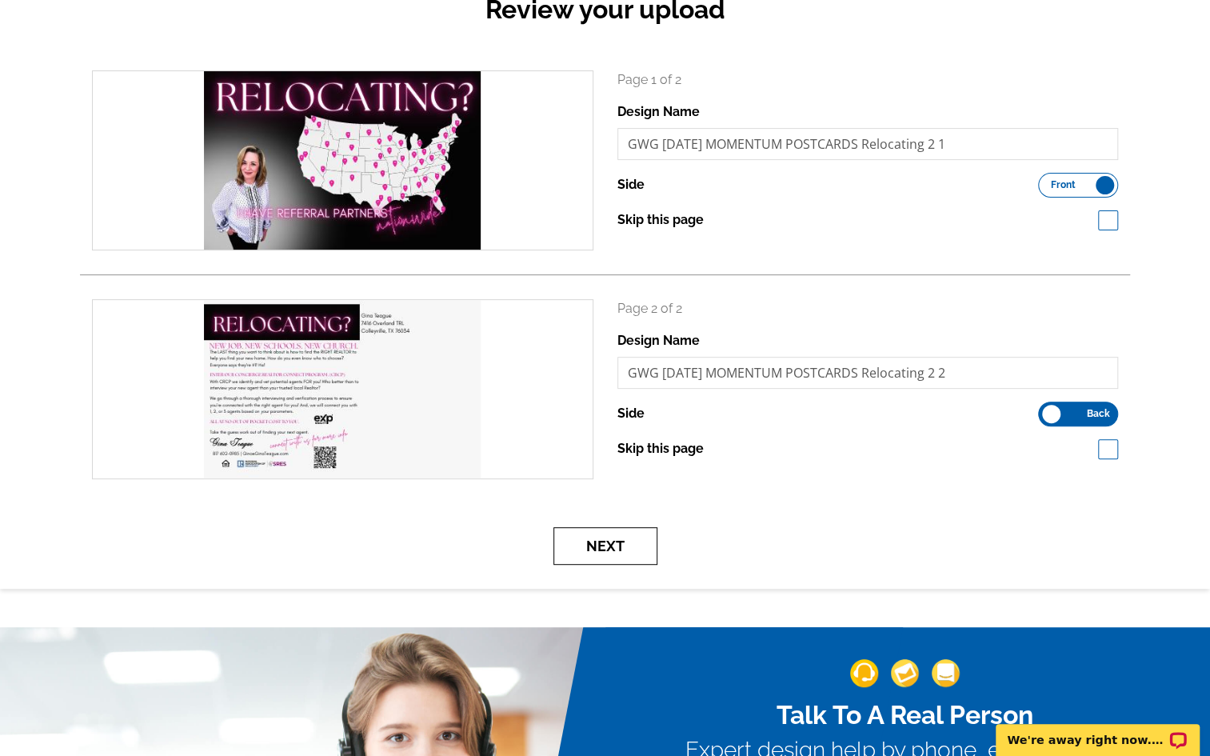
click at [605, 547] on button "Next" at bounding box center [605, 546] width 104 height 38
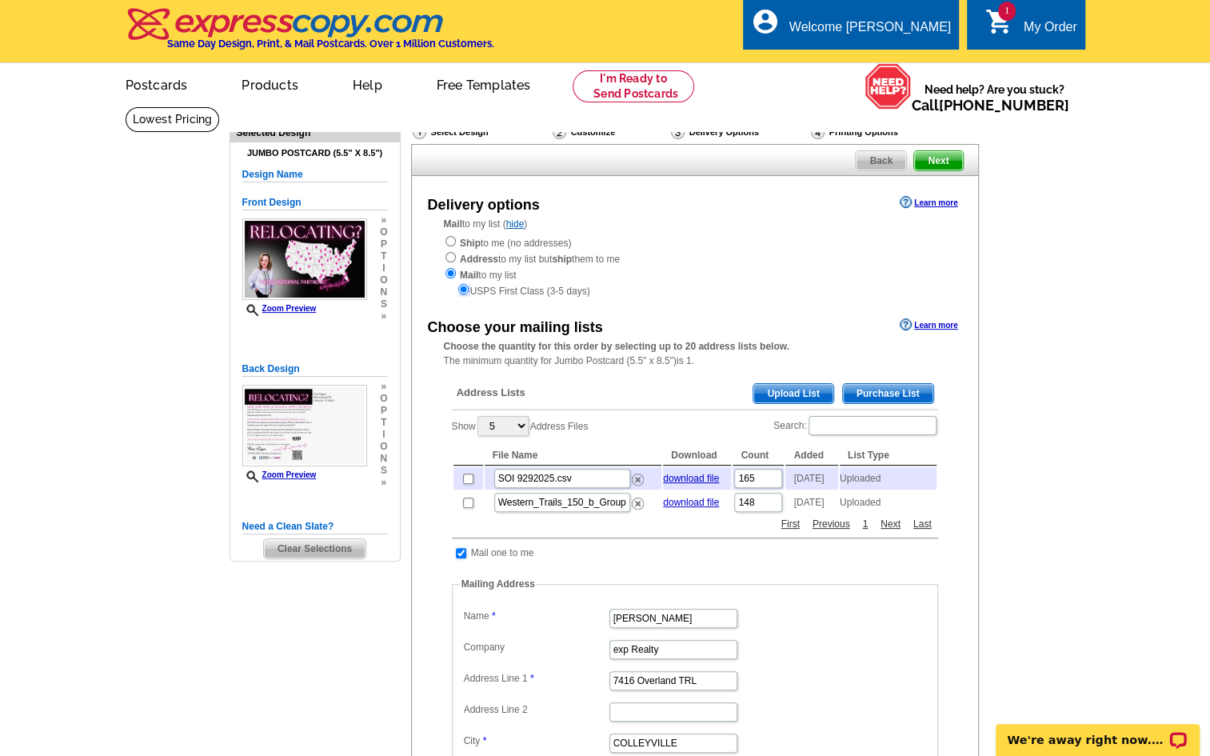
click at [464, 288] on input "radio" at bounding box center [463, 289] width 10 height 10
click at [451, 254] on input "radio" at bounding box center [450, 257] width 10 height 10
radio input "true"
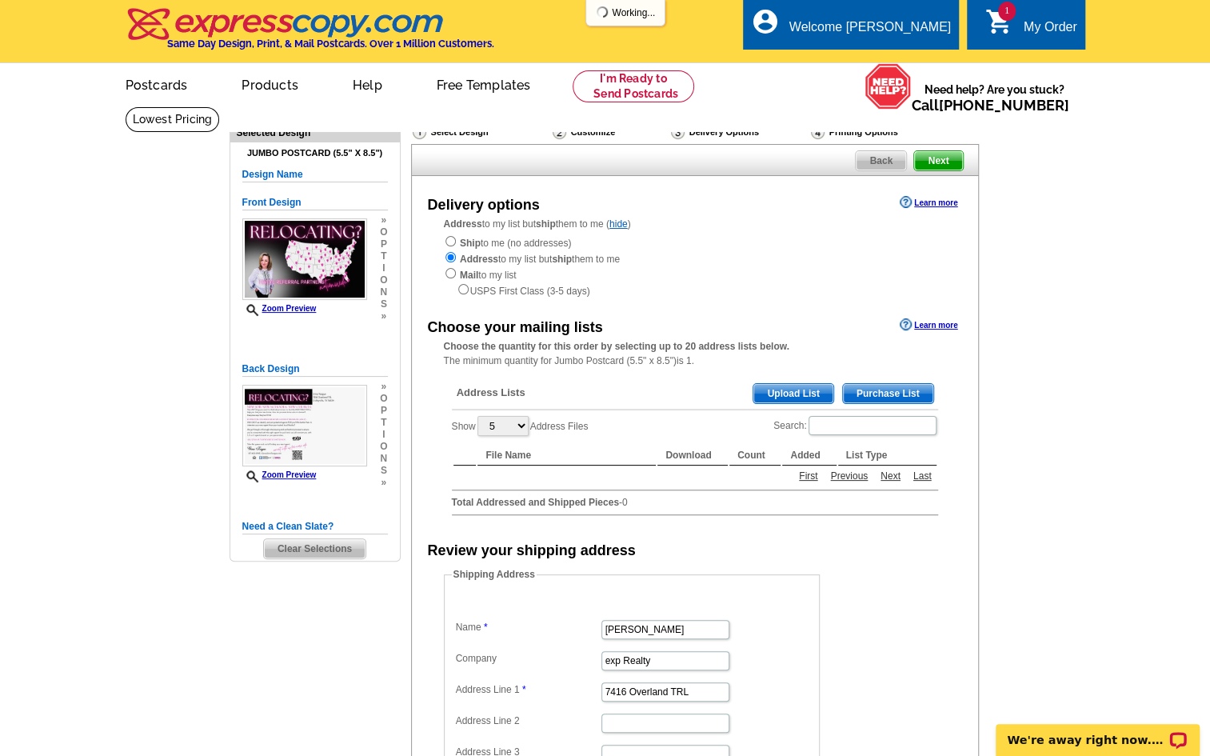
click at [449, 241] on input "radio" at bounding box center [450, 241] width 10 height 10
radio input "true"
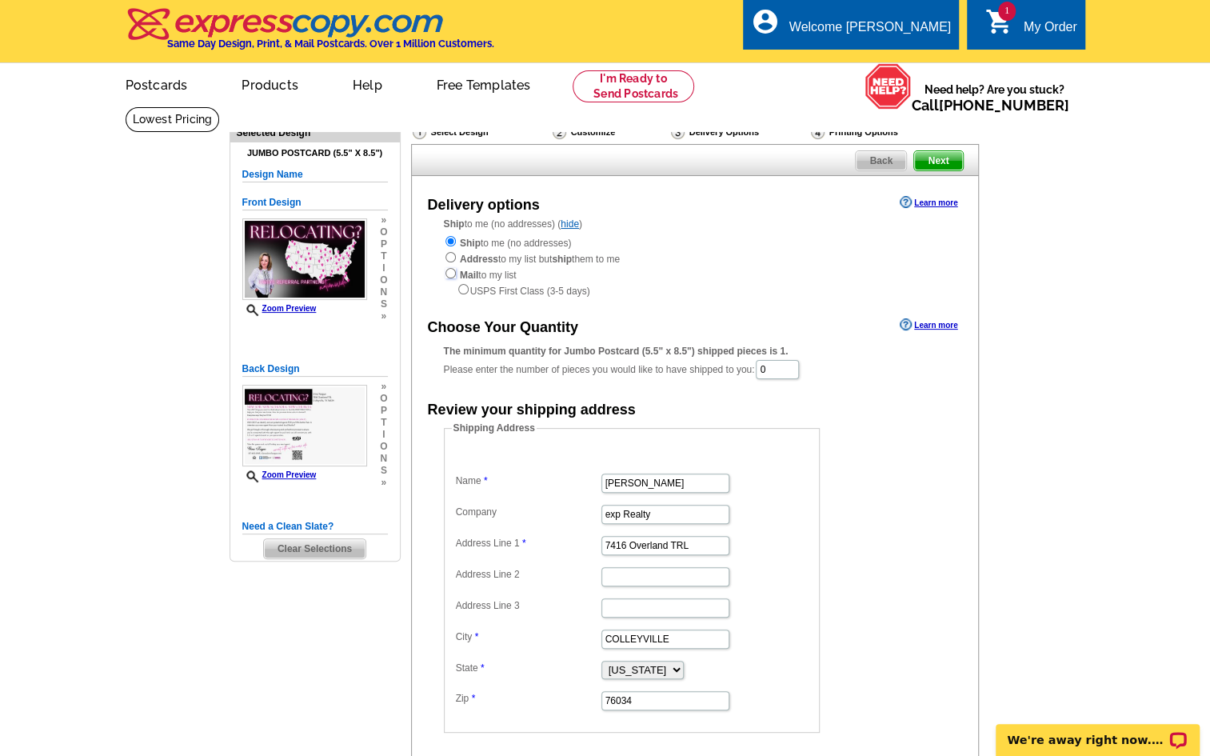
click at [448, 272] on input "radio" at bounding box center [450, 273] width 10 height 10
radio input "true"
click at [462, 288] on input "radio" at bounding box center [463, 289] width 10 height 10
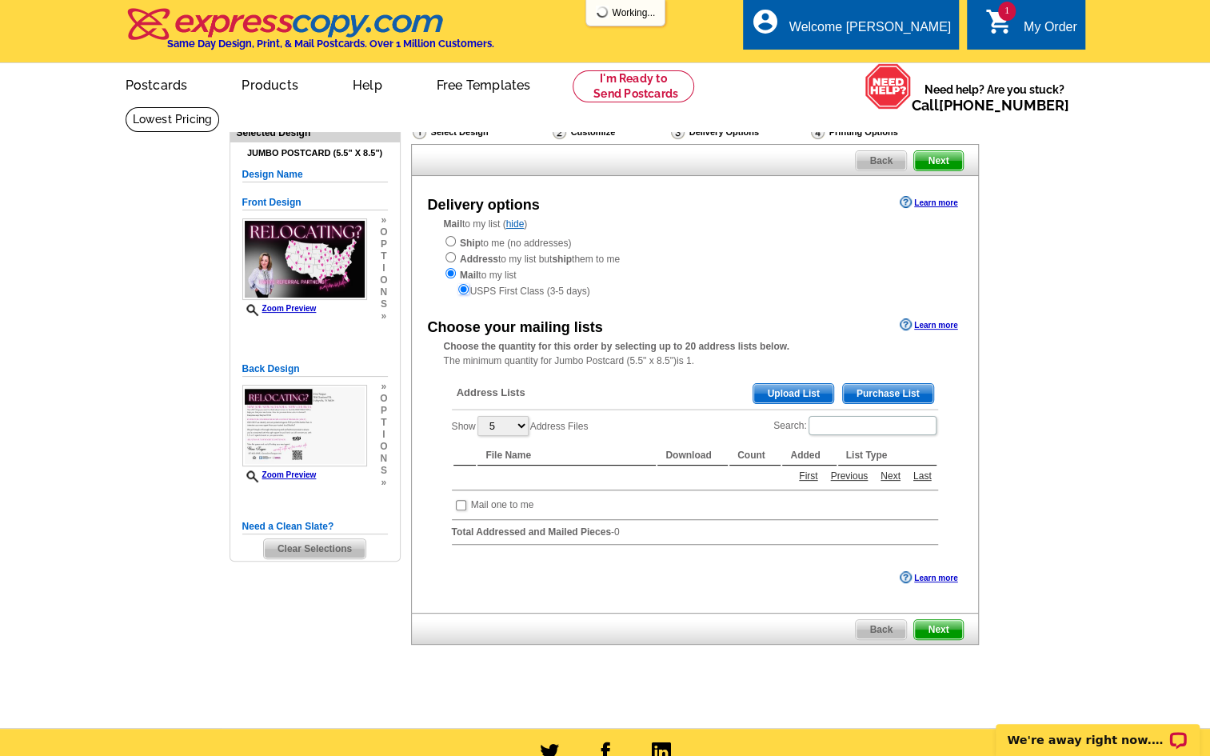
click at [461, 288] on input "radio" at bounding box center [463, 289] width 10 height 10
click at [939, 198] on link "Learn more" at bounding box center [929, 202] width 58 height 13
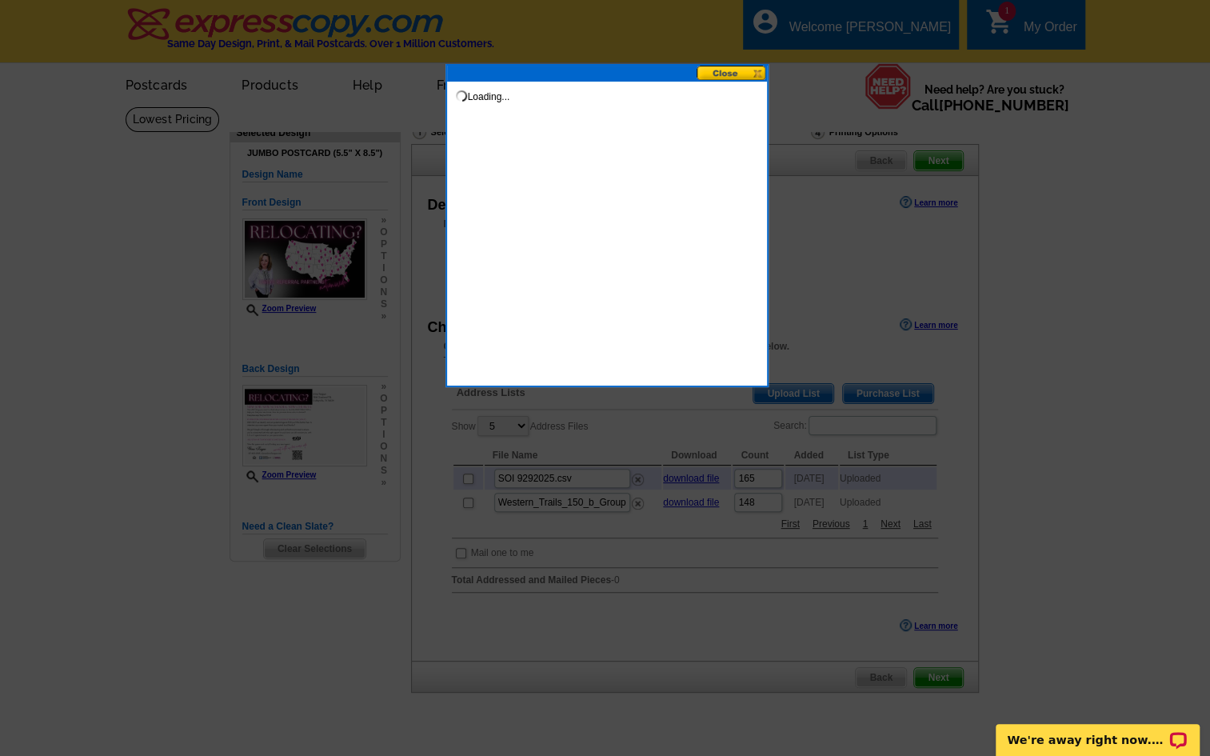
click at [721, 74] on button at bounding box center [731, 73] width 70 height 15
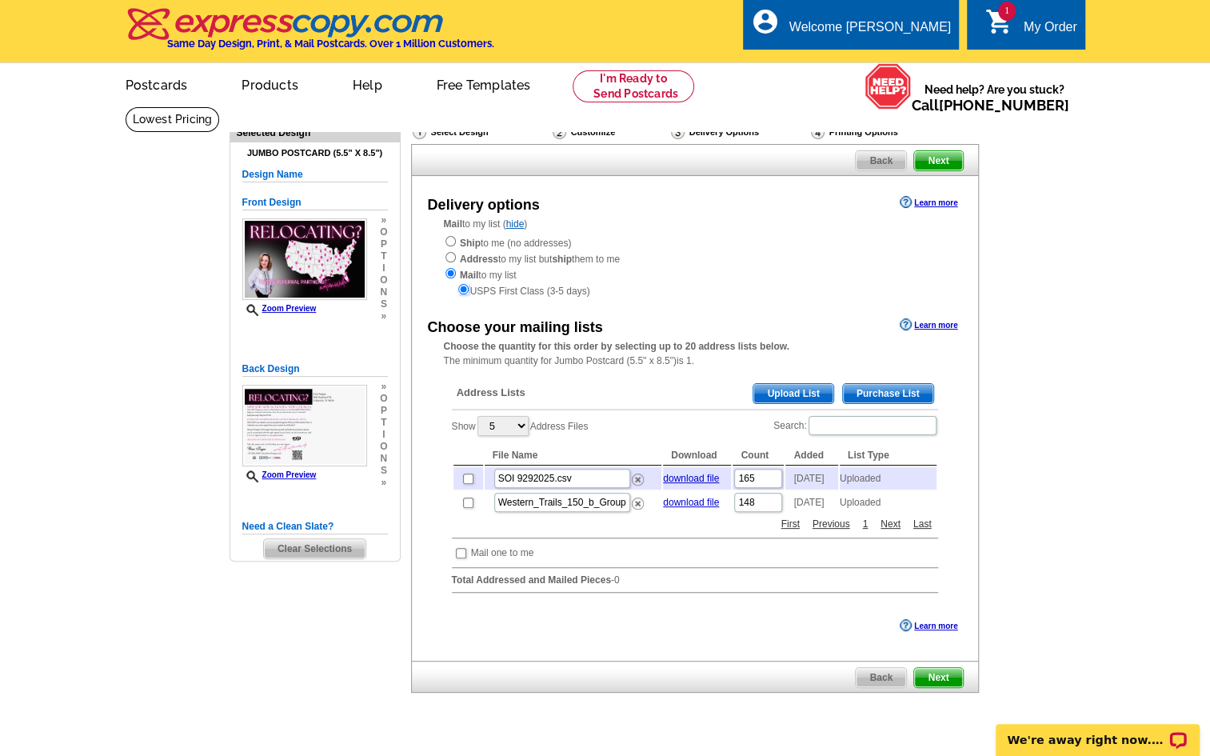
click at [461, 288] on input "radio" at bounding box center [463, 289] width 10 height 10
click at [461, 292] on input "radio" at bounding box center [463, 289] width 10 height 10
click at [448, 272] on input "radio" at bounding box center [450, 273] width 10 height 10
click at [936, 687] on span "Next" at bounding box center [938, 677] width 48 height 19
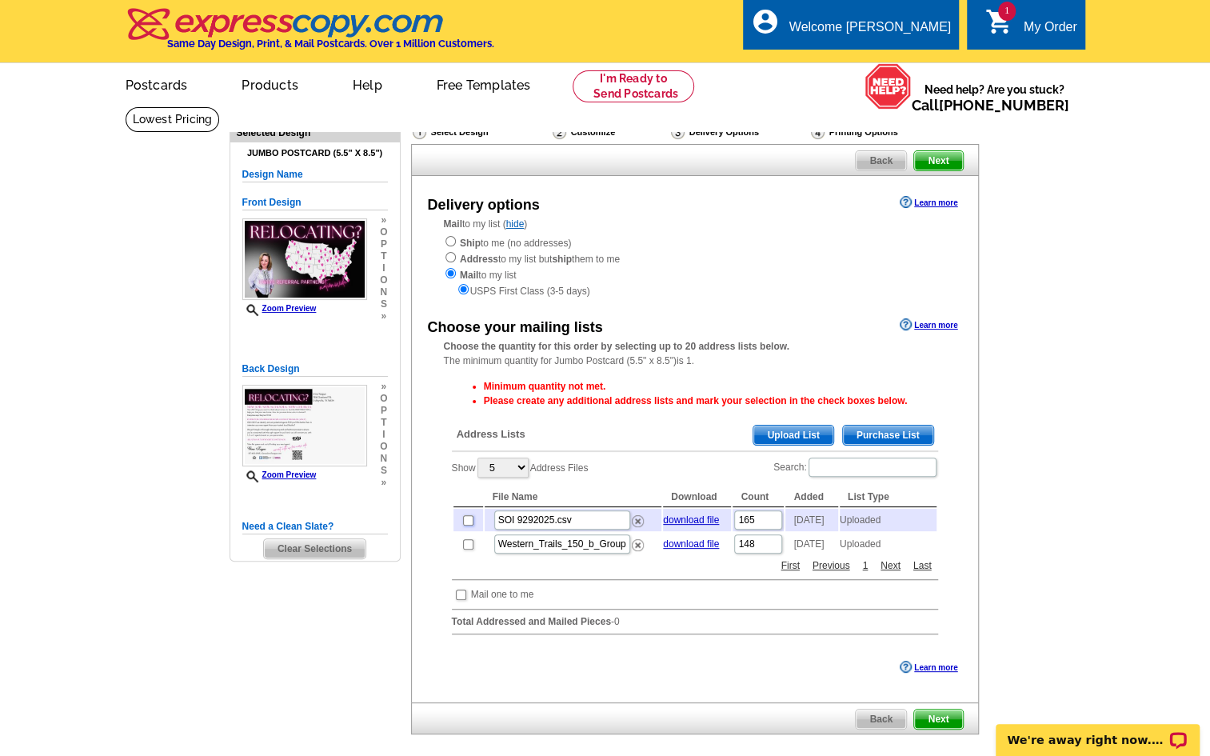
click at [465, 521] on input "checkbox" at bounding box center [468, 520] width 10 height 10
checkbox input "true"
click at [465, 549] on input "checkbox" at bounding box center [468, 544] width 10 height 10
checkbox input "true"
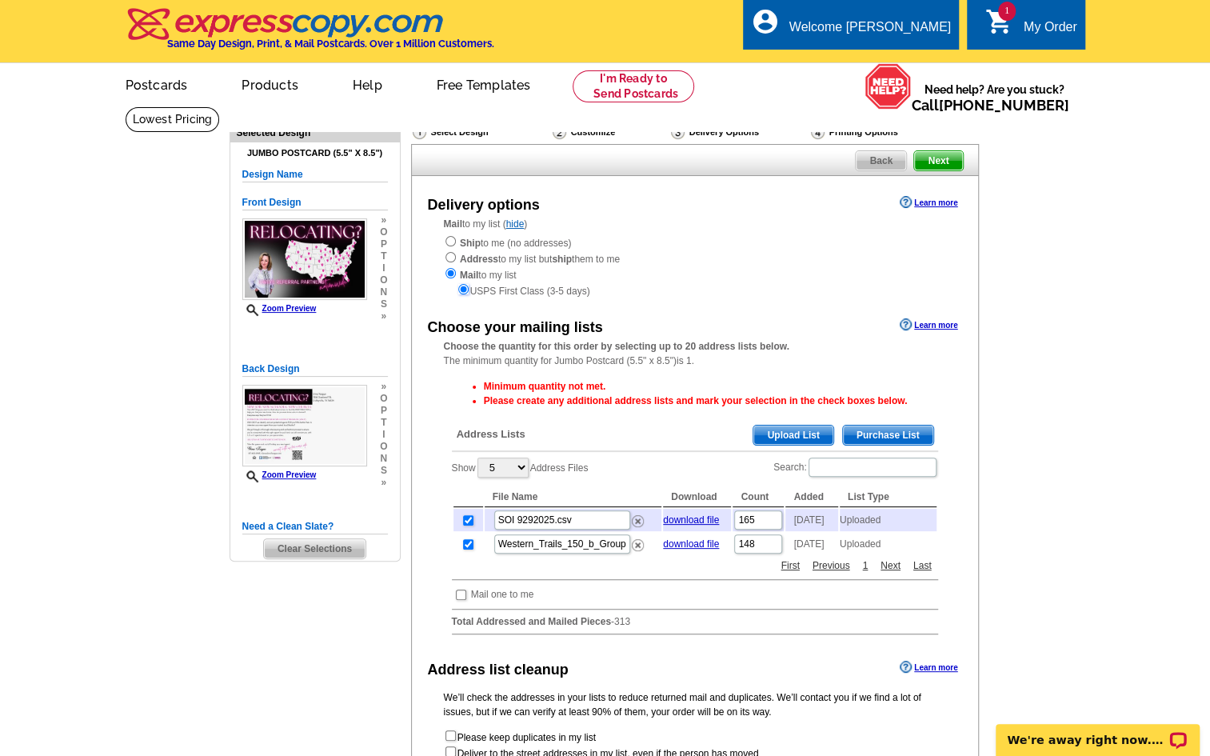
click at [461, 286] on input "radio" at bounding box center [463, 289] width 10 height 10
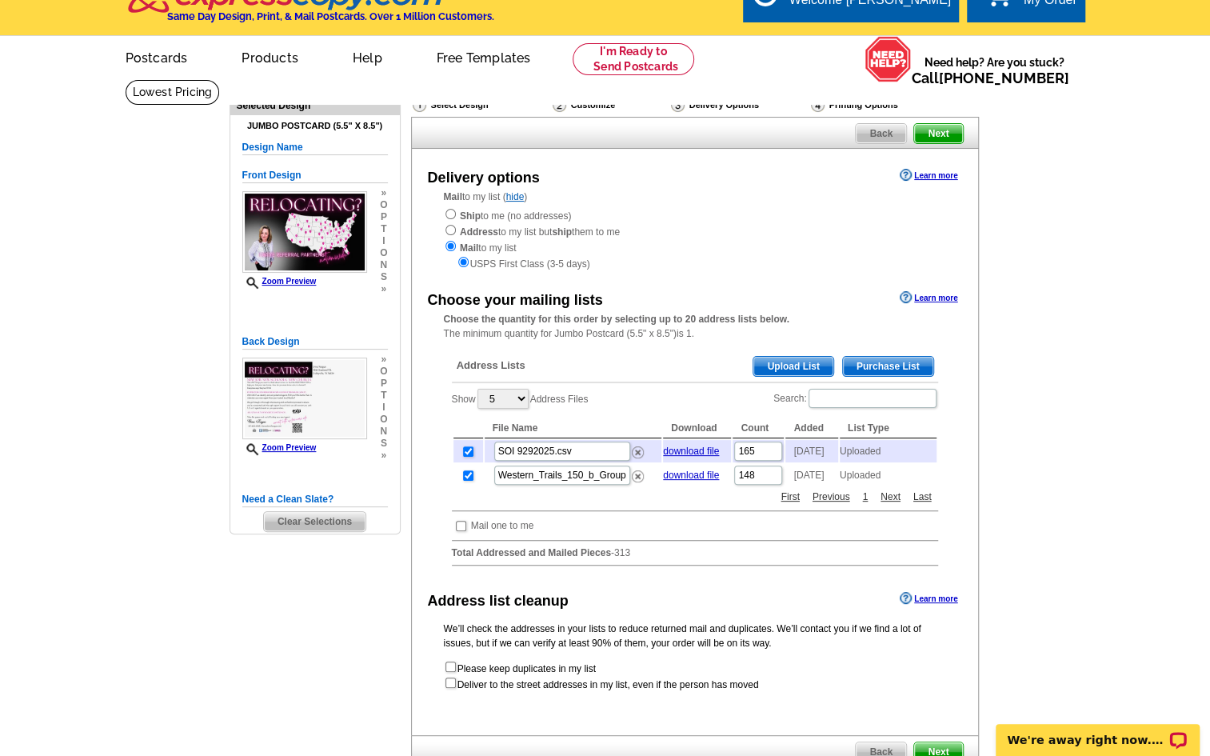
scroll to position [24, 0]
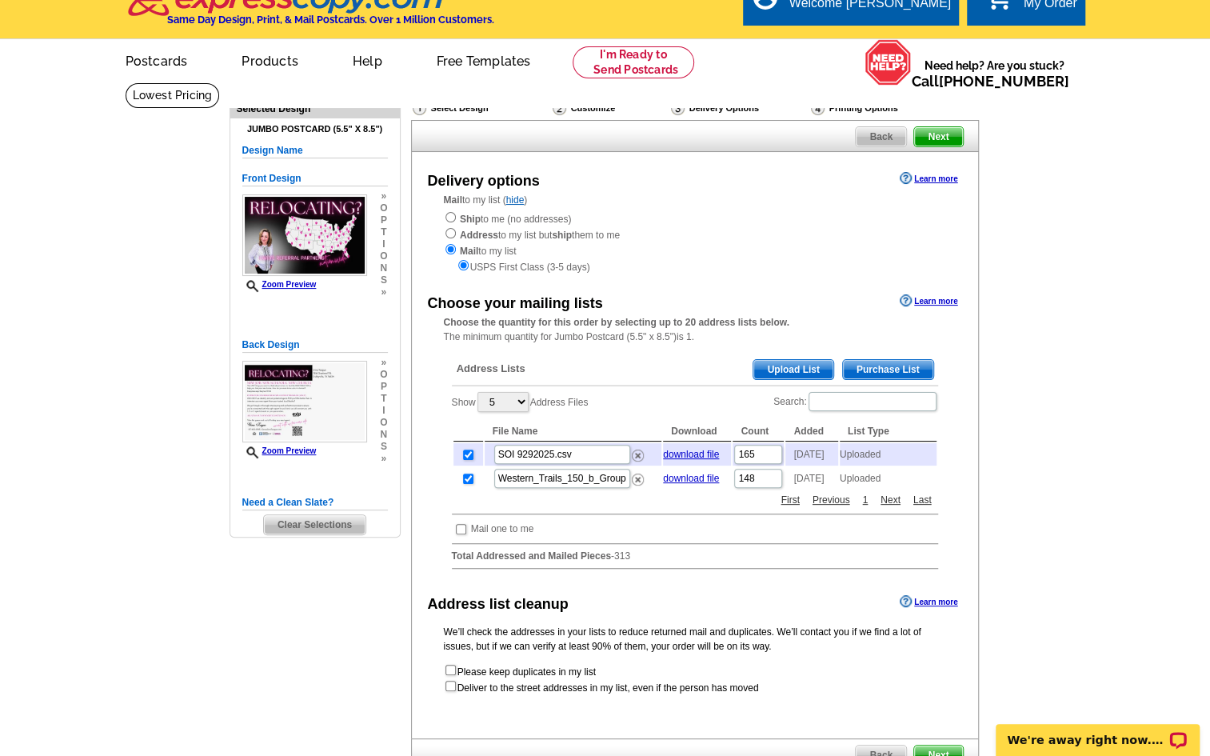
click at [461, 261] on div "USPS First Class (3-5 days)" at bounding box center [695, 266] width 502 height 16
click at [465, 455] on input "checkbox" at bounding box center [468, 454] width 10 height 10
checkbox input "false"
click at [465, 484] on input "checkbox" at bounding box center [468, 478] width 10 height 10
checkbox input "false"
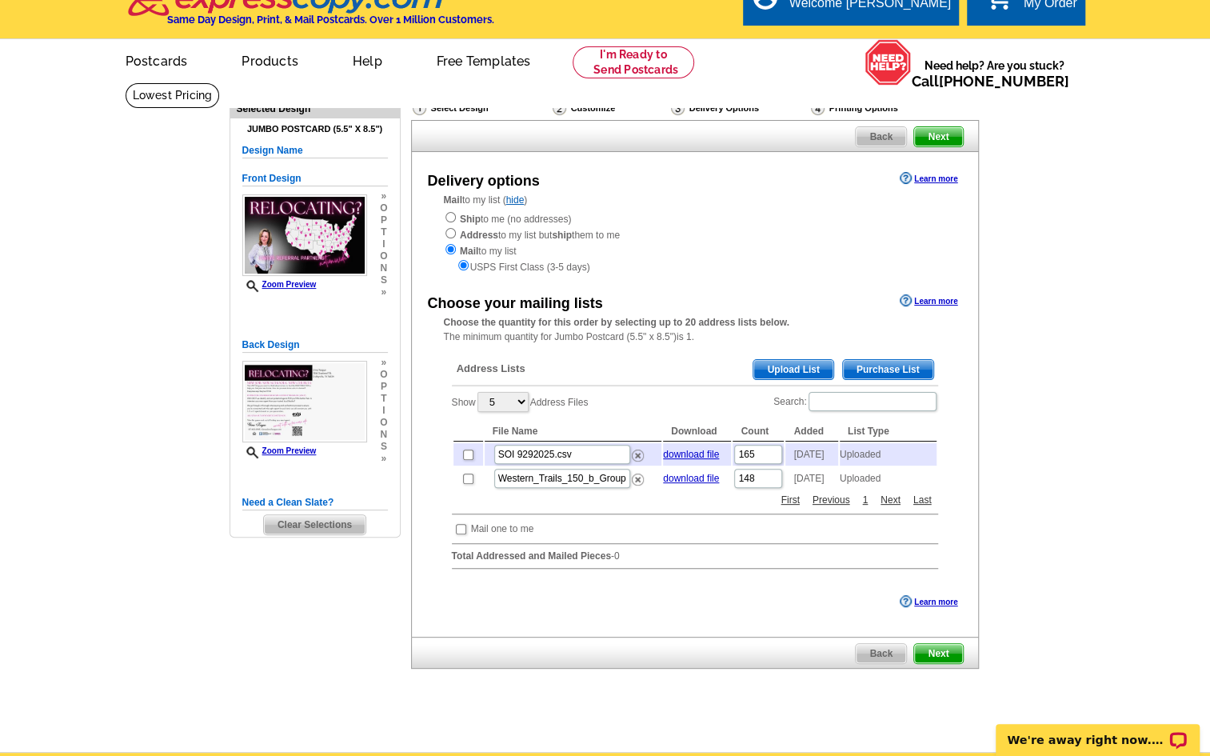
click at [321, 524] on span "Clear Selections" at bounding box center [315, 524] width 102 height 19
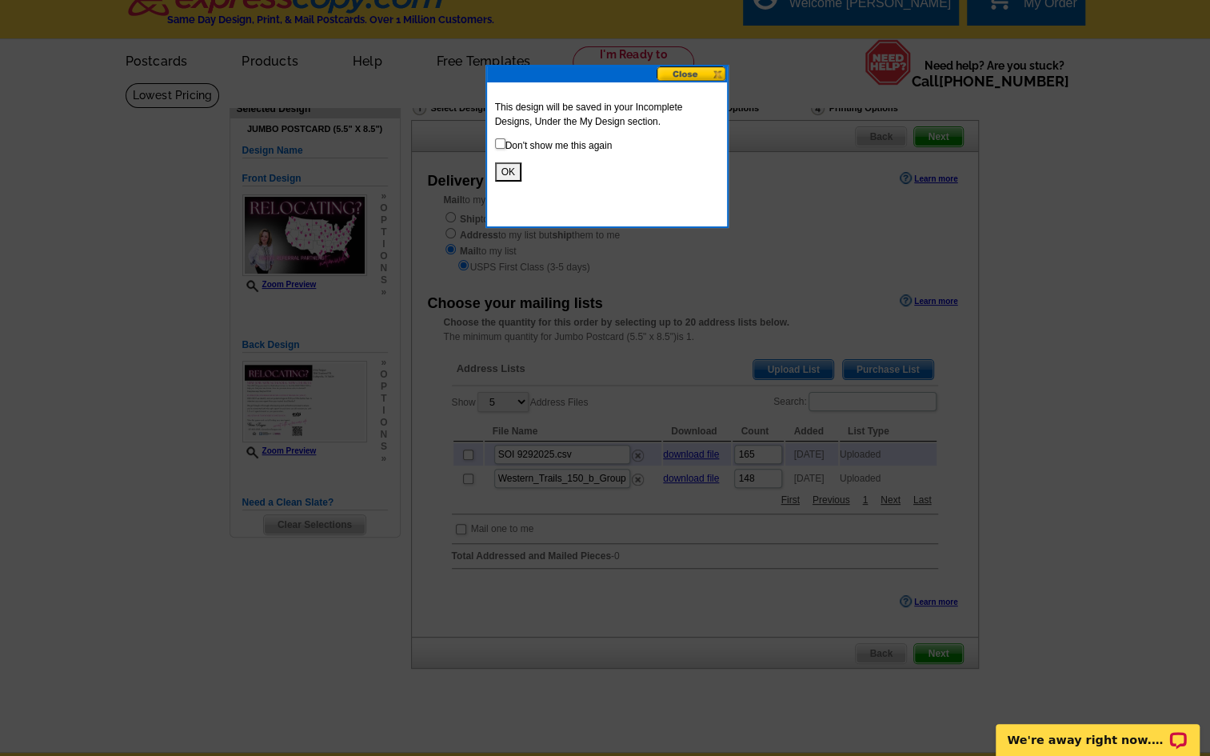
click at [506, 168] on button "OK" at bounding box center [508, 171] width 26 height 19
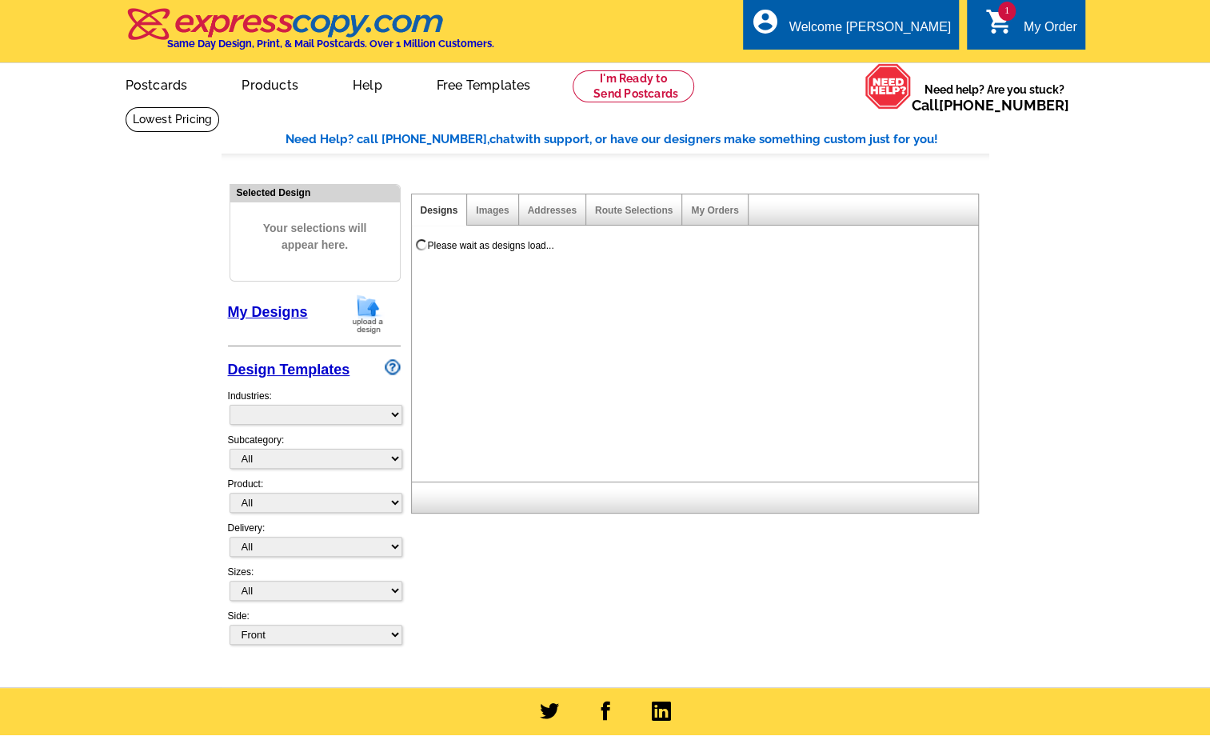
select select "785"
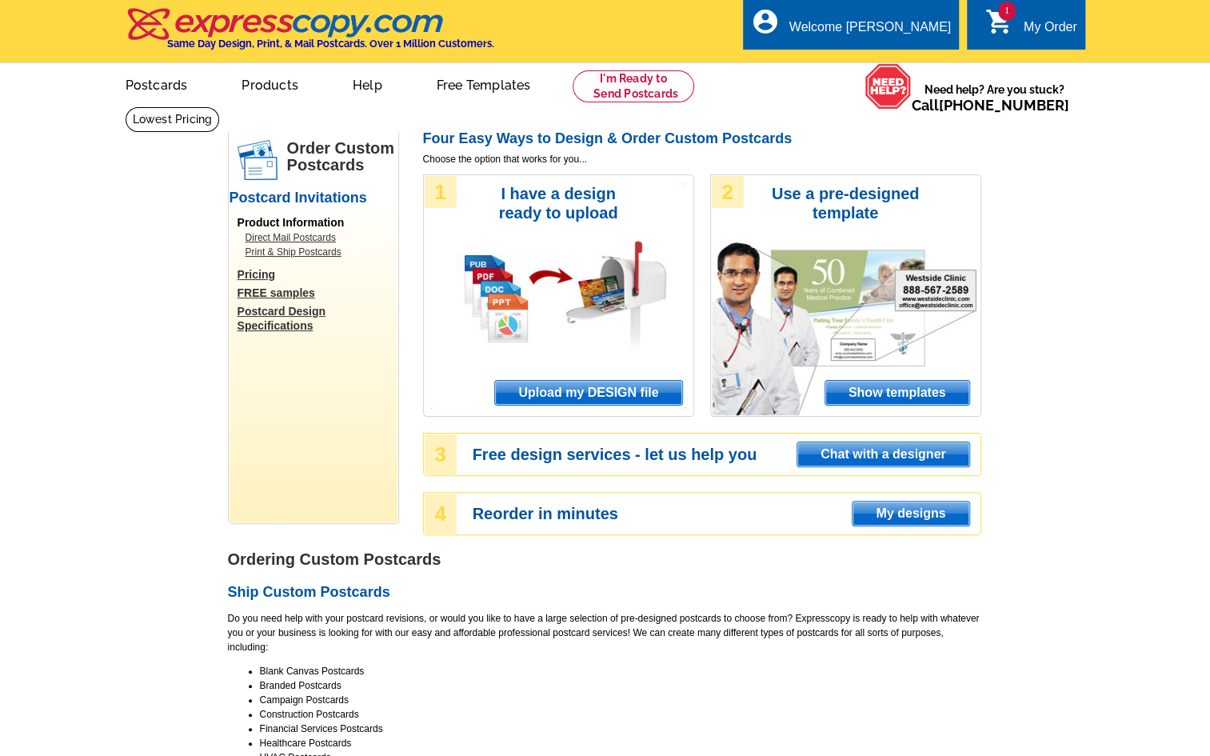
click at [565, 393] on span "Upload my DESIGN file" at bounding box center [588, 393] width 186 height 24
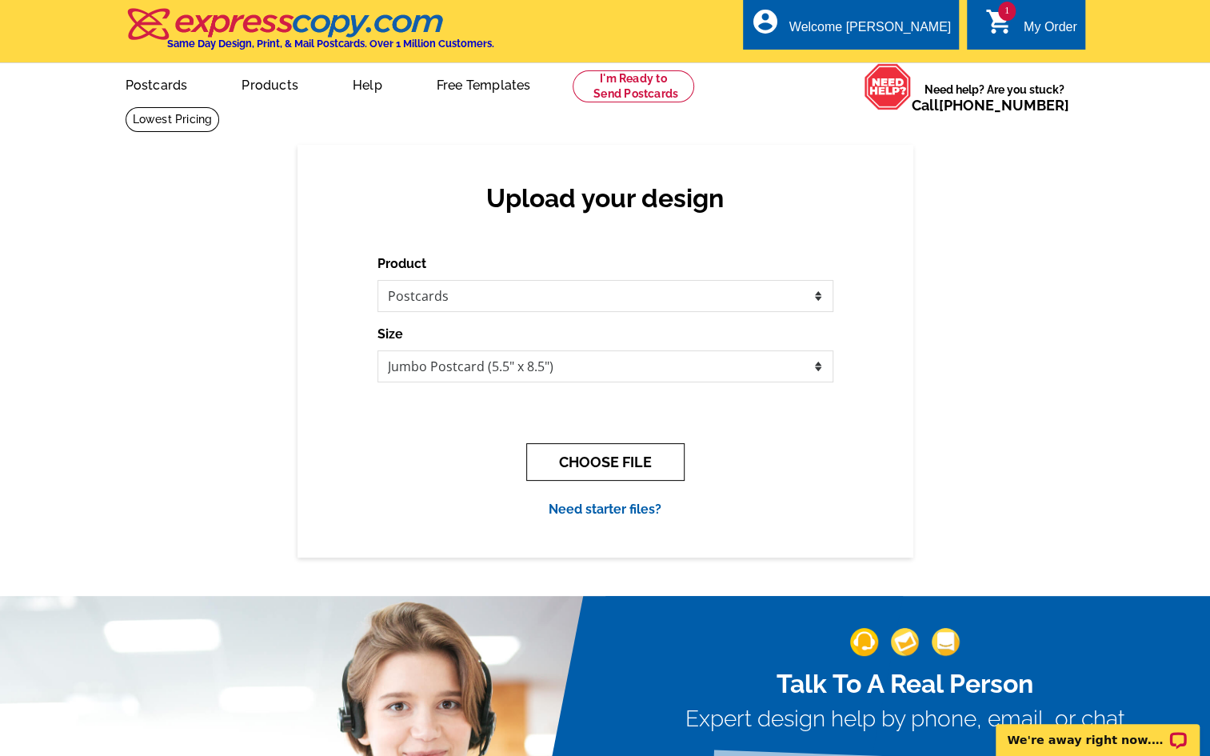
click at [606, 457] on button "CHOOSE FILE" at bounding box center [605, 462] width 158 height 38
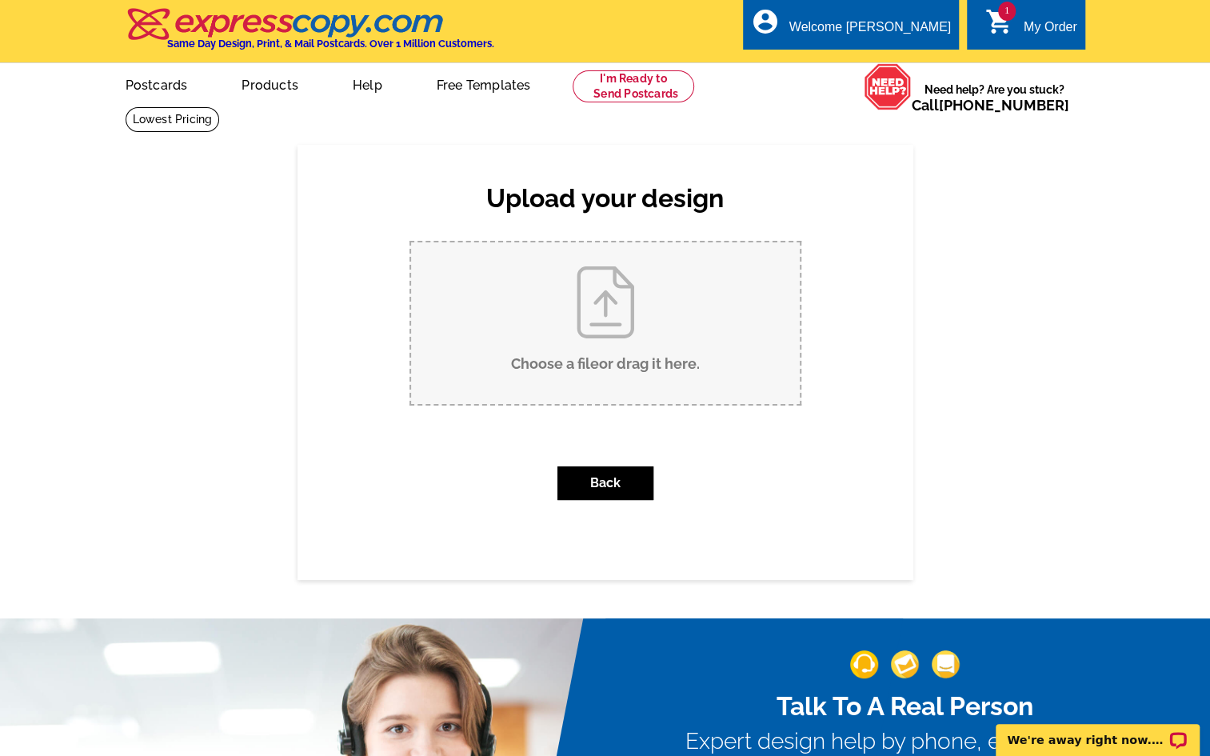
click at [600, 321] on input "Choose a file or drag it here ." at bounding box center [605, 323] width 389 height 162
type input "C:\fakepath\GWG [DATE] MOMENTUM POSTCARDS Relocating 2.pdf"
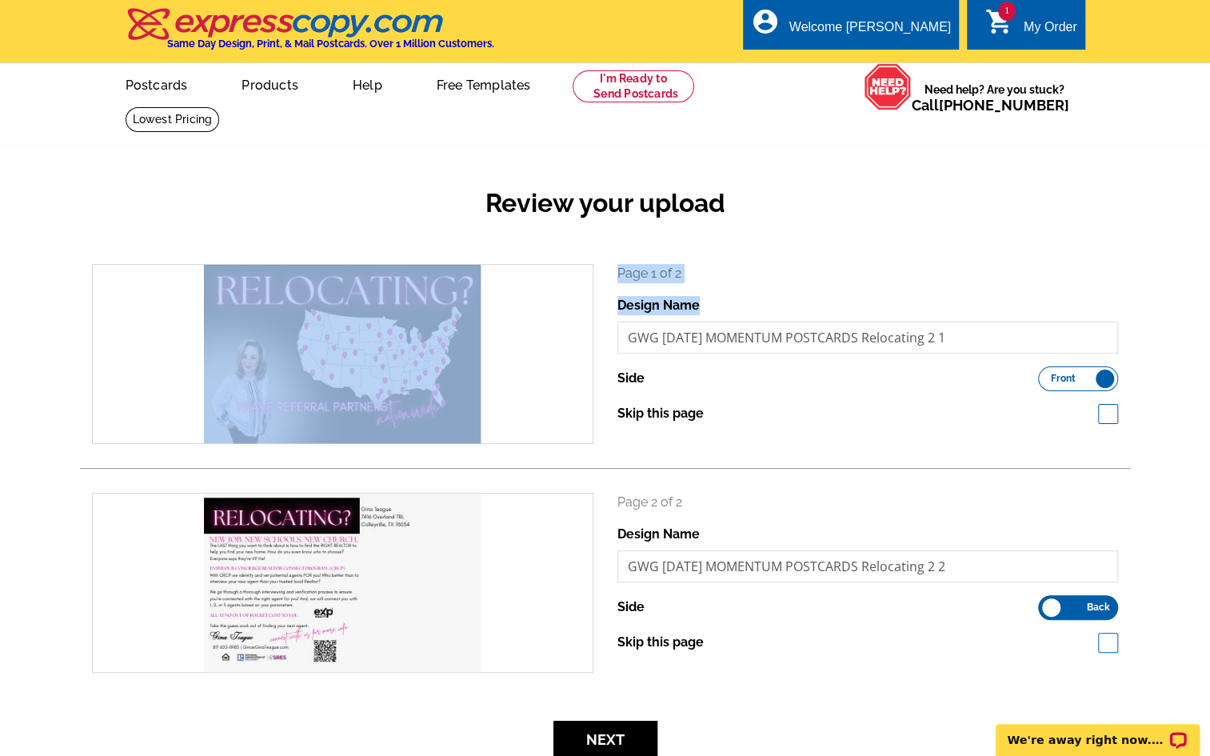
drag, startPoint x: 1209, startPoint y: 254, endPoint x: 1203, endPoint y: 294, distance: 40.4
click at [1203, 294] on div "Review your upload search Page 1 of 2 Design Name GWG [DATE] MOMENTUM POSTCARDS…" at bounding box center [605, 463] width 1210 height 637
drag, startPoint x: 1203, startPoint y: 294, endPoint x: 1077, endPoint y: 261, distance: 130.7
click at [1077, 261] on div "Review your upload" at bounding box center [605, 216] width 1050 height 94
click at [1057, 271] on p "Page 1 of 2" at bounding box center [867, 273] width 501 height 19
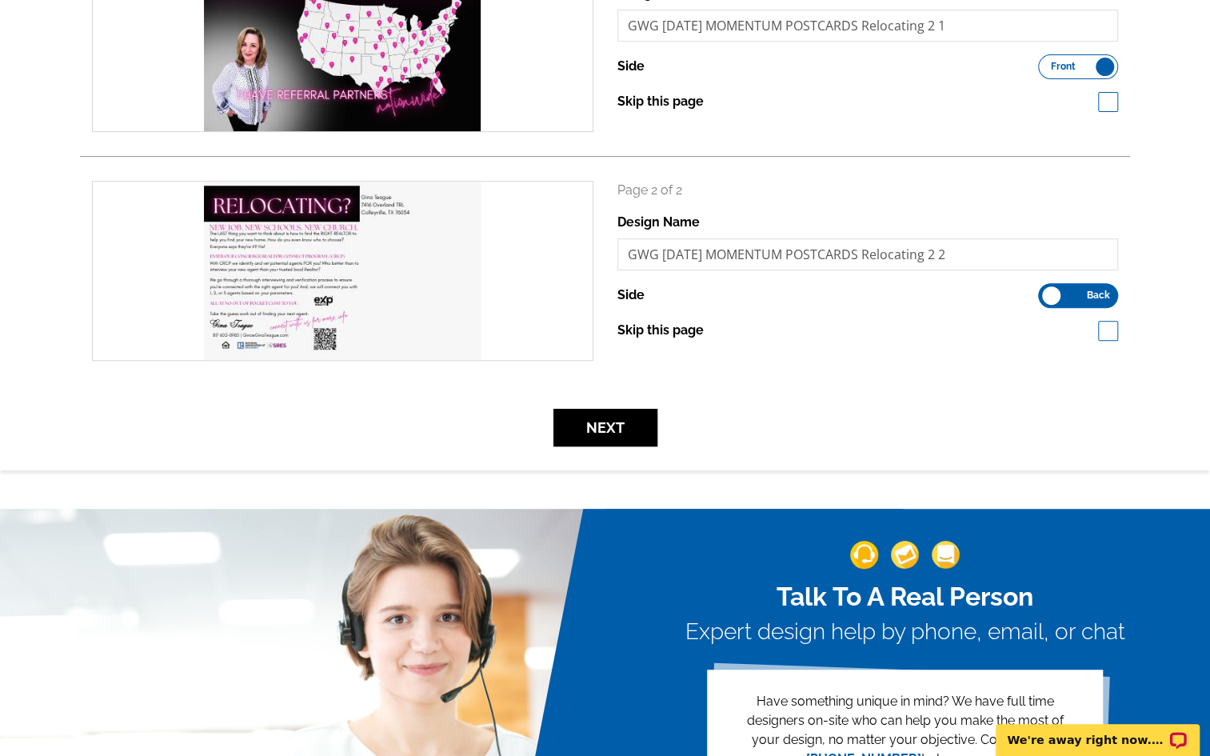
scroll to position [320, 0]
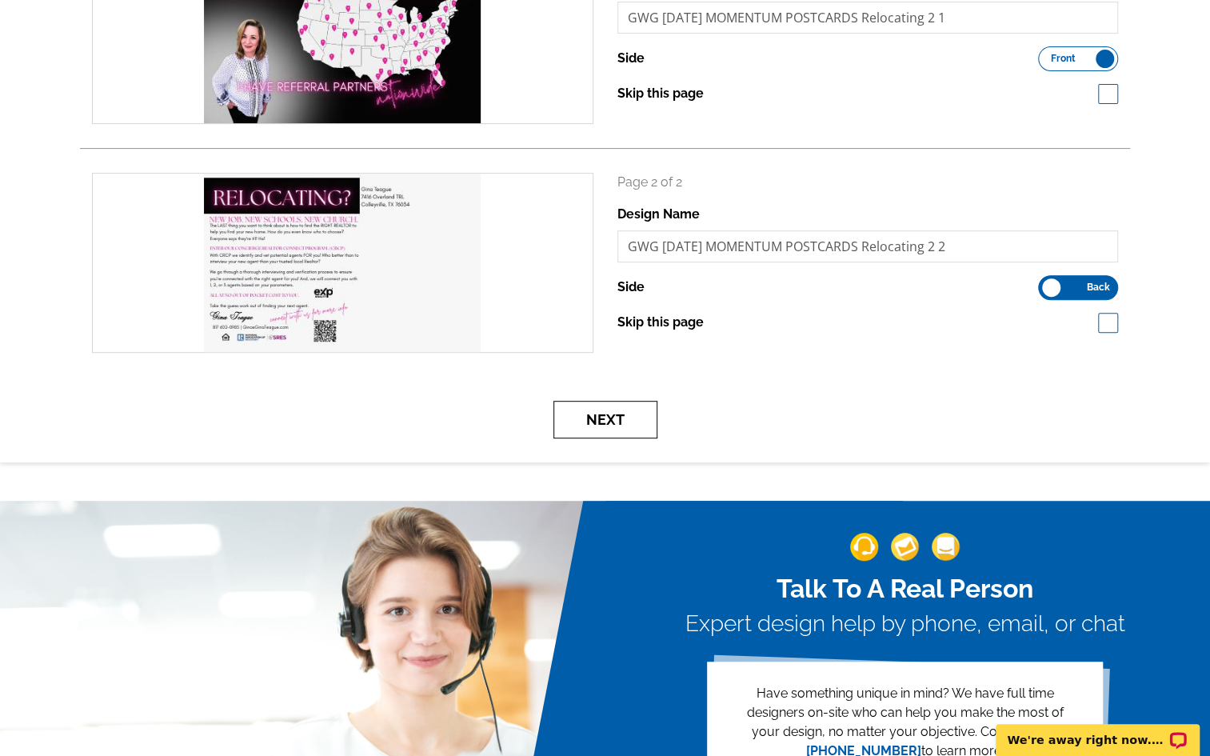
click at [609, 409] on button "Next" at bounding box center [605, 420] width 104 height 38
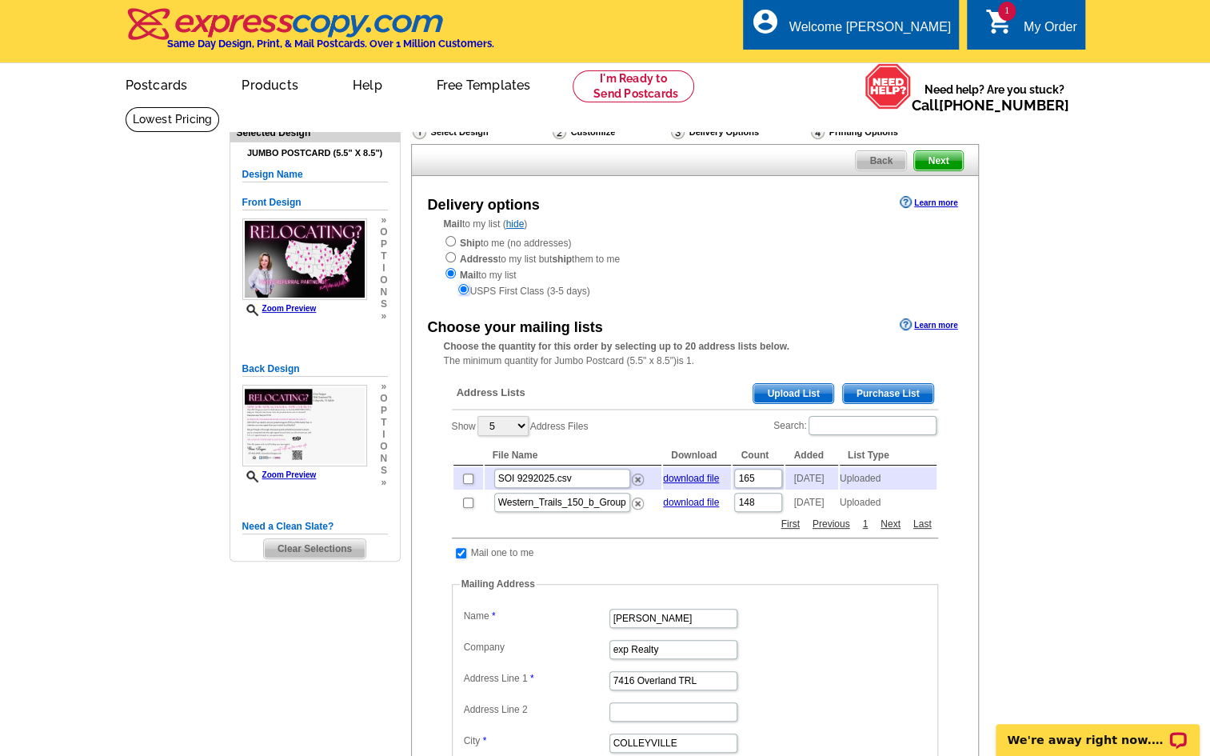
click at [463, 288] on input "radio" at bounding box center [463, 289] width 10 height 10
click at [468, 478] on input "checkbox" at bounding box center [468, 478] width 10 height 10
checkbox input "true"
click at [469, 508] on input "checkbox" at bounding box center [468, 502] width 10 height 10
checkbox input "true"
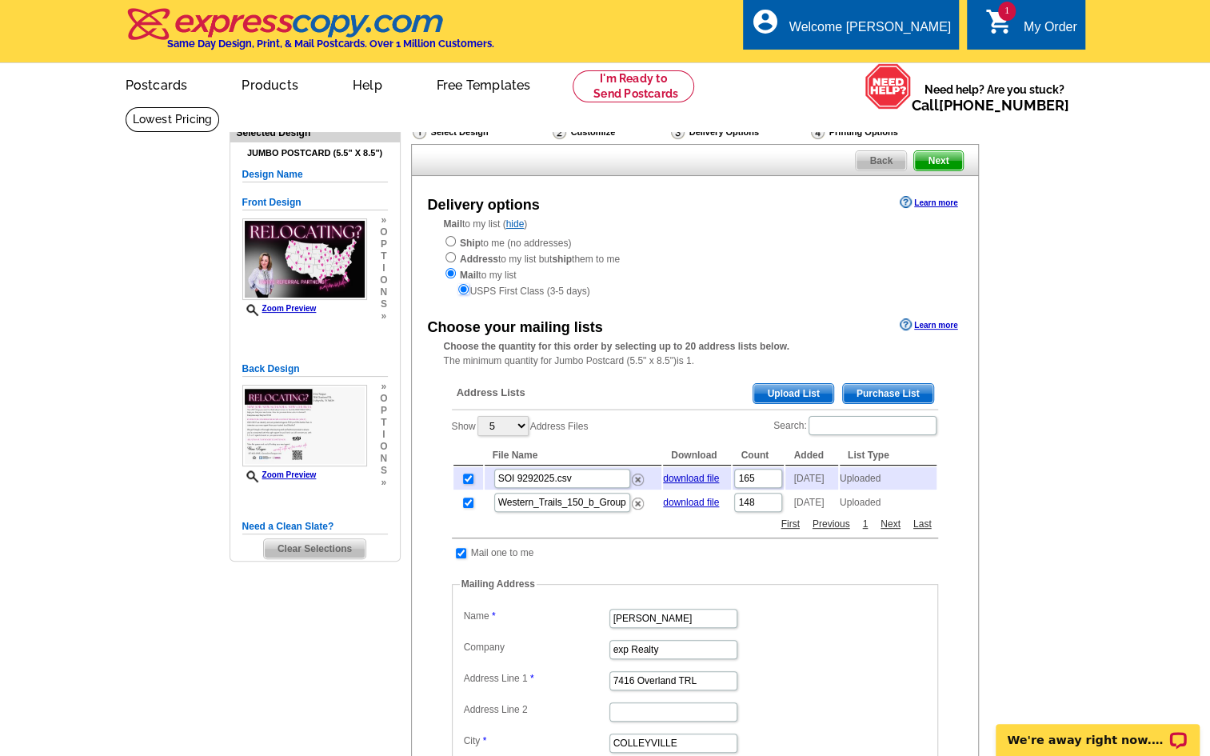
click at [464, 285] on input "radio" at bounding box center [463, 289] width 10 height 10
click at [462, 289] on input "radio" at bounding box center [463, 289] width 10 height 10
